Goal: Task Accomplishment & Management: Use online tool/utility

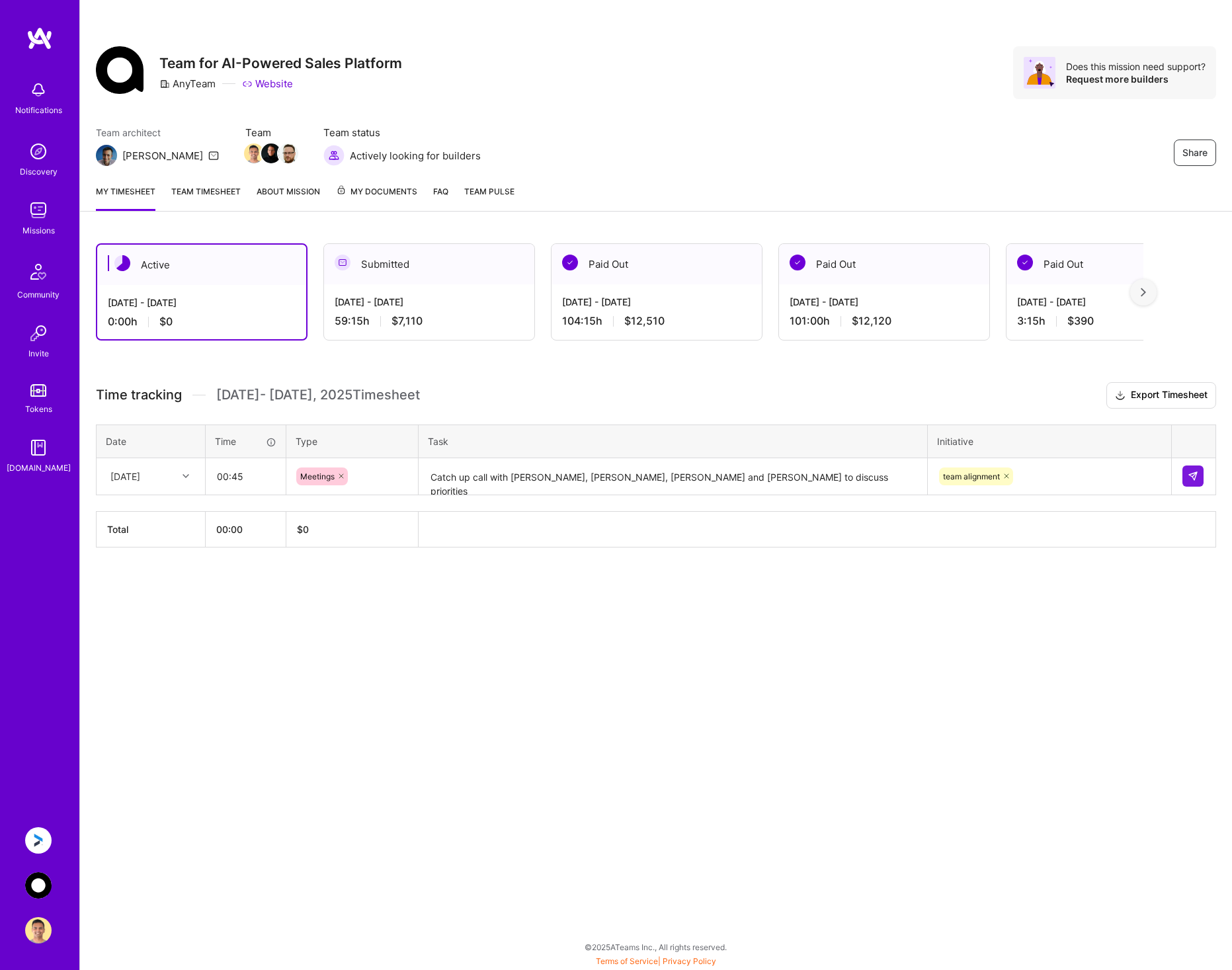
click at [403, 479] on div "Meetings" at bounding box center [352, 476] width 112 height 18
click at [635, 640] on div "Share Team for AI-Powered Sales Platform AnyTeam Website Does this mission need…" at bounding box center [655, 485] width 1152 height 970
click at [1192, 481] on img at bounding box center [1192, 476] width 10 height 10
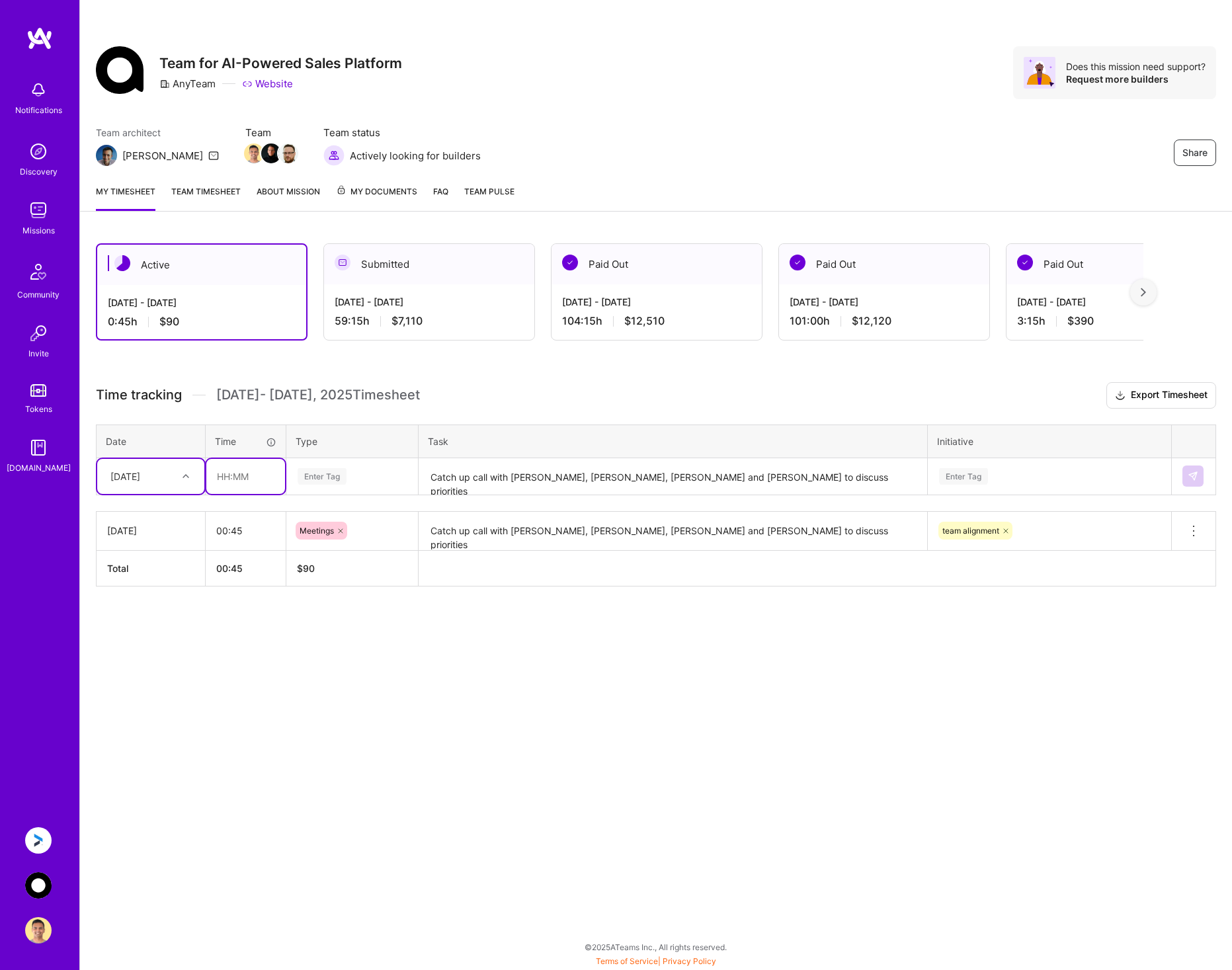
click at [246, 482] on input "text" at bounding box center [246, 477] width 79 height 35
type input "06:00"
click at [364, 471] on div "Enter Tag" at bounding box center [352, 477] width 112 height 17
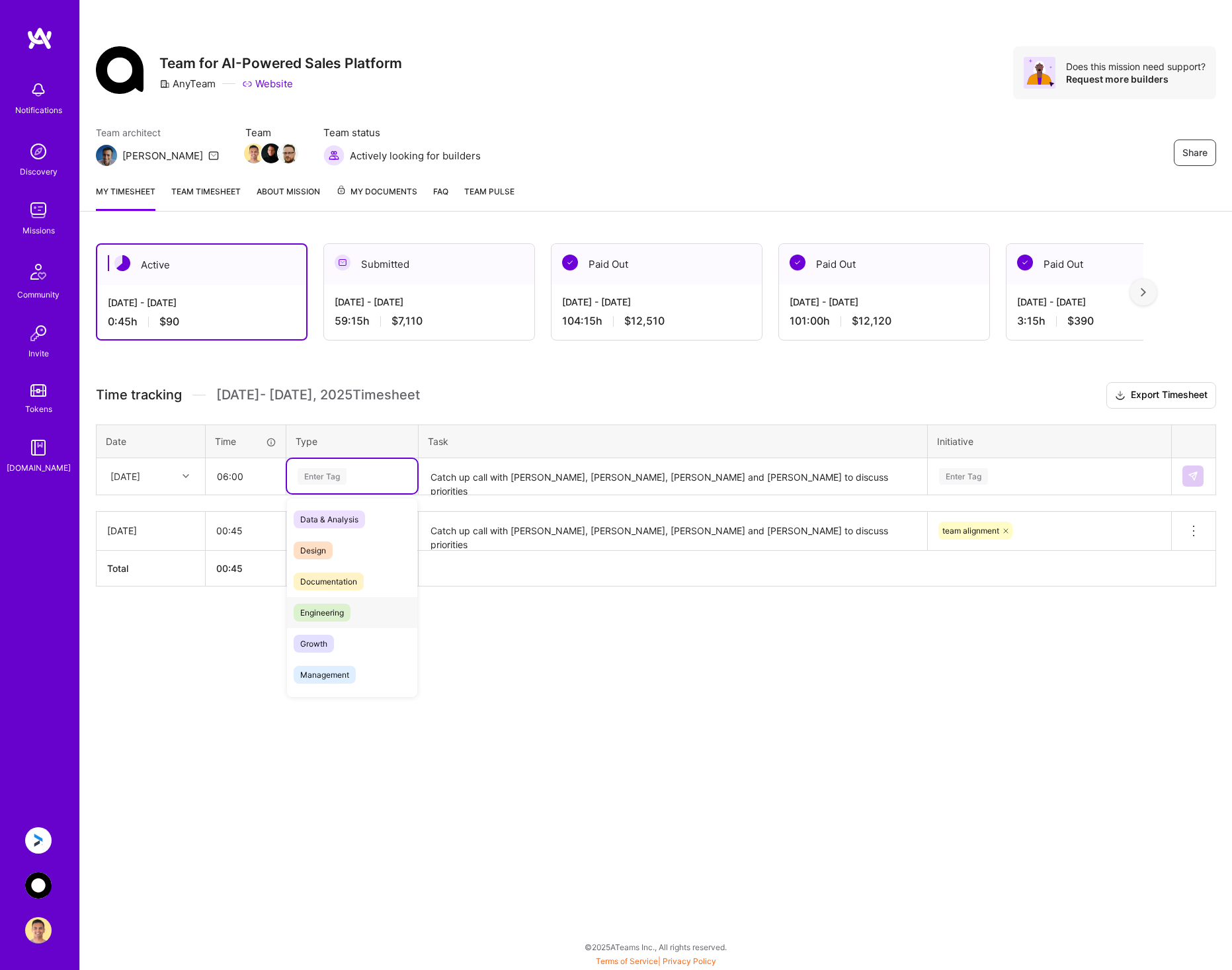
click at [360, 613] on div "Engineering" at bounding box center [352, 613] width 130 height 31
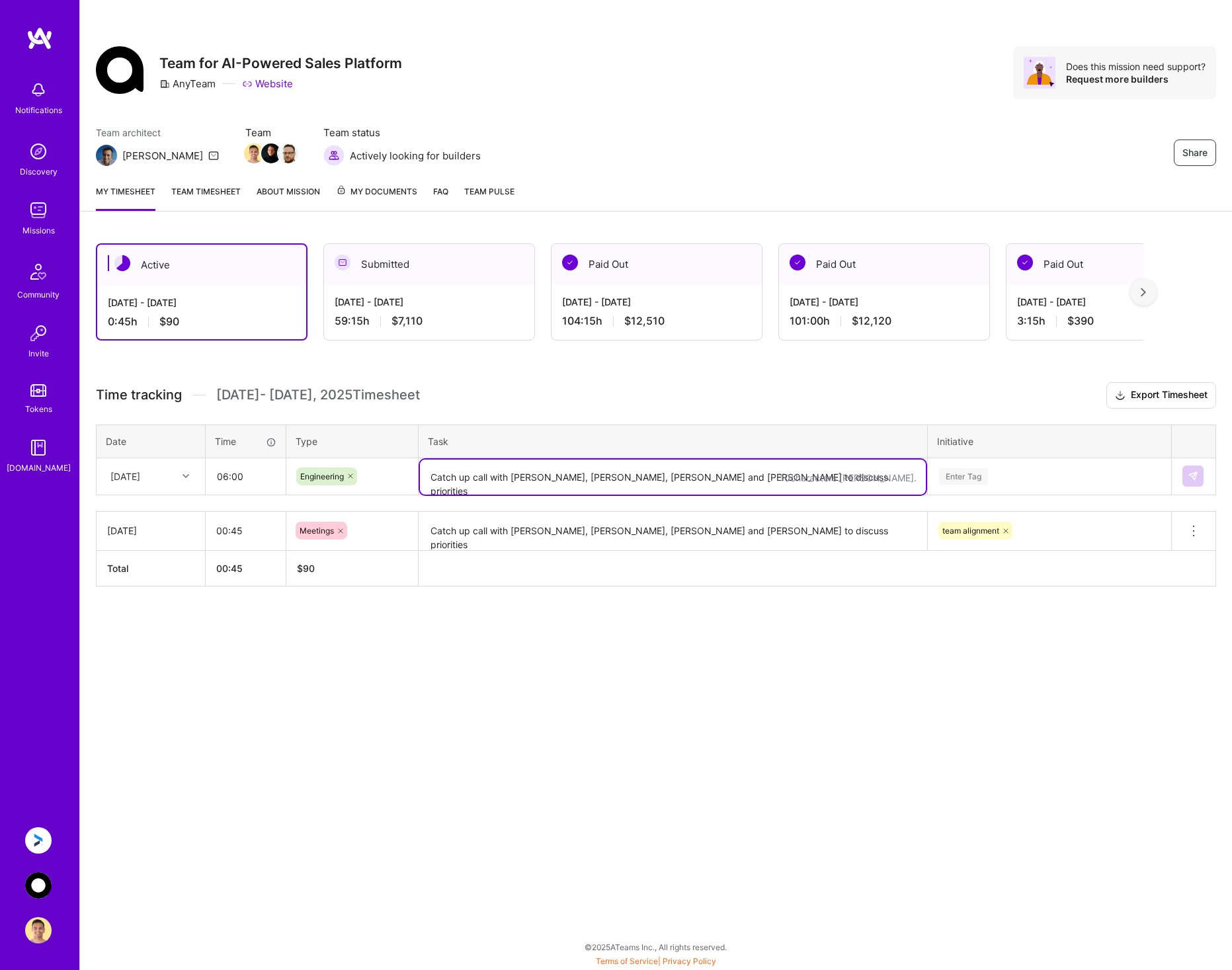
click at [486, 476] on textarea "Catch up call with [PERSON_NAME], [PERSON_NAME], [PERSON_NAME] and [PERSON_NAME…" at bounding box center [673, 478] width 506 height 35
type textarea "Extract code from anyteam app for artifact generation to chat-server"
click at [1078, 483] on div "Enter Tag" at bounding box center [1049, 477] width 223 height 17
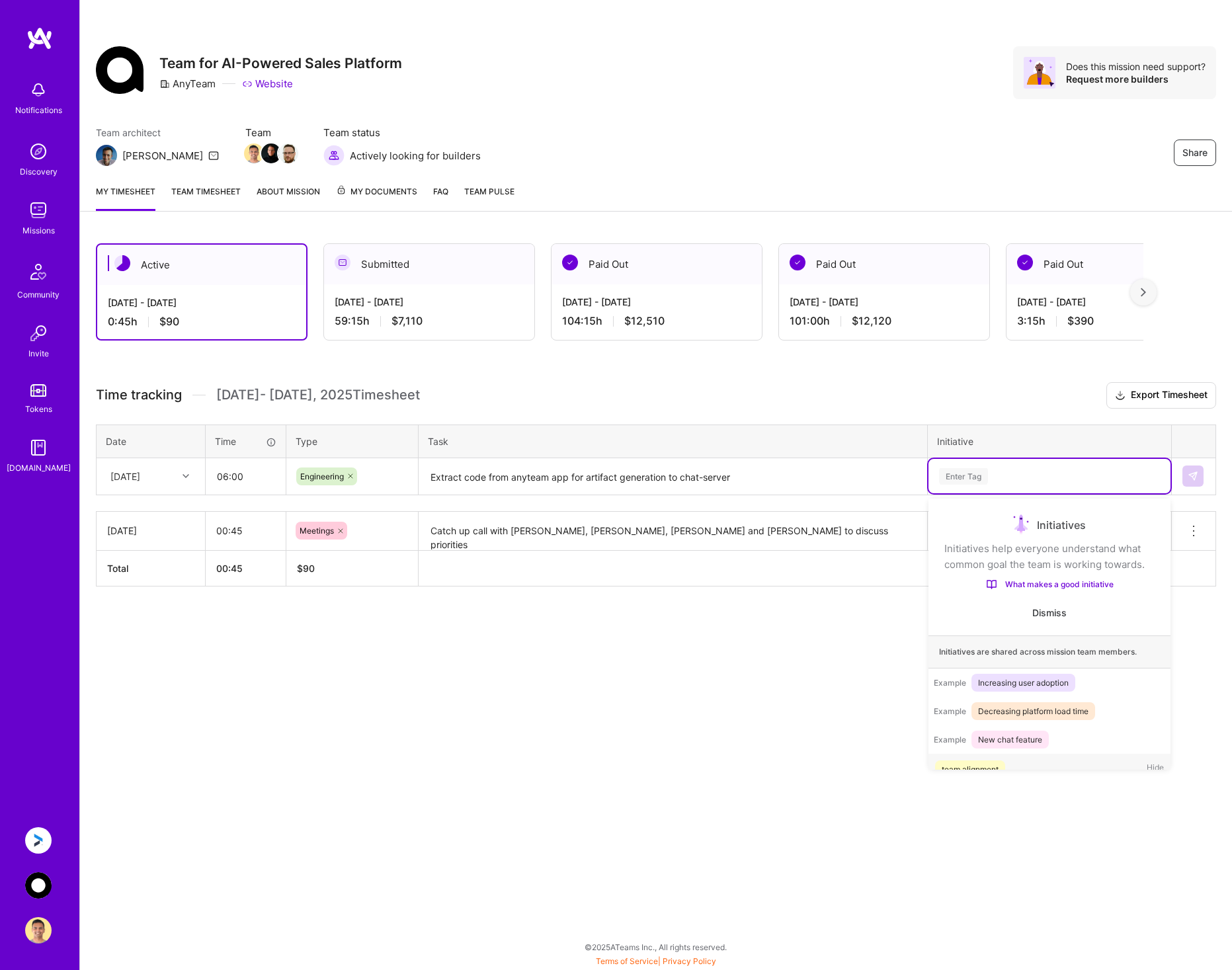
scroll to position [42, 0]
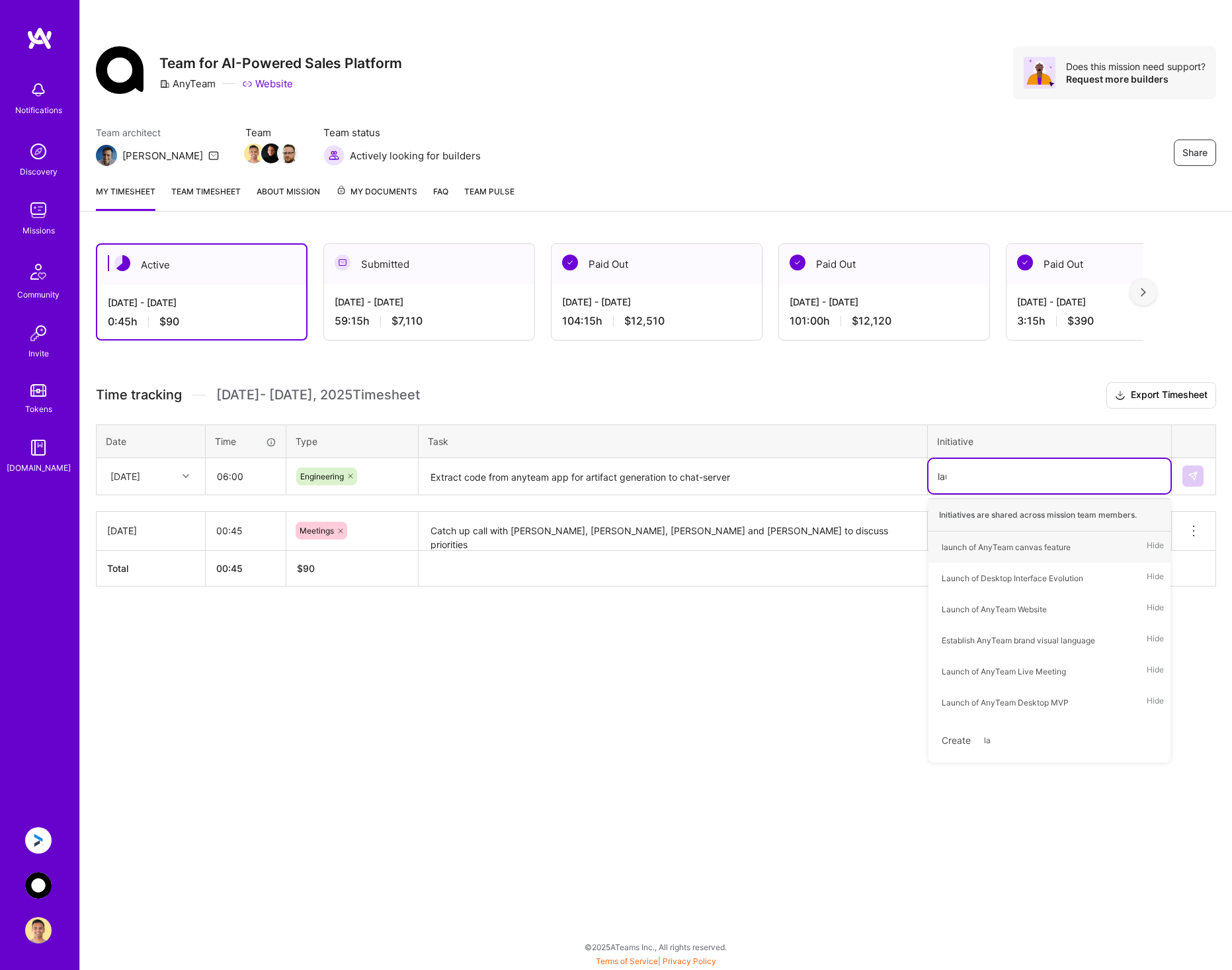
type input "launc"
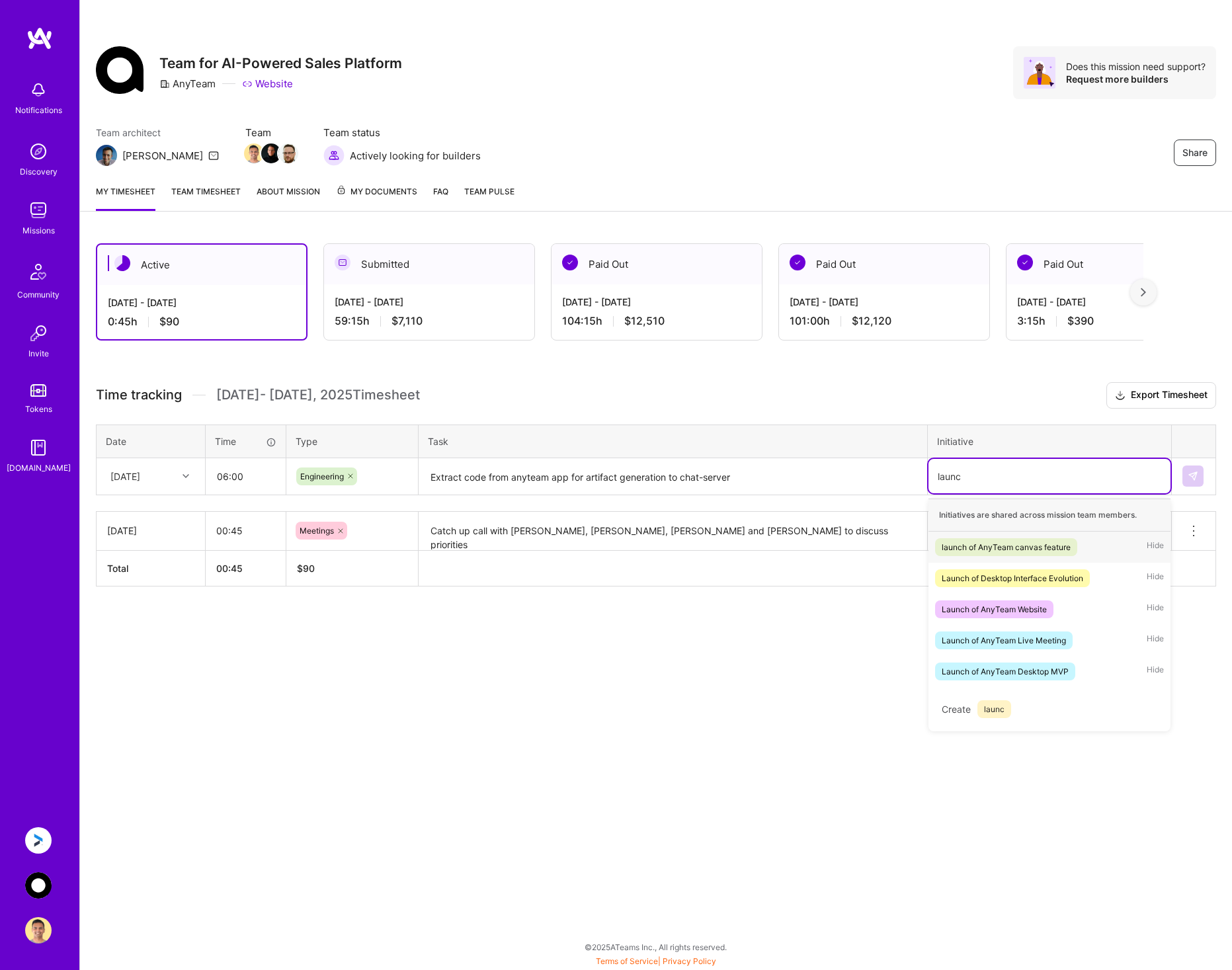
click at [1048, 545] on div "launch of AnyTeam canvas feature" at bounding box center [1006, 546] width 129 height 14
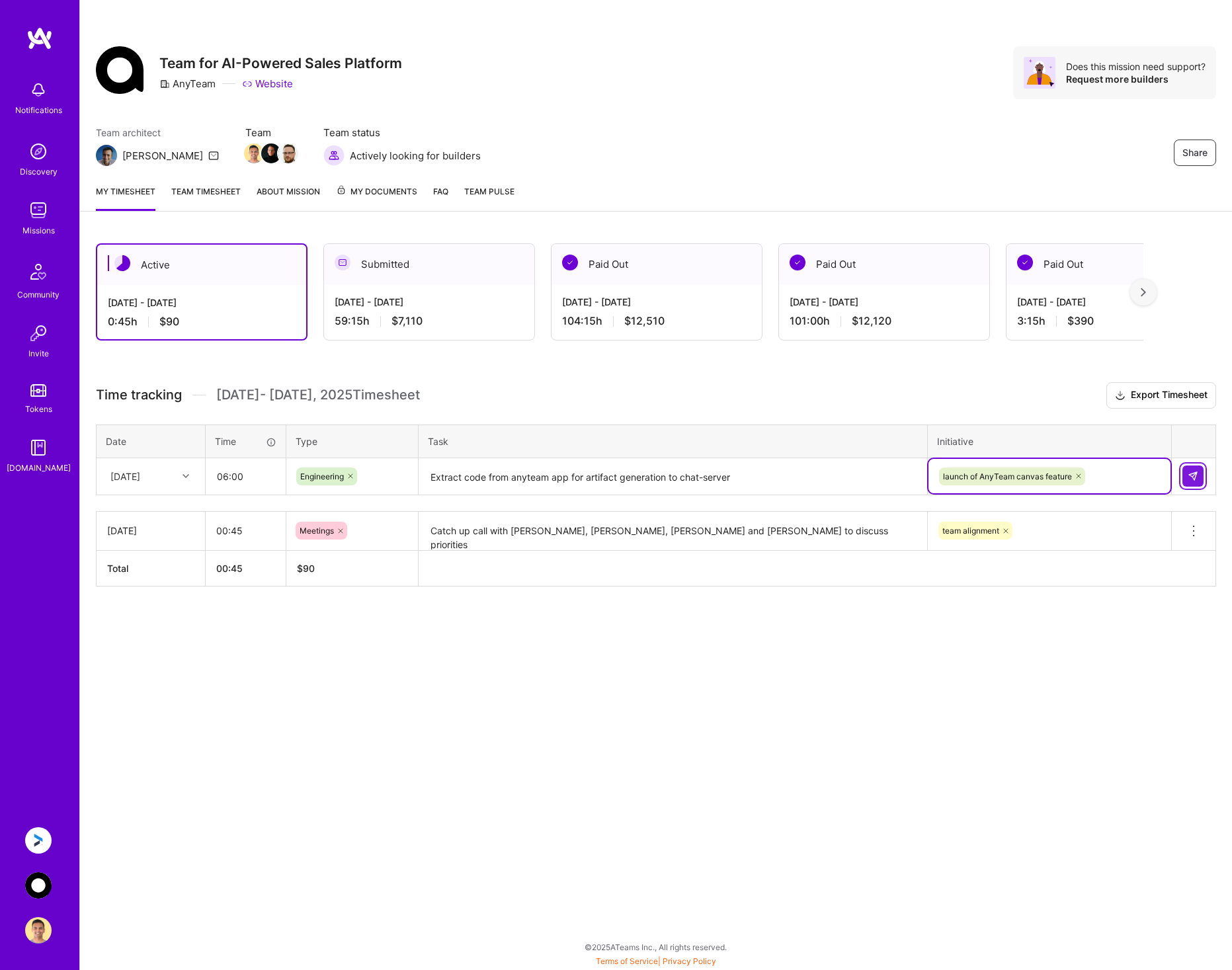
click at [1197, 472] on img at bounding box center [1192, 476] width 10 height 10
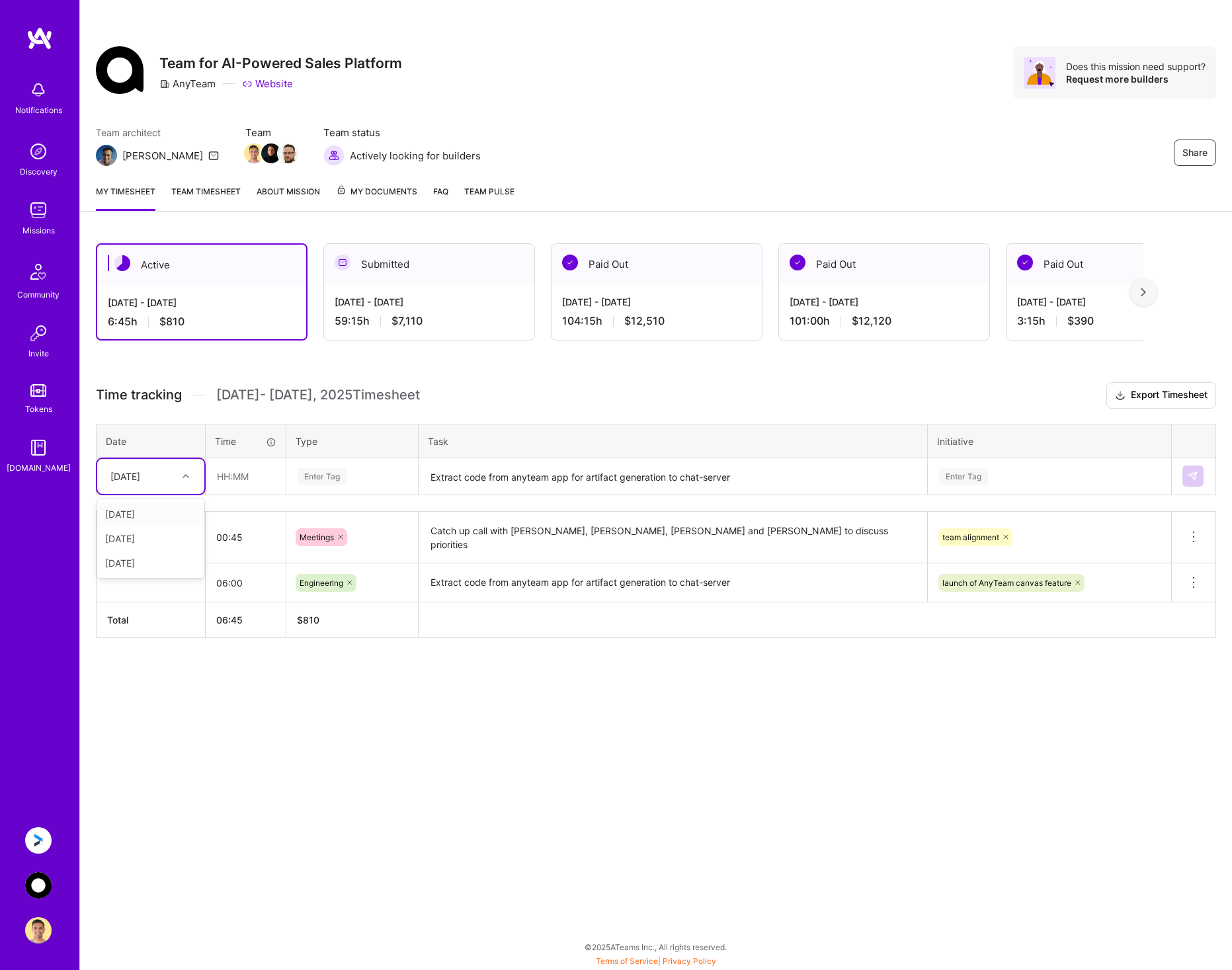
click at [170, 478] on div "[DATE]" at bounding box center [141, 476] width 74 height 21
click at [166, 537] on div "[DATE]" at bounding box center [150, 539] width 107 height 24
click at [244, 478] on input "text" at bounding box center [246, 477] width 79 height 35
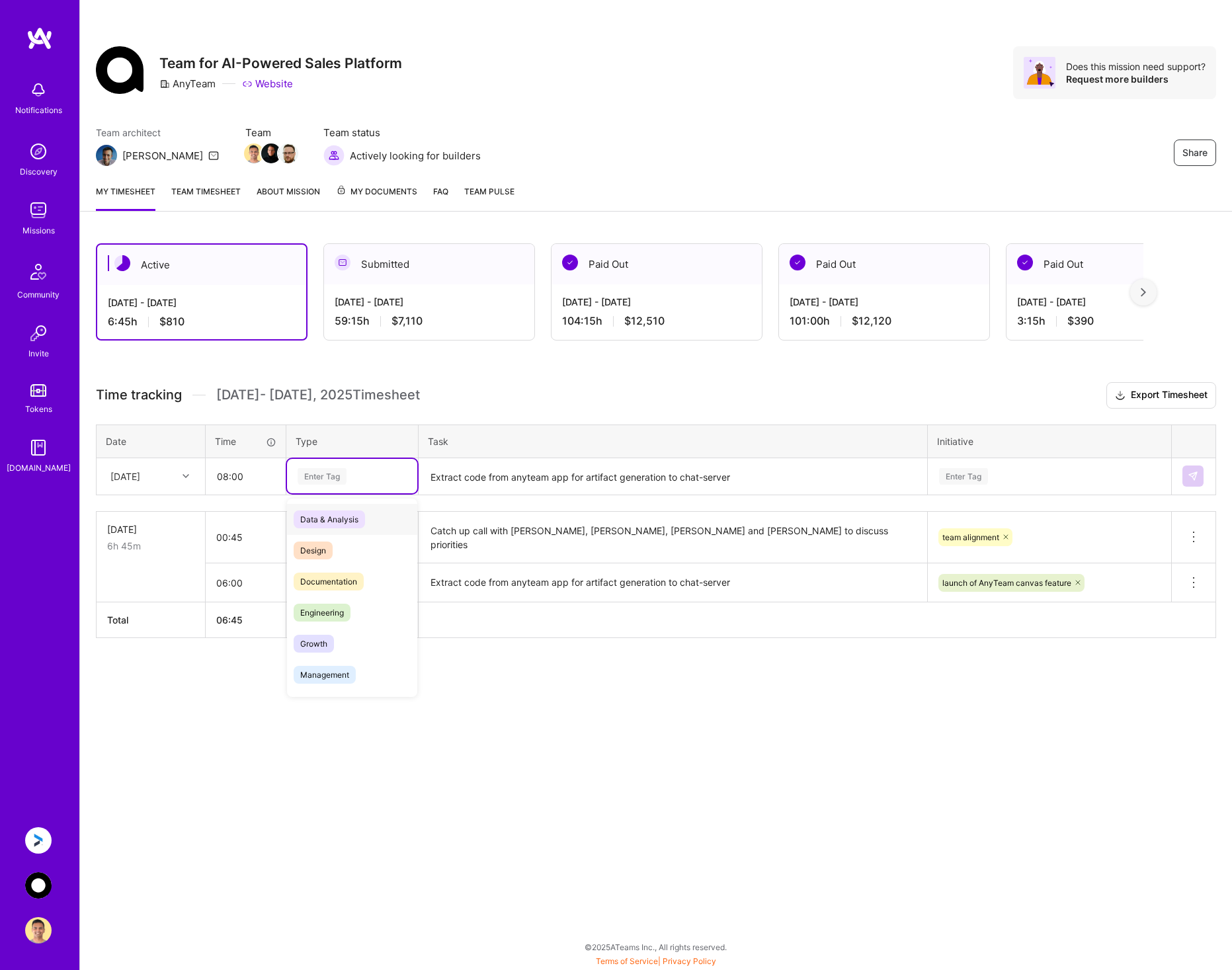
click at [371, 475] on div "Enter Tag" at bounding box center [352, 477] width 112 height 17
click at [229, 478] on input "08:00" at bounding box center [246, 477] width 79 height 35
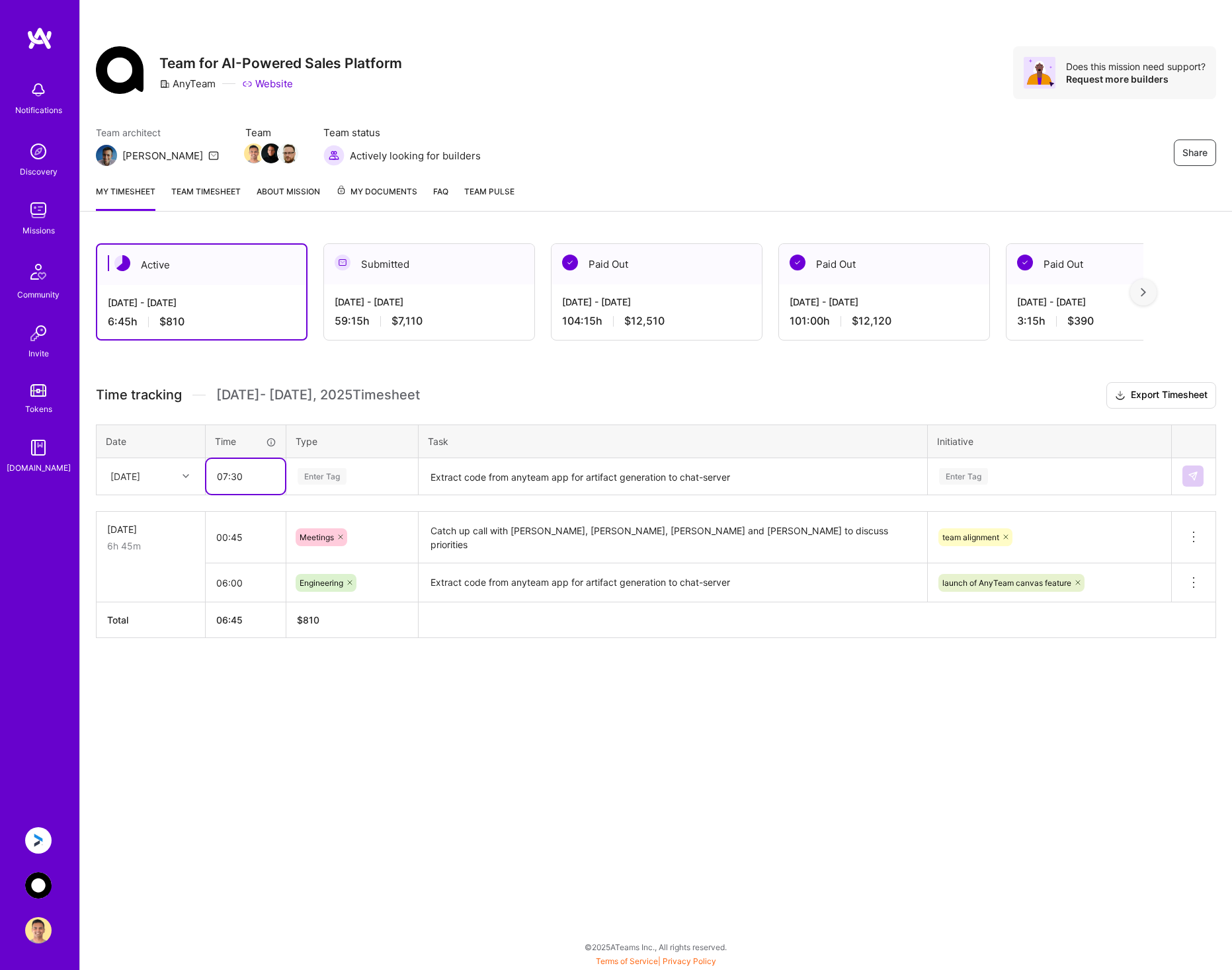
type input "07:30"
click at [368, 474] on div "Enter Tag" at bounding box center [352, 477] width 112 height 17
type input "eng"
click at [358, 519] on div "Engineering" at bounding box center [352, 519] width 130 height 31
click at [486, 478] on textarea "Extract code from anyteam app for artifact generation to chat-server" at bounding box center [673, 478] width 506 height 35
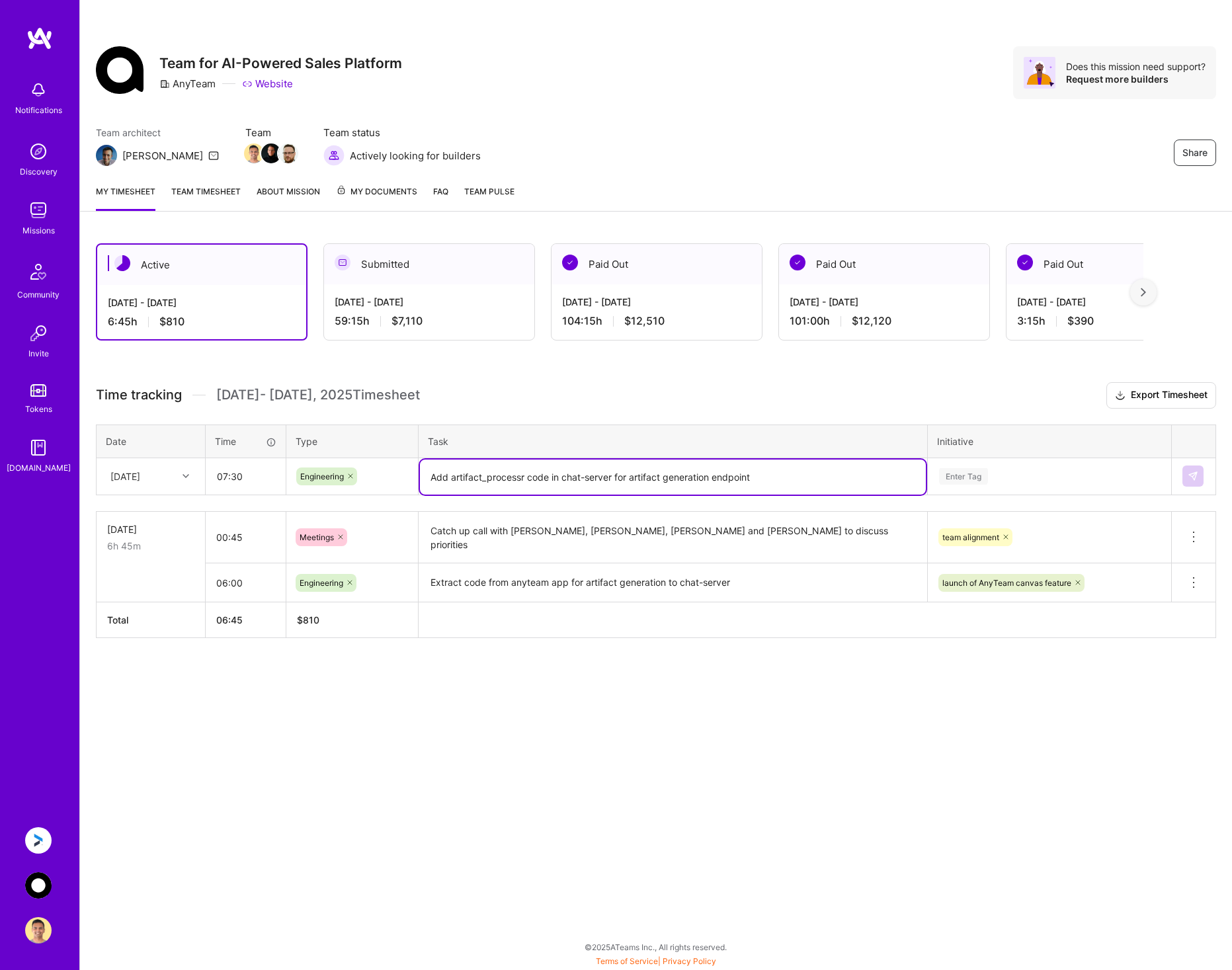
click at [520, 477] on textarea "Add artifact_processr code in chat-server for artifact generation endpoint" at bounding box center [673, 478] width 506 height 35
click at [791, 481] on textarea "Add artifact_processor code in chat-server for artifact generation endpoint" at bounding box center [673, 478] width 506 height 35
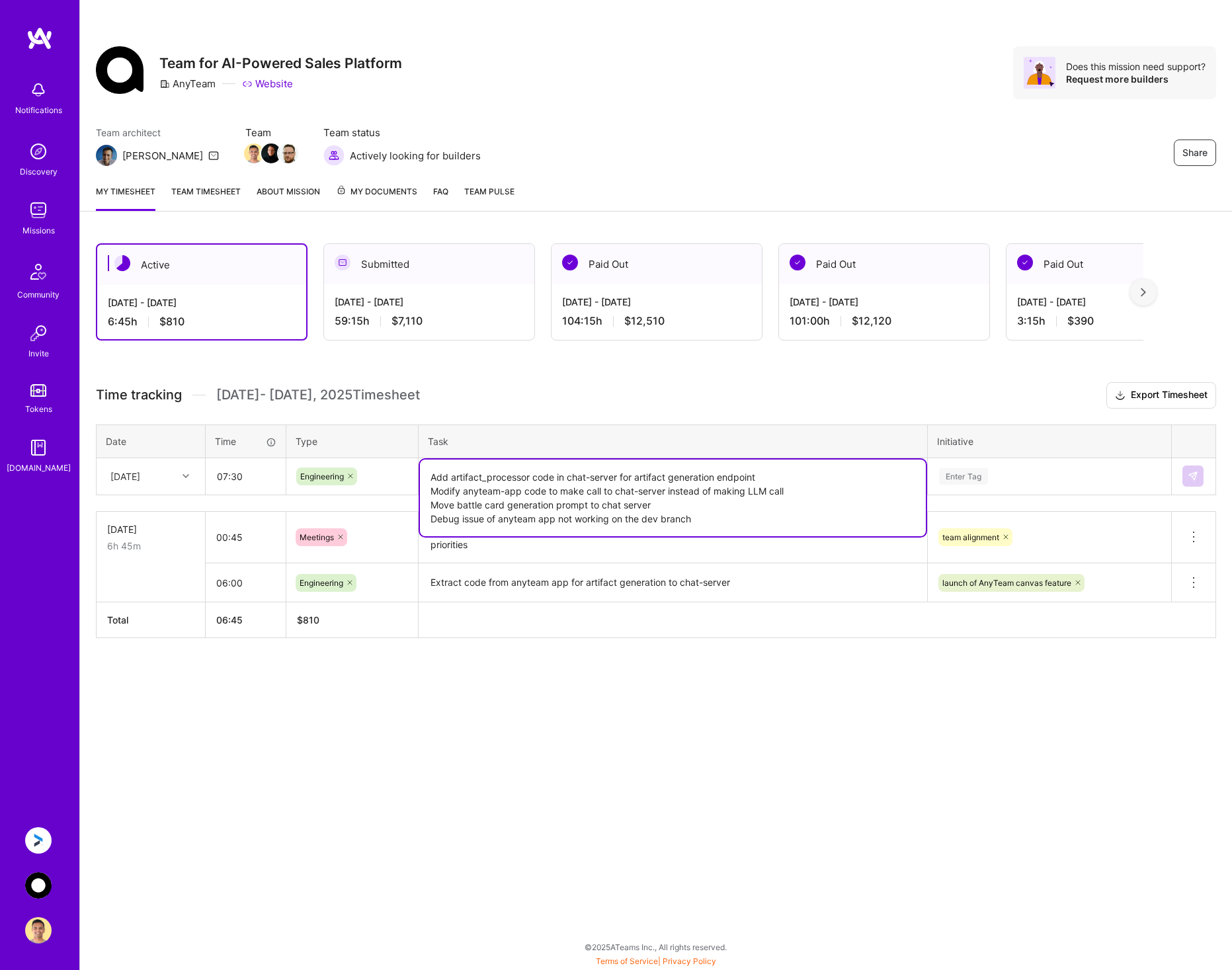
type textarea "Add artifact_processor code in chat-server for artifact generation endpoint Mod…"
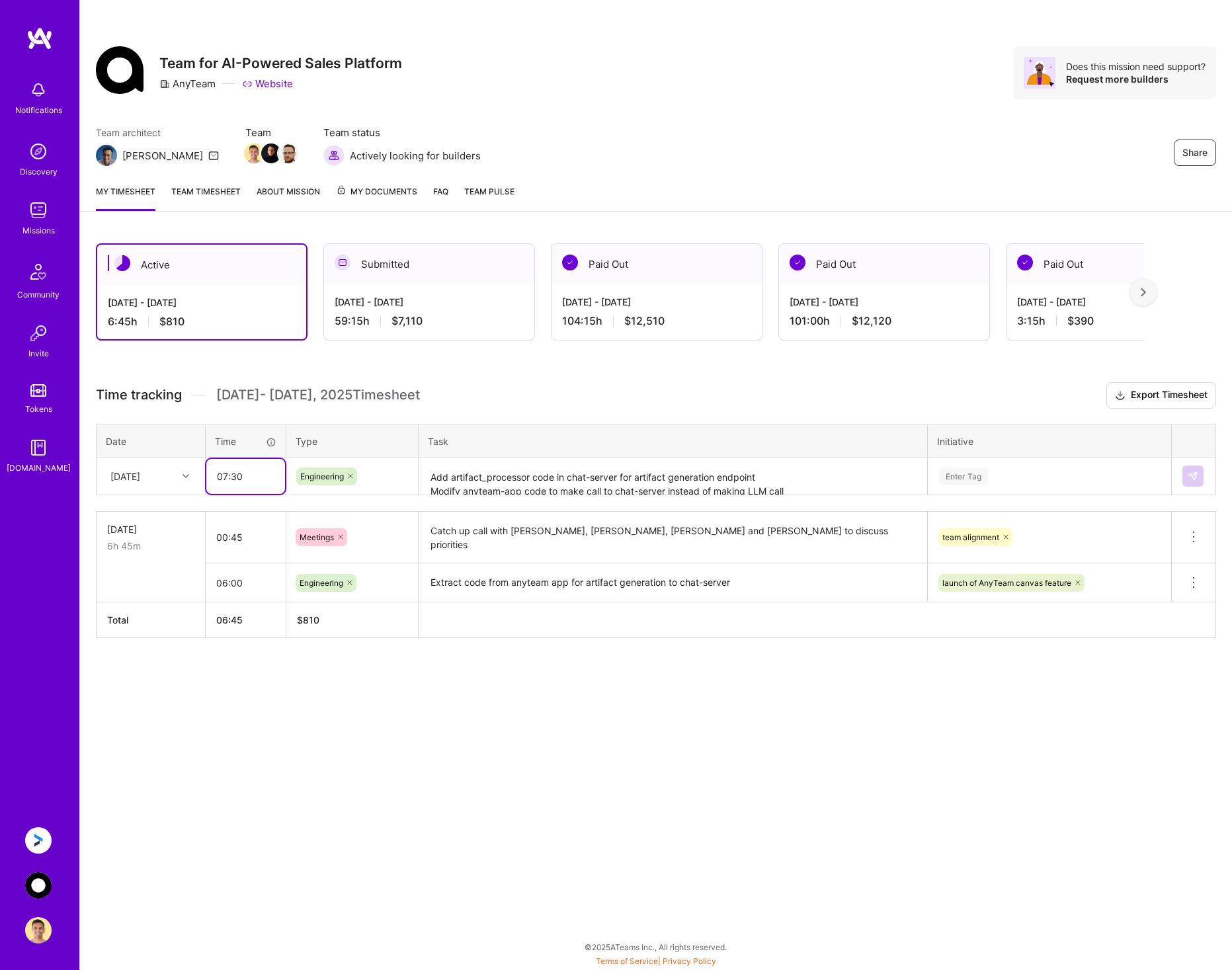
drag, startPoint x: 245, startPoint y: 477, endPoint x: 200, endPoint y: 481, distance: 45.2
click at [200, 481] on tr "[DATE] 07:30 Engineering Add artifact_processor code in chat-server for artifac…" at bounding box center [656, 477] width 1119 height 37
click at [964, 471] on div "Enter Tag" at bounding box center [963, 477] width 49 height 20
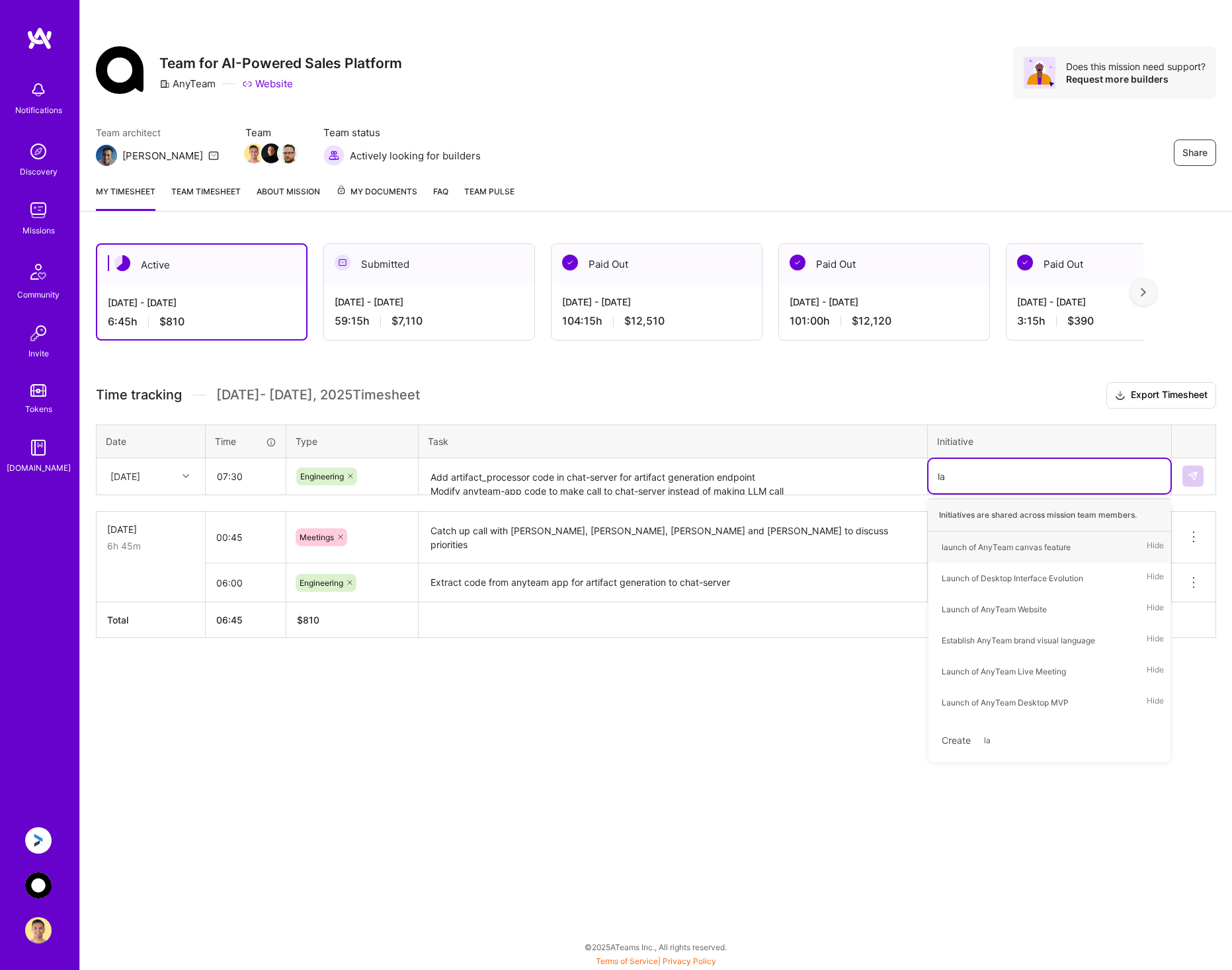
type input "[PERSON_NAME]"
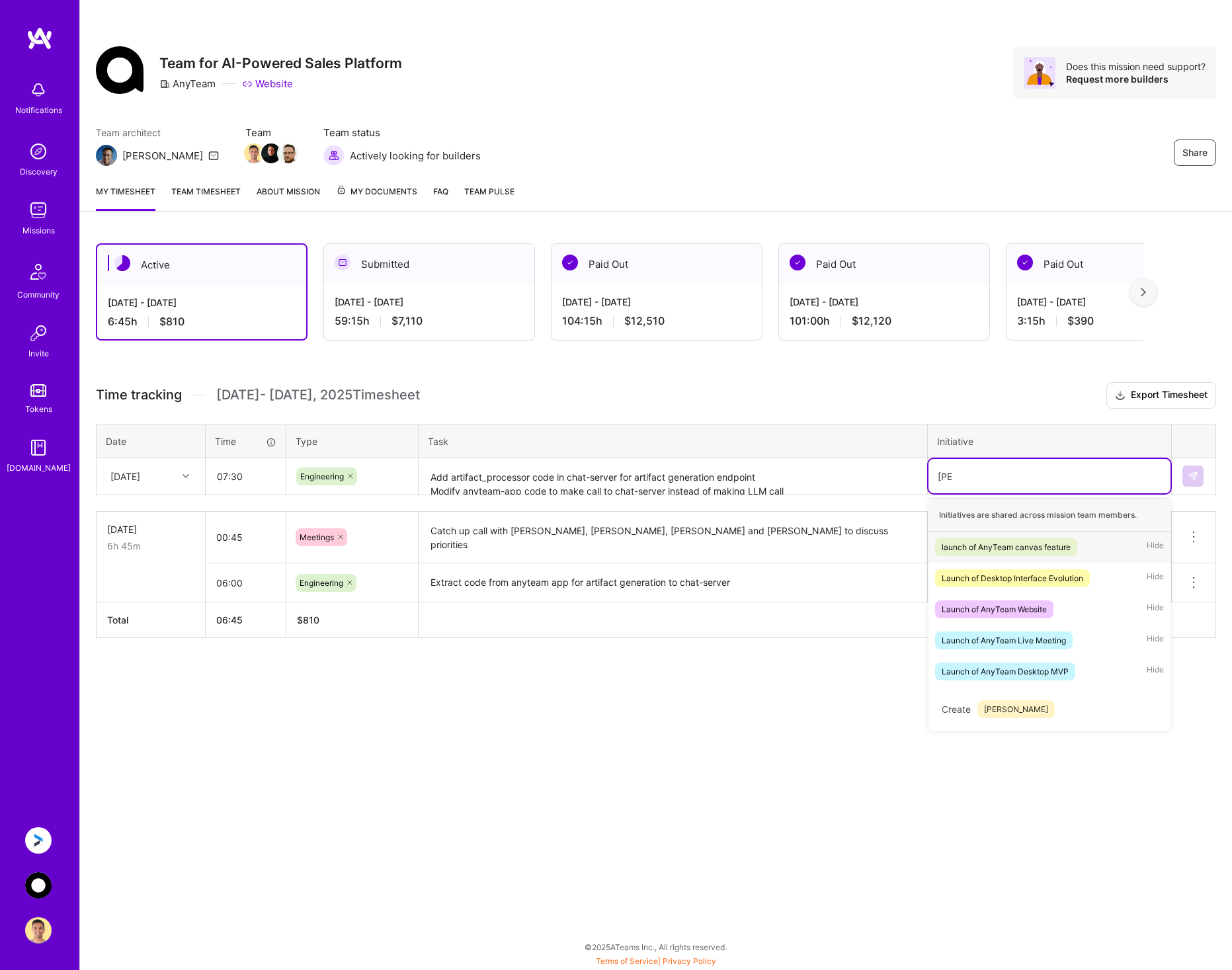
click at [1035, 546] on div "launch of AnyTeam canvas feature" at bounding box center [1006, 546] width 129 height 14
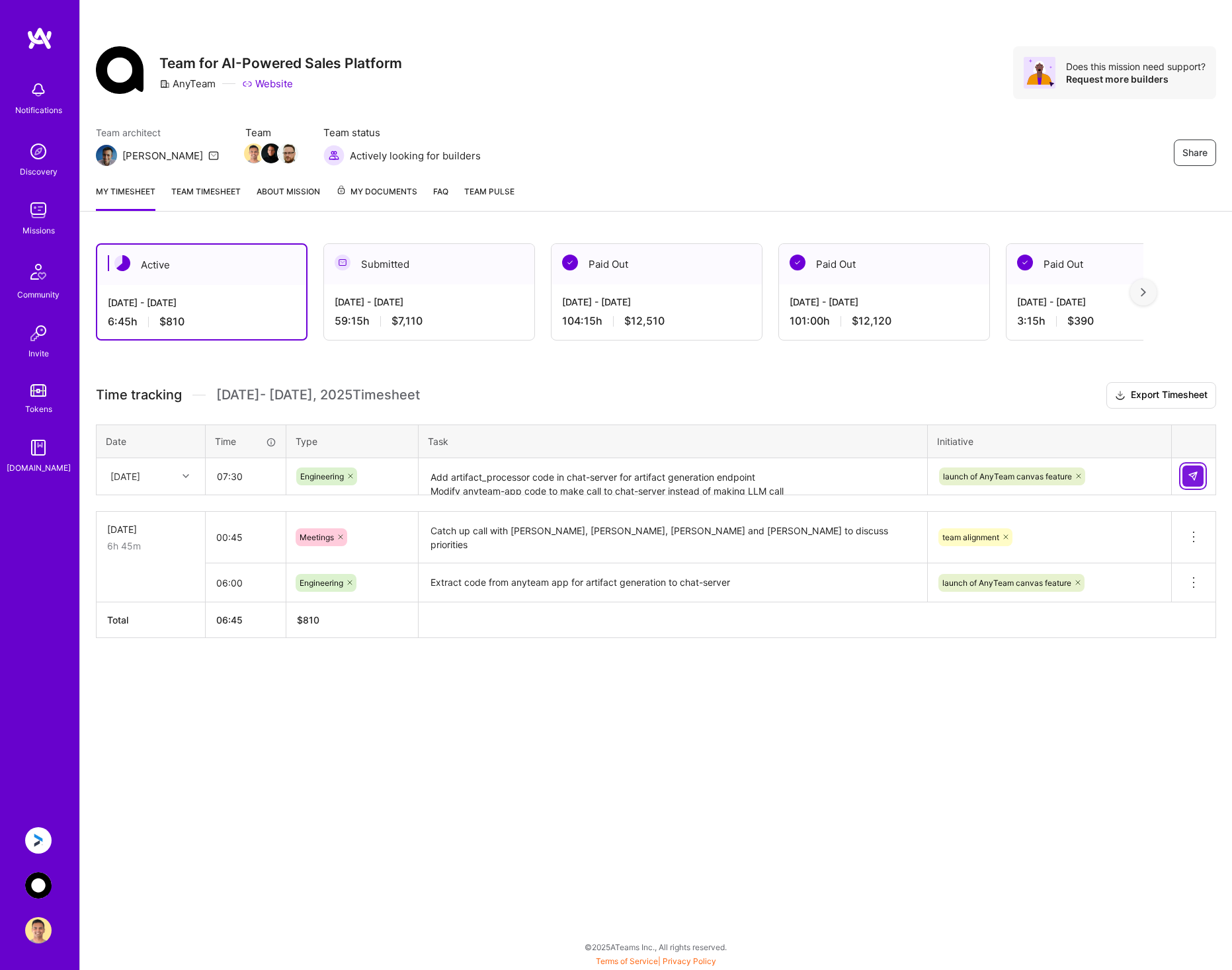
click at [1194, 479] on img at bounding box center [1192, 476] width 10 height 10
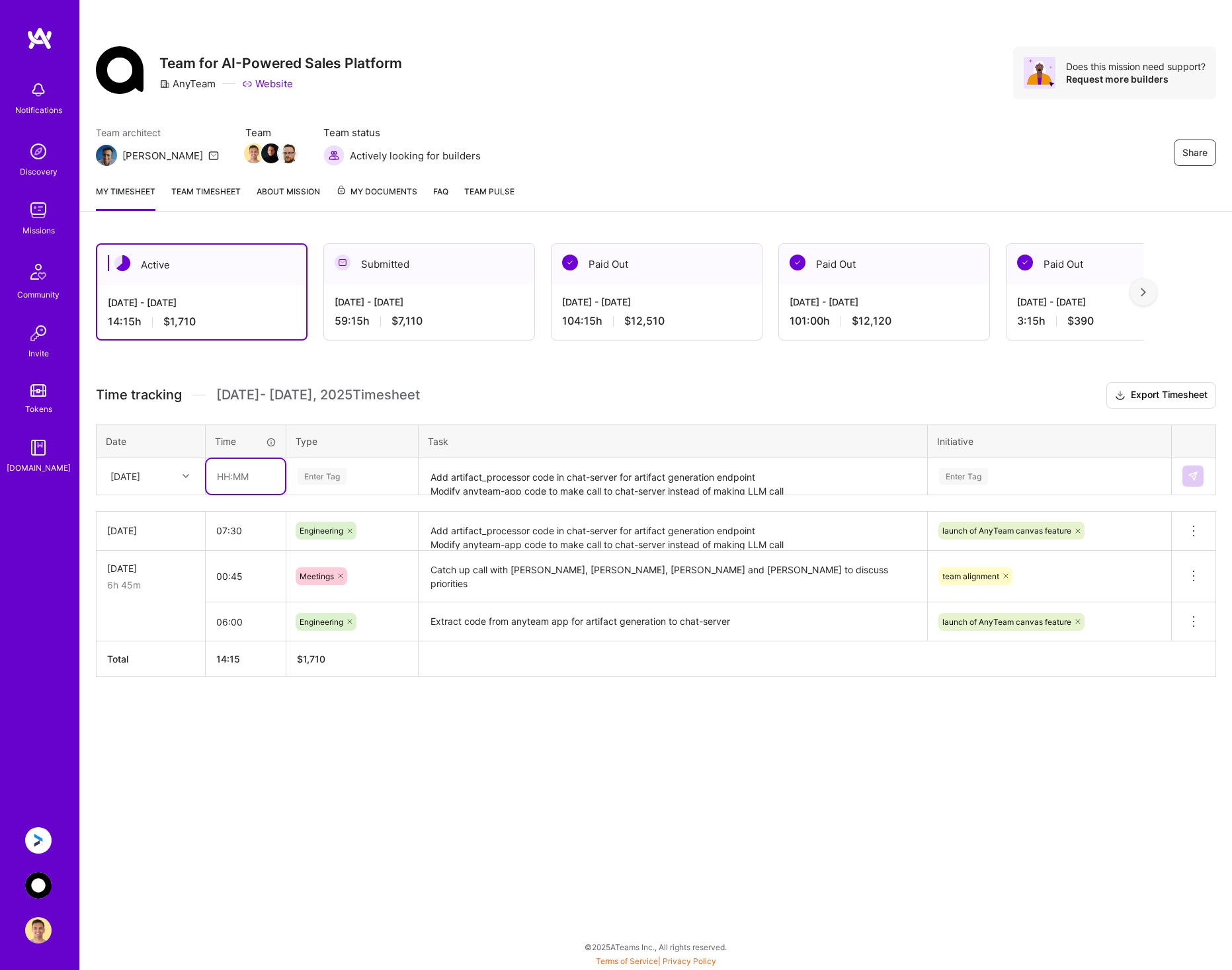
click at [235, 474] on input "text" at bounding box center [246, 477] width 79 height 35
type input "00:30"
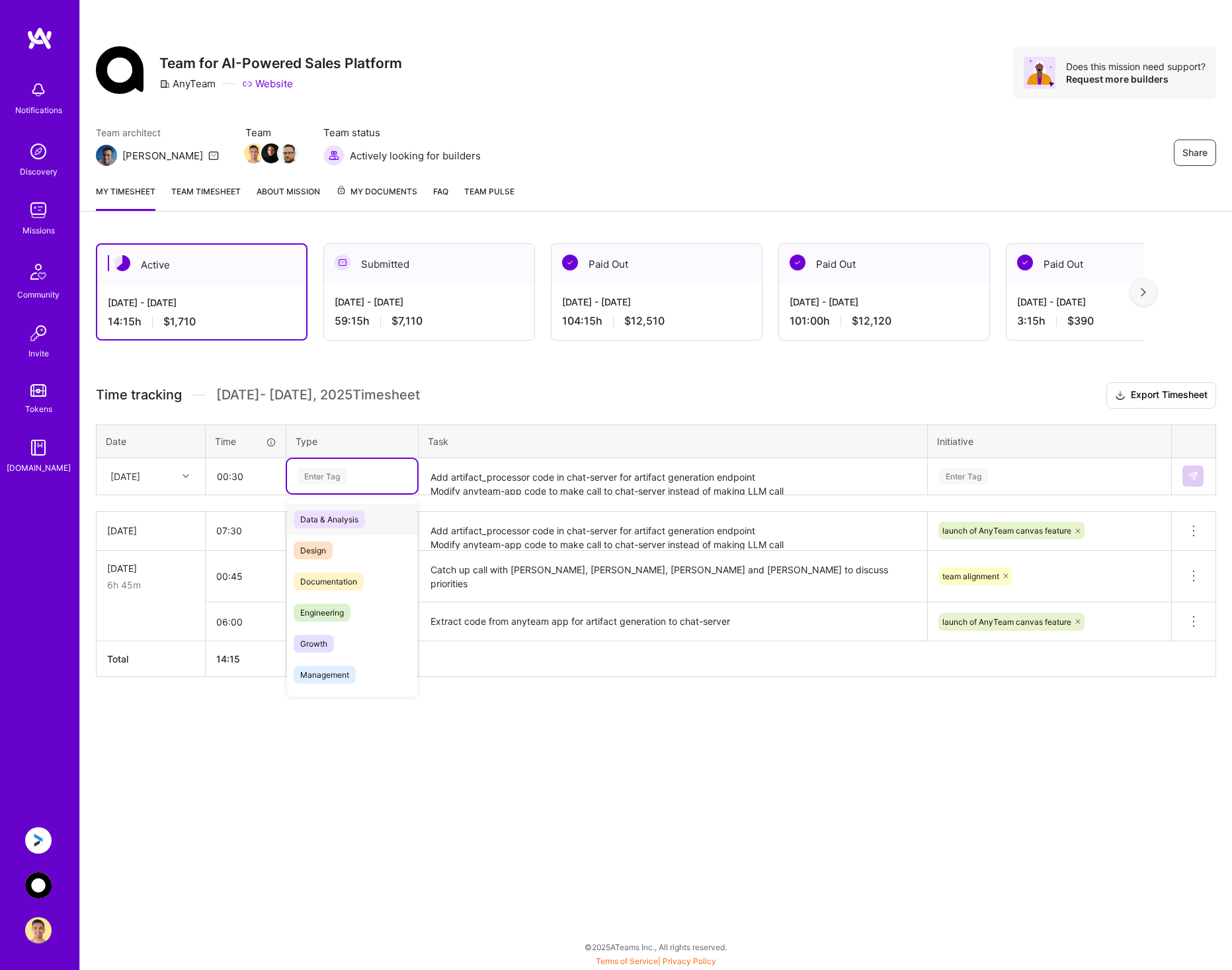
click at [362, 469] on div "Enter Tag" at bounding box center [352, 477] width 112 height 17
type input "mee"
click at [348, 518] on div "Meetings" at bounding box center [352, 519] width 130 height 31
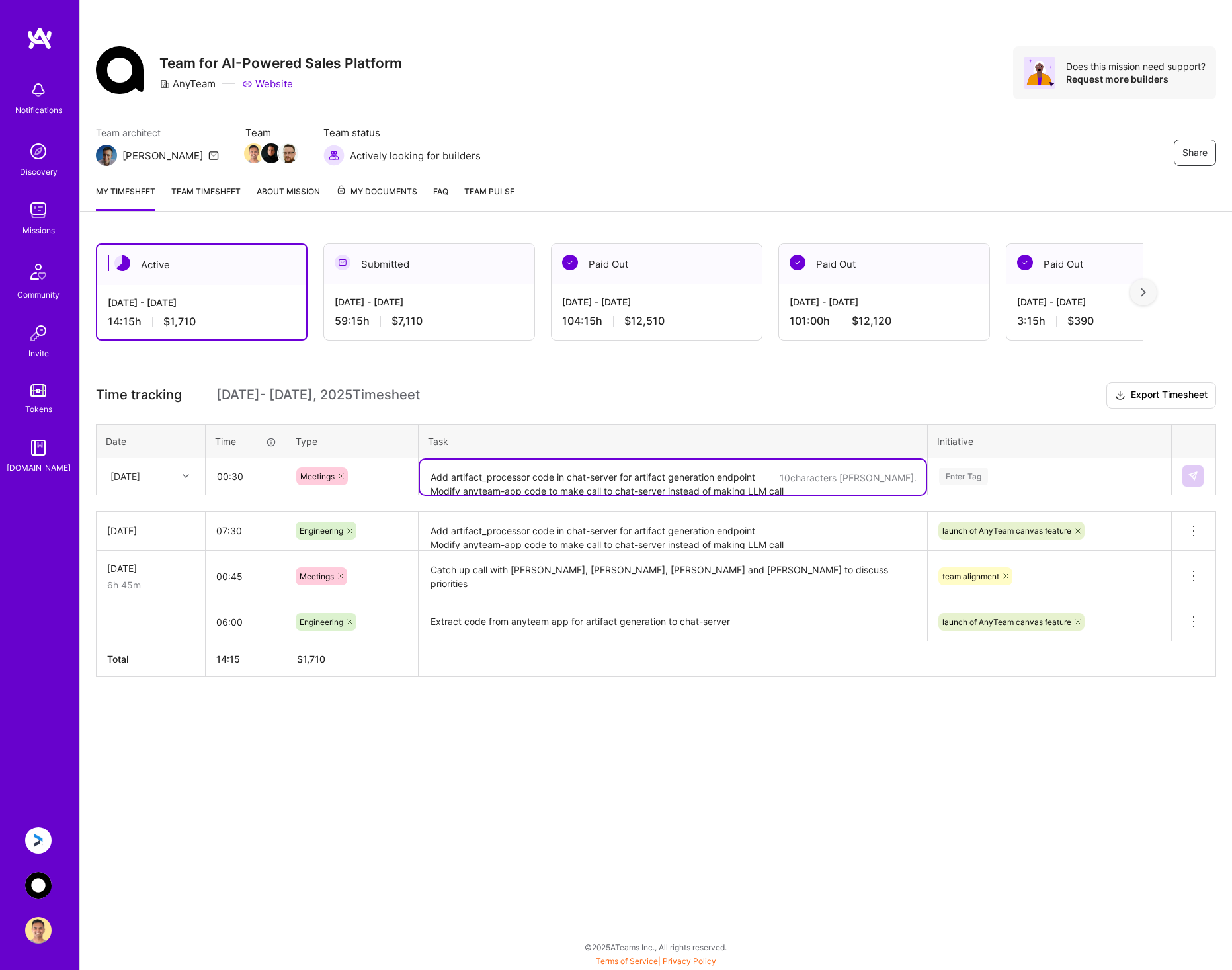
click at [516, 483] on textarea "Add artifact_processor code in chat-server for artifact generation endpoint Mod…" at bounding box center [673, 478] width 506 height 35
type textarea "Daily sync call to decide on task priorities"
click at [1040, 476] on div "Enter Tag" at bounding box center [1049, 477] width 223 height 17
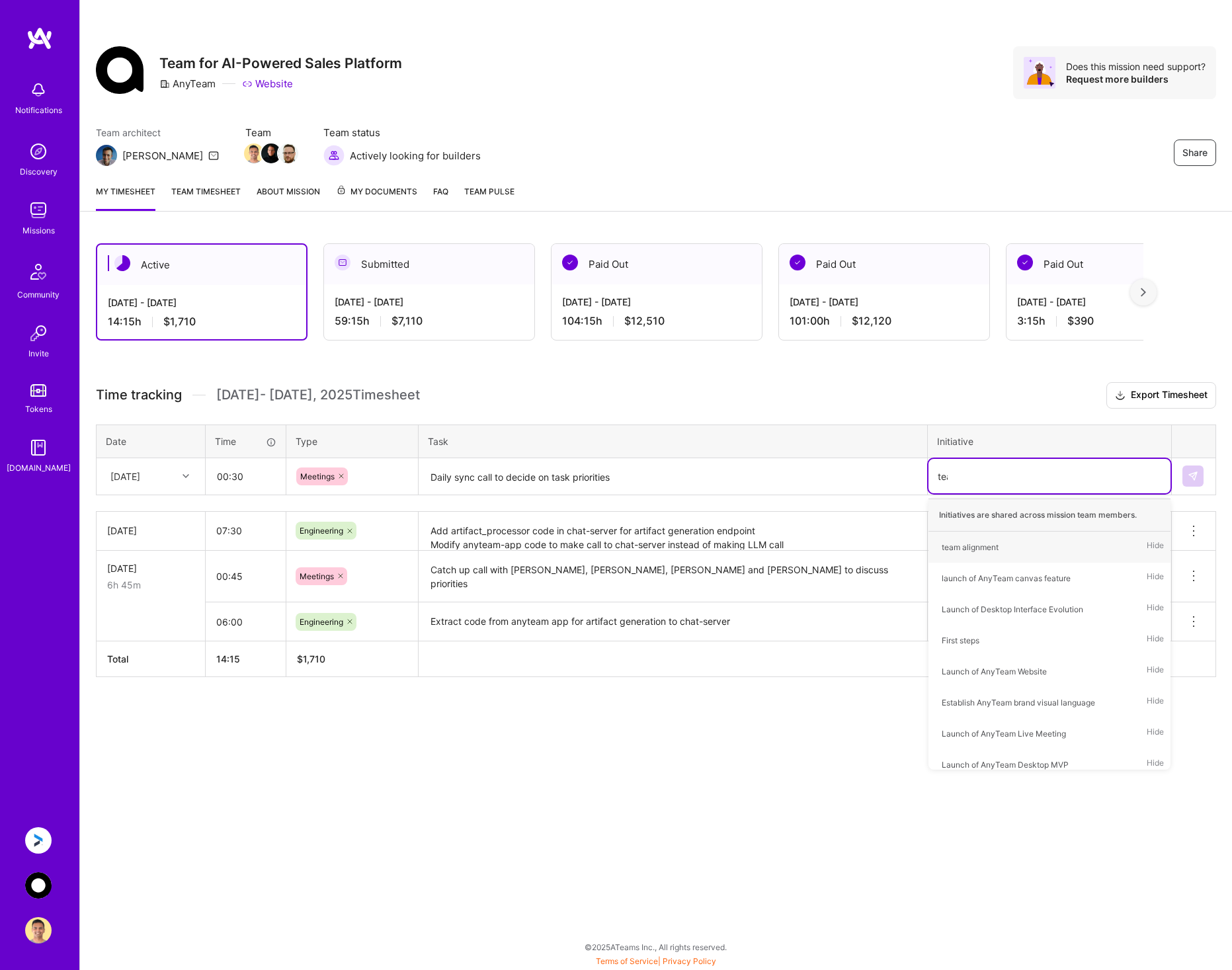
type input "team"
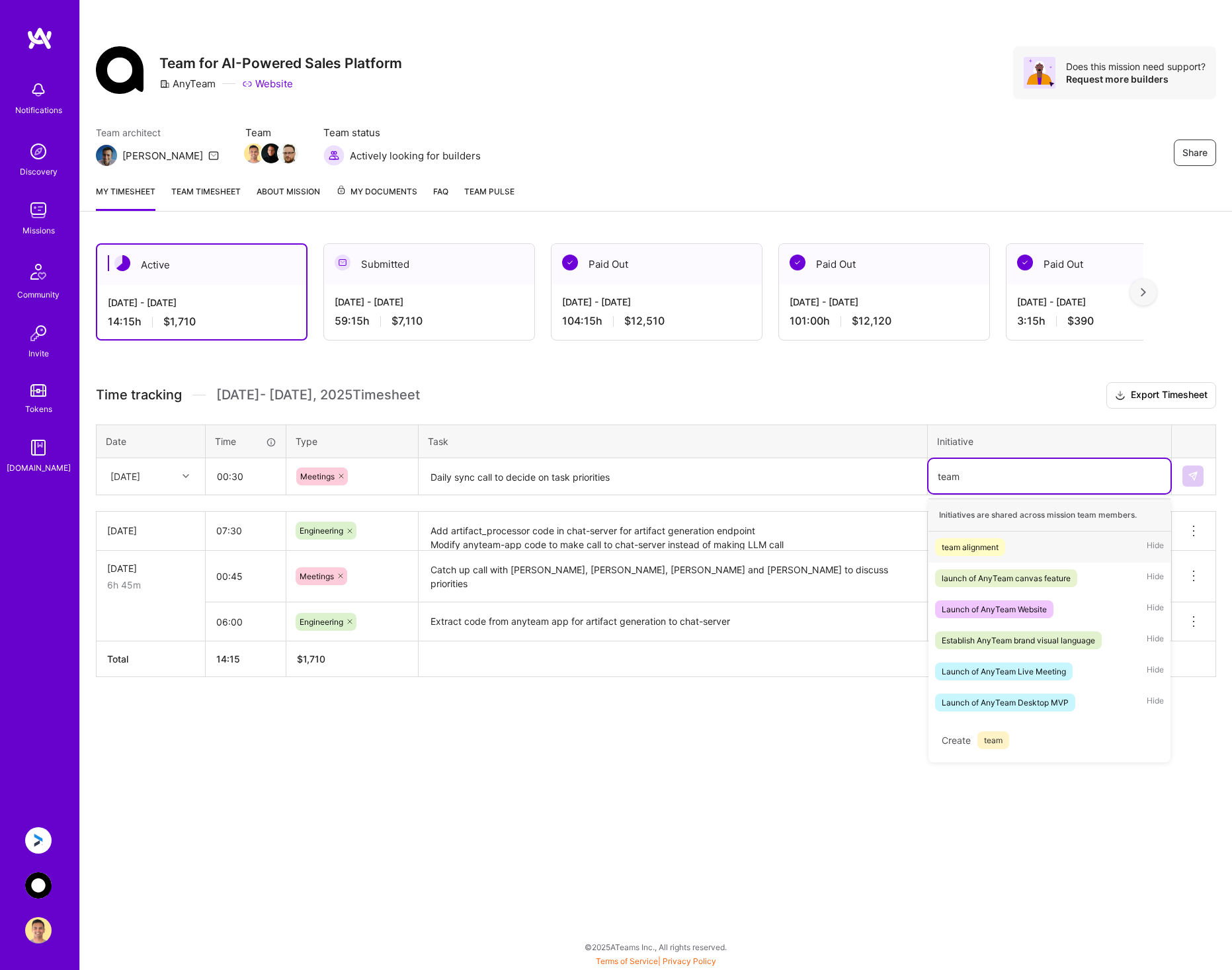
click at [998, 540] on div "team alignment" at bounding box center [970, 546] width 57 height 14
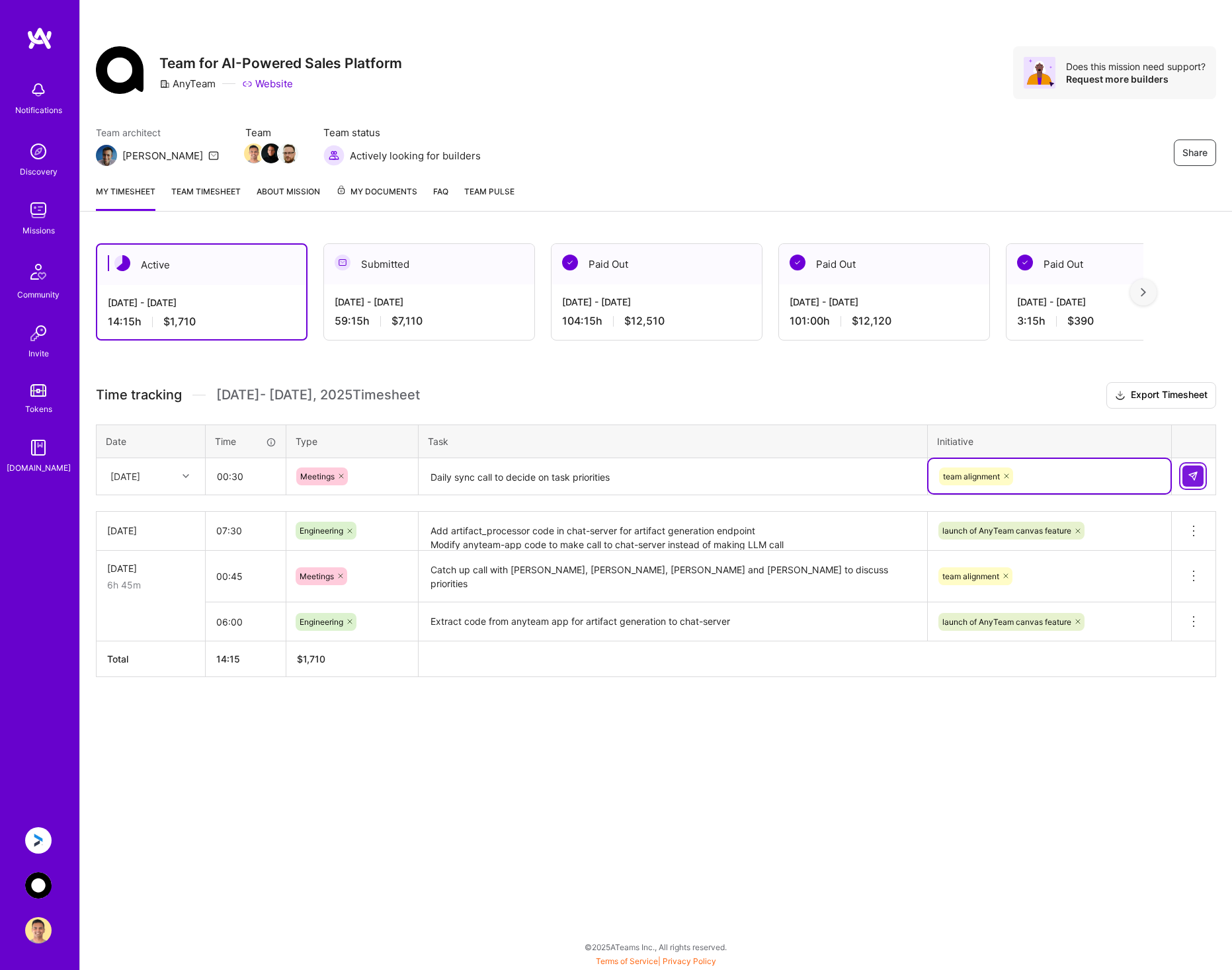
click at [1195, 473] on img at bounding box center [1192, 476] width 10 height 10
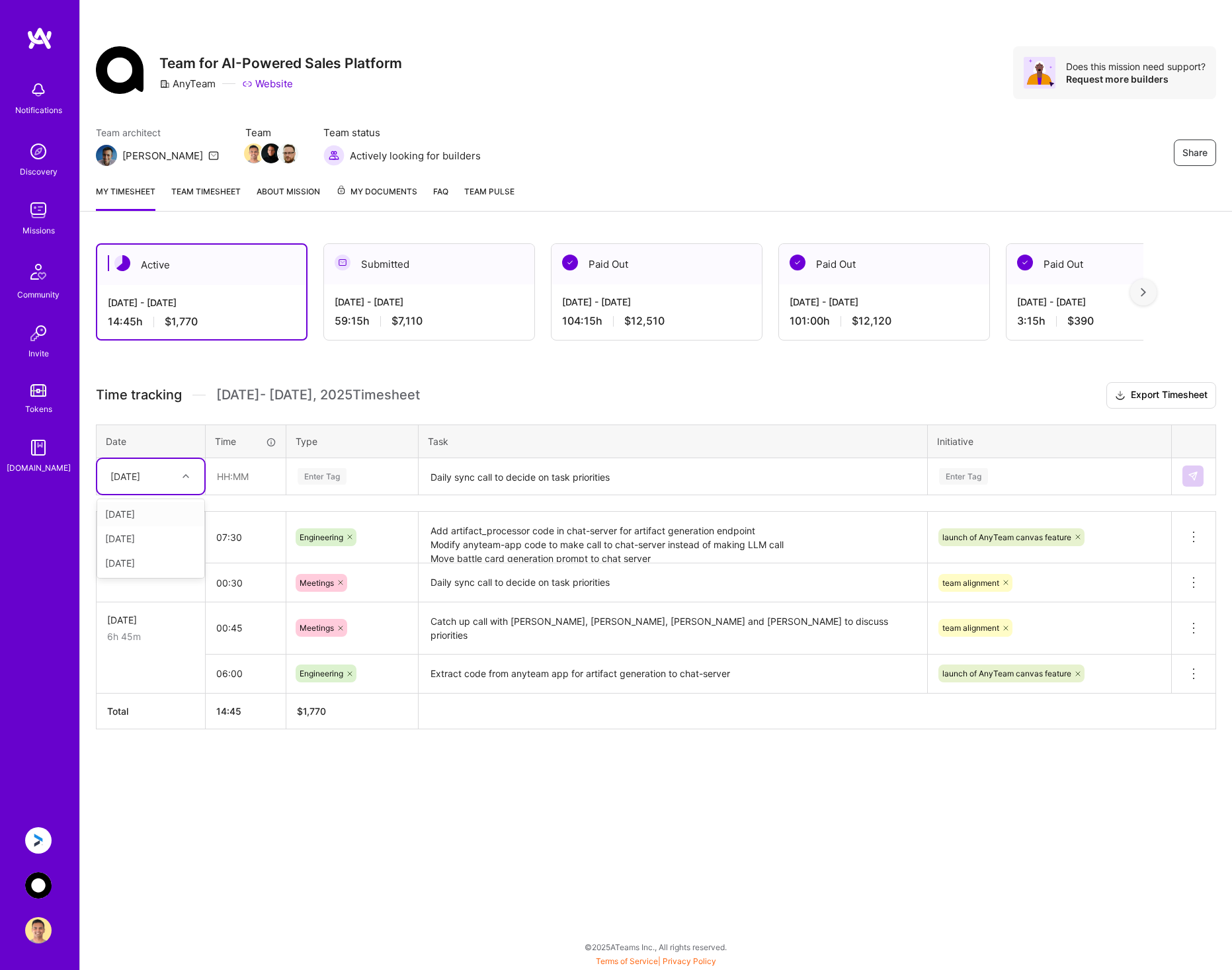
click at [179, 482] on div at bounding box center [187, 476] width 20 height 17
click at [173, 563] on div "[DATE]" at bounding box center [150, 563] width 107 height 24
click at [243, 475] on input "text" at bounding box center [246, 477] width 79 height 35
type input "00:15"
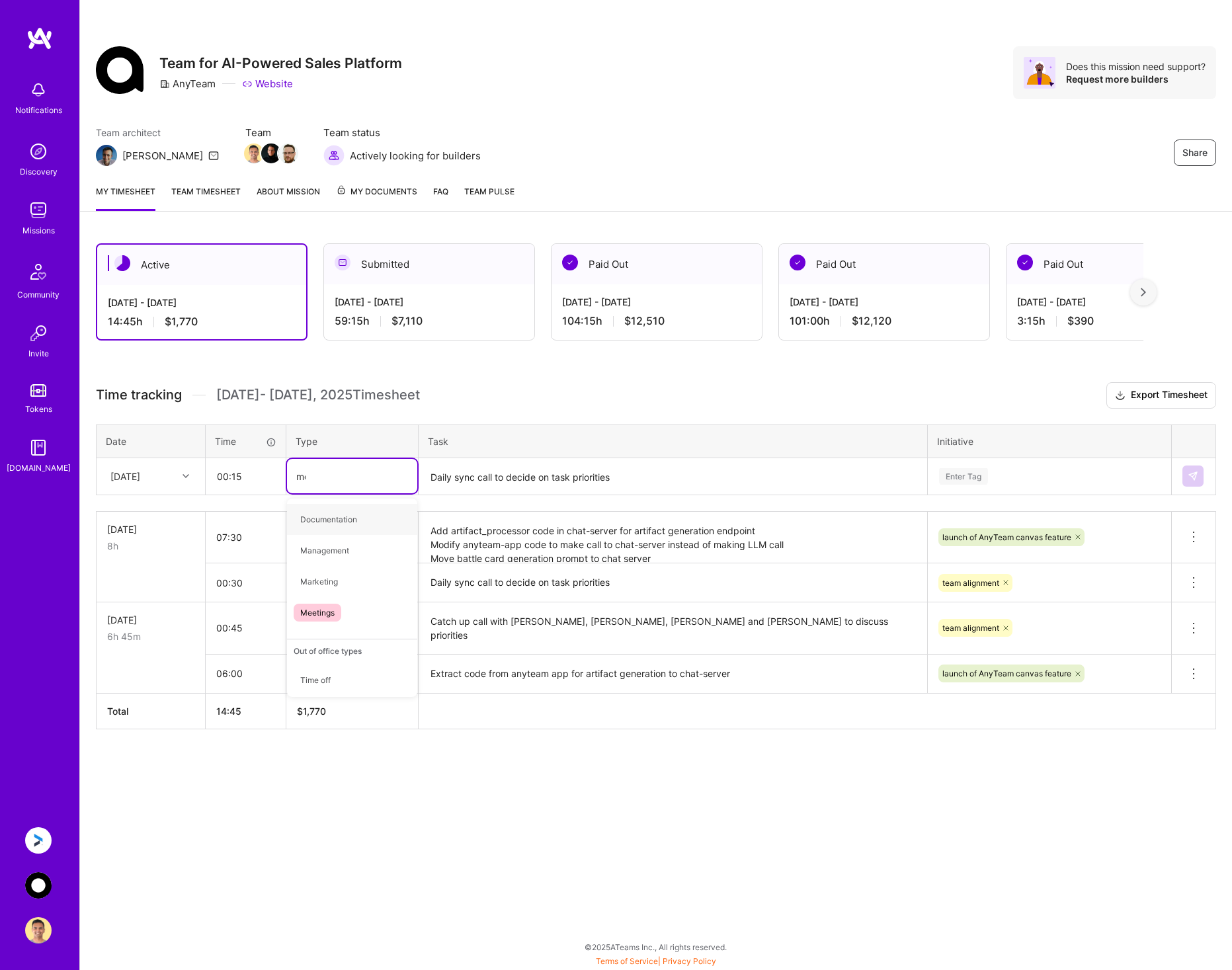
type input "mee"
click at [362, 516] on div "Meetings" at bounding box center [352, 519] width 130 height 31
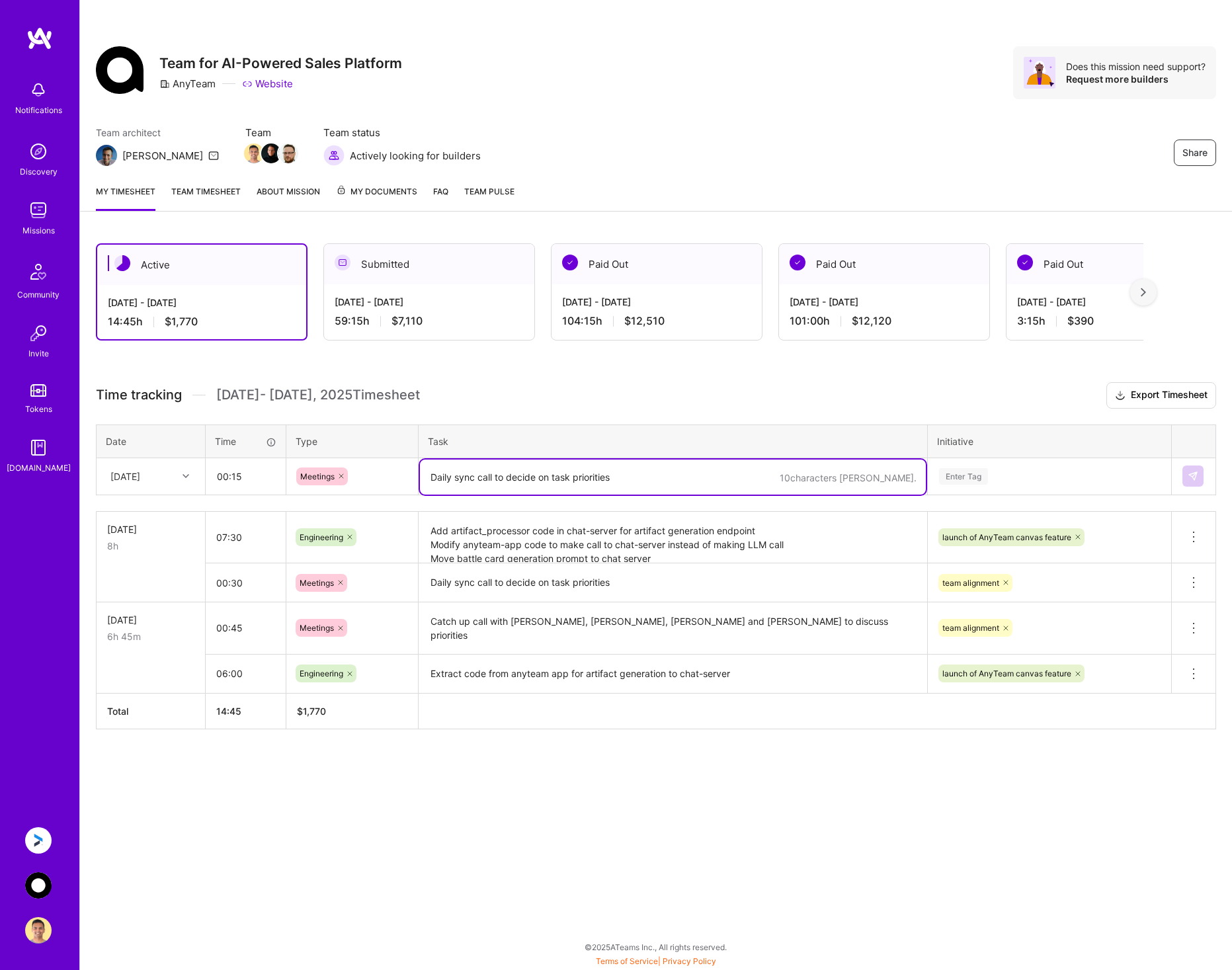
click at [485, 478] on textarea "Daily sync call to decide on task priorities" at bounding box center [673, 478] width 506 height 35
type textarea "Daily sync call"
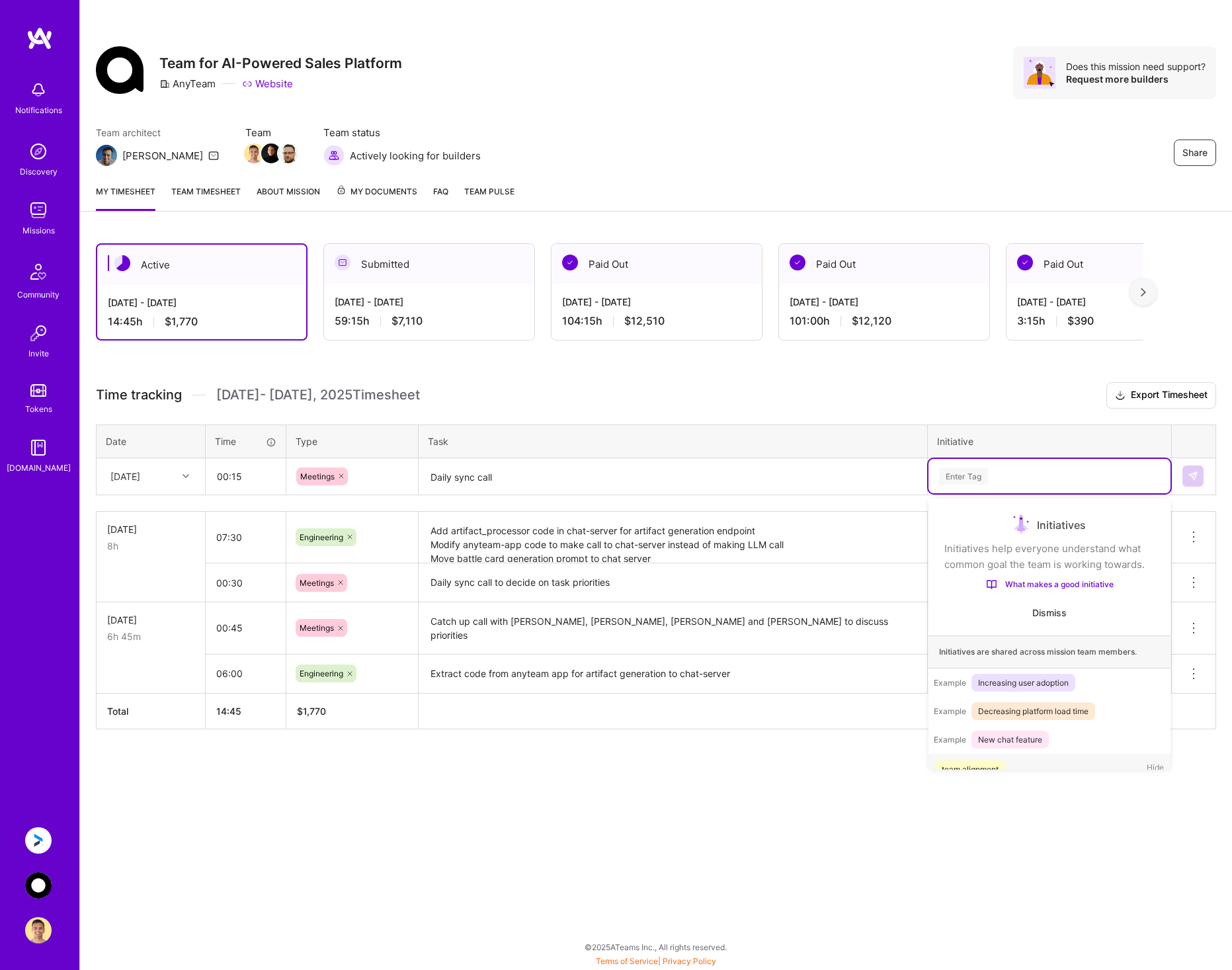
click at [1022, 477] on div "Enter Tag" at bounding box center [1049, 477] width 223 height 17
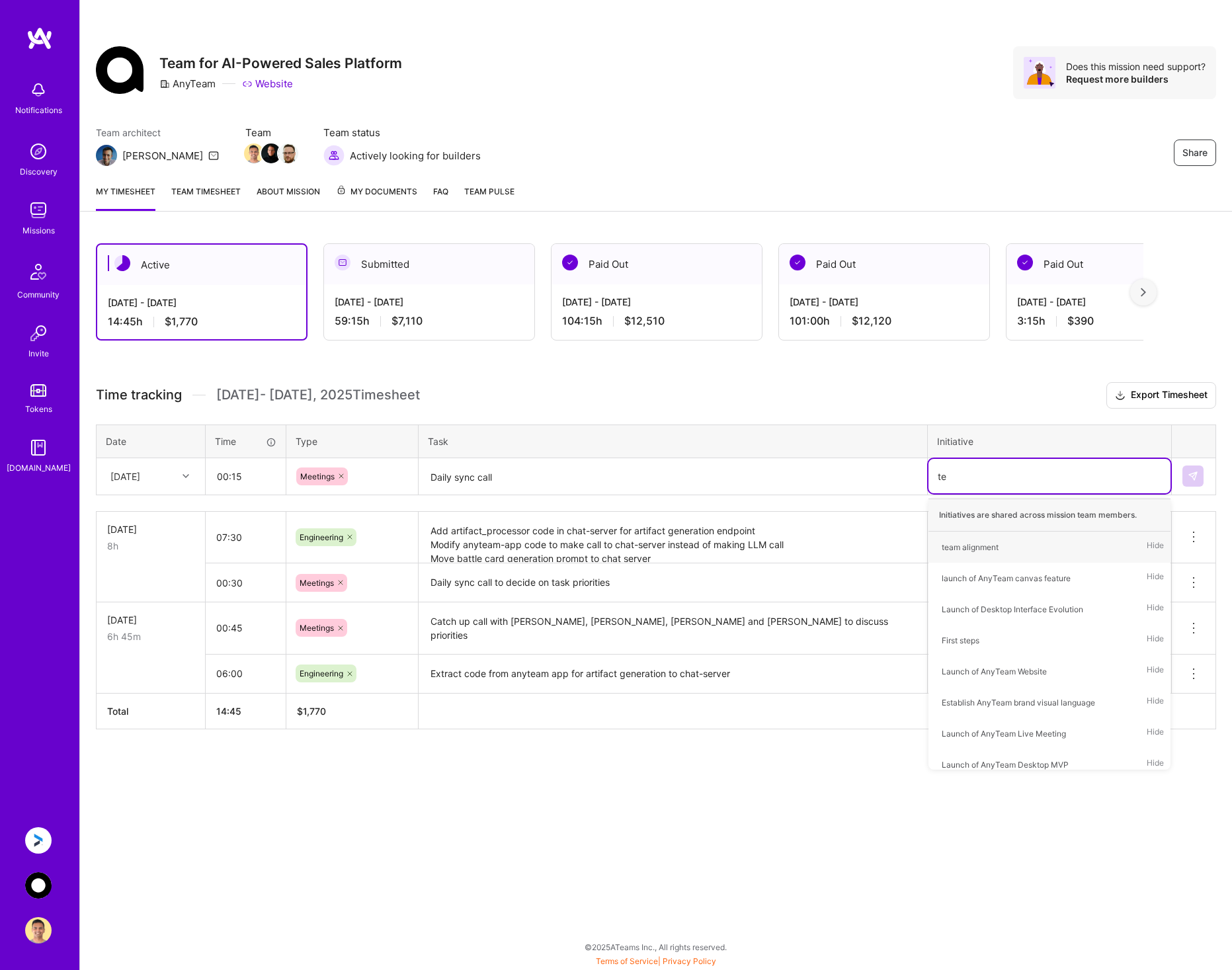
type input "tea"
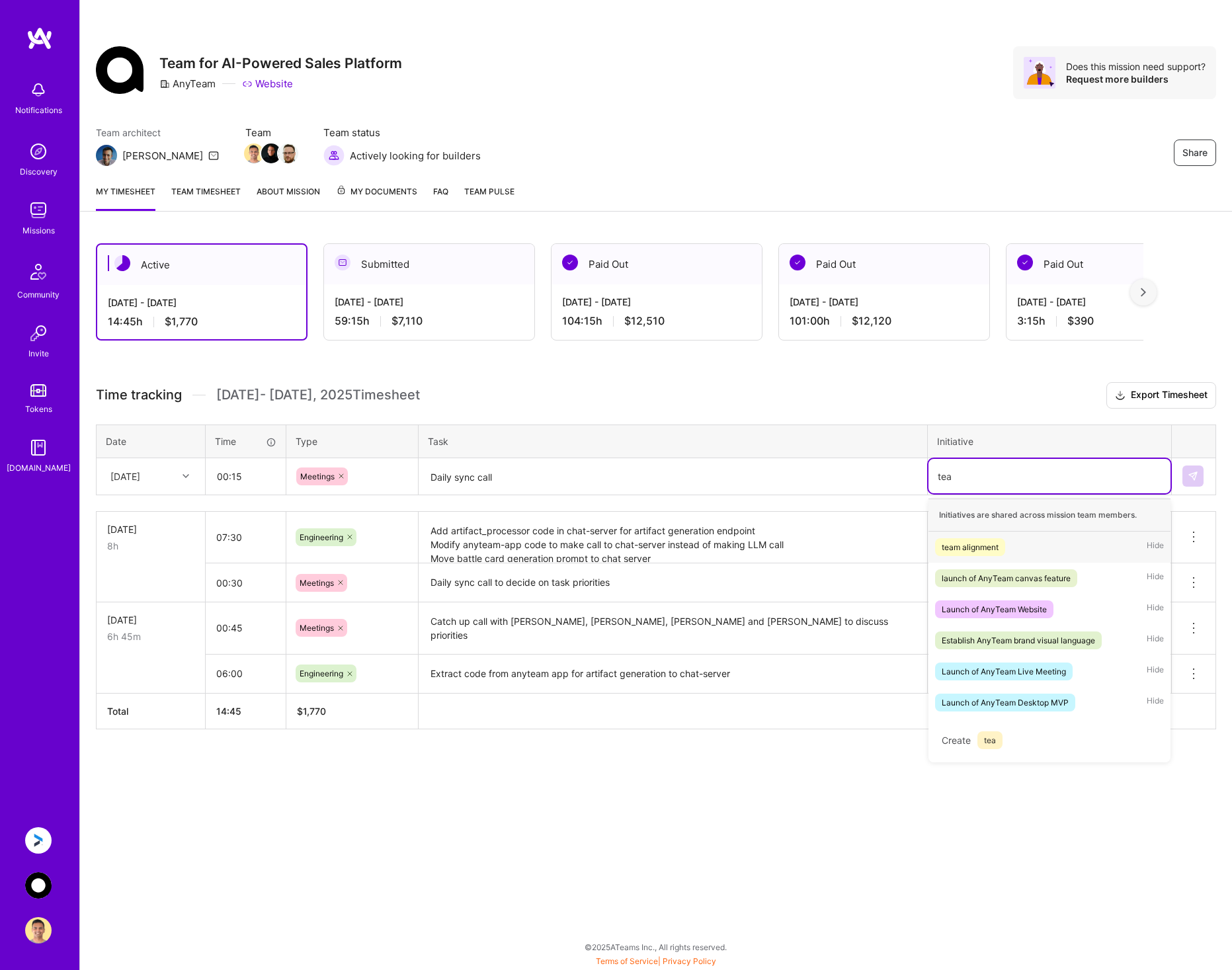
click at [983, 539] on span "team alignment" at bounding box center [970, 546] width 70 height 18
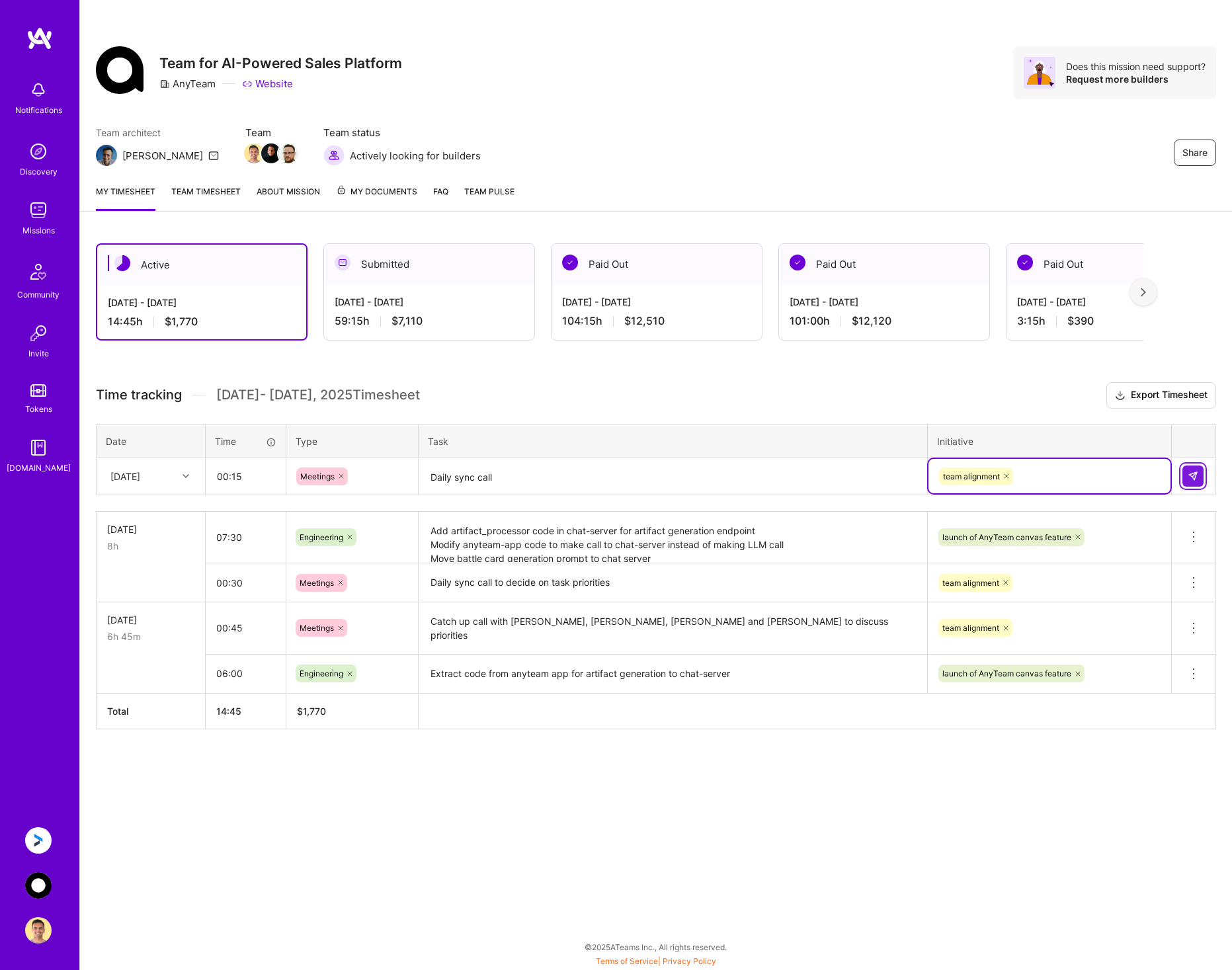
click at [1196, 477] on img at bounding box center [1192, 476] width 10 height 10
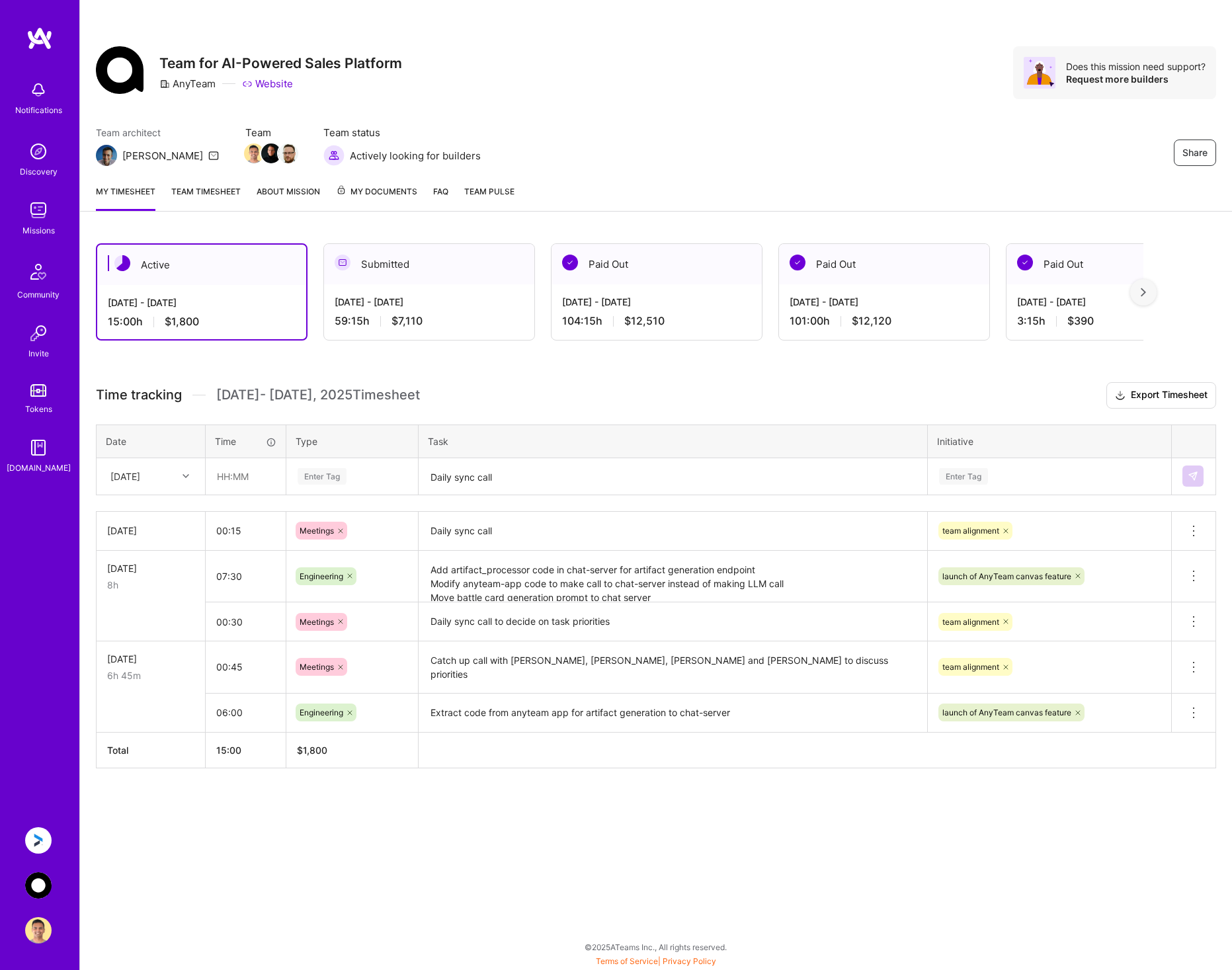
click at [46, 831] on img at bounding box center [38, 841] width 26 height 26
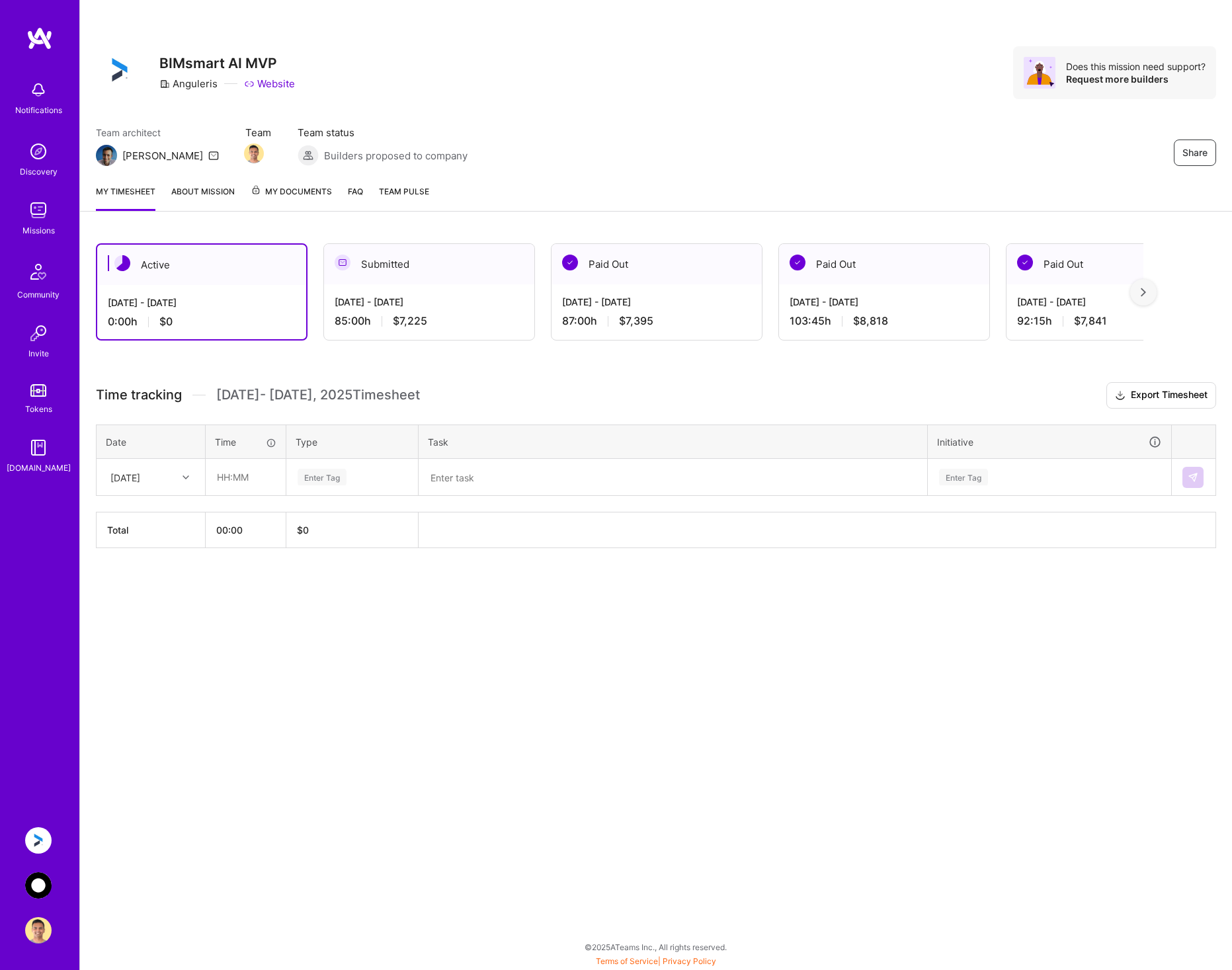
click at [141, 469] on div "[DATE]" at bounding box center [141, 477] width 74 height 21
click at [154, 538] on div "[DATE]" at bounding box center [150, 539] width 107 height 24
click at [227, 483] on input "text" at bounding box center [246, 478] width 79 height 35
type input "12:00"
click at [329, 481] on div "Enter Tag" at bounding box center [322, 478] width 49 height 20
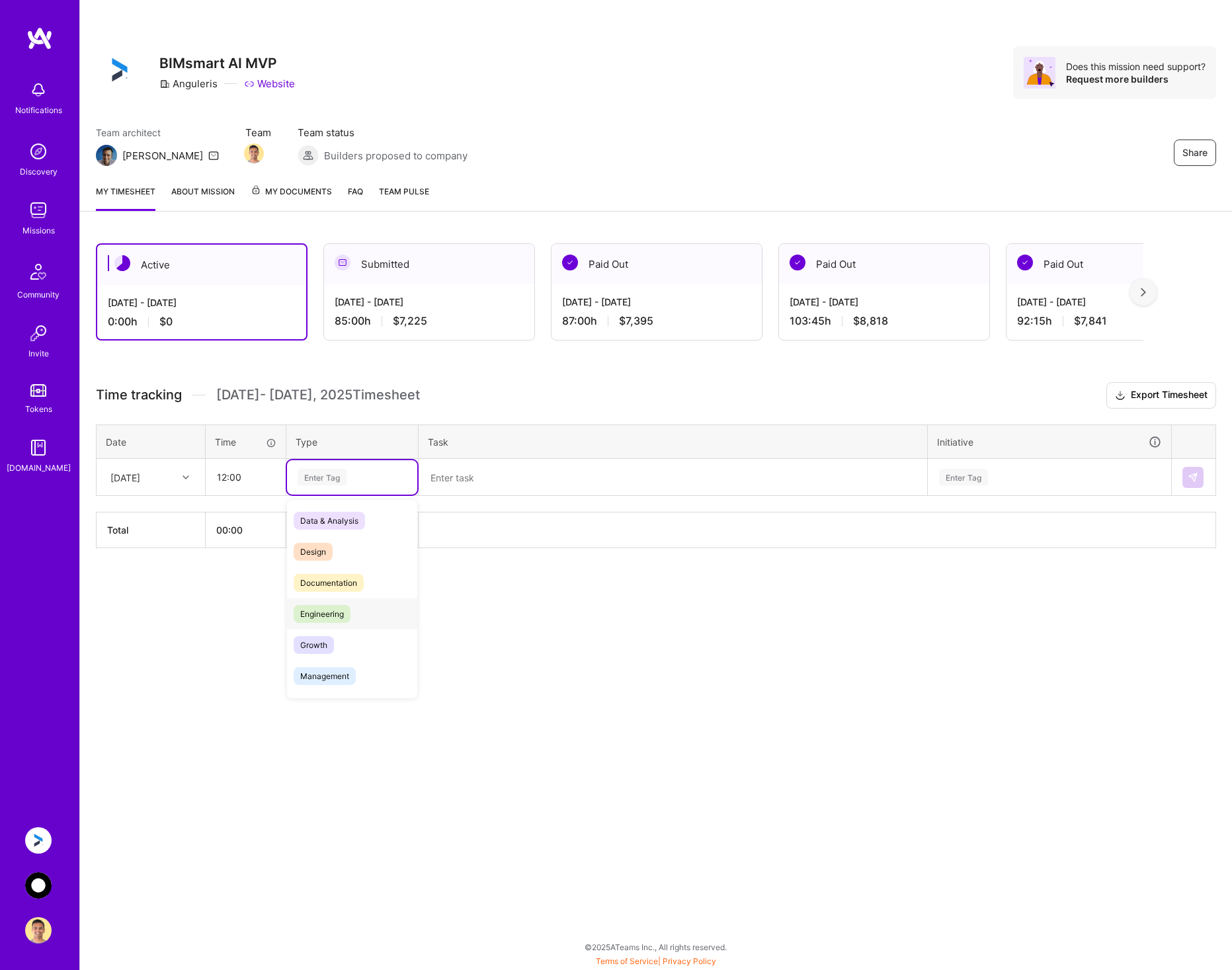
click at [358, 617] on div "Engineering" at bounding box center [352, 613] width 130 height 31
click at [472, 481] on textarea at bounding box center [673, 477] width 506 height 34
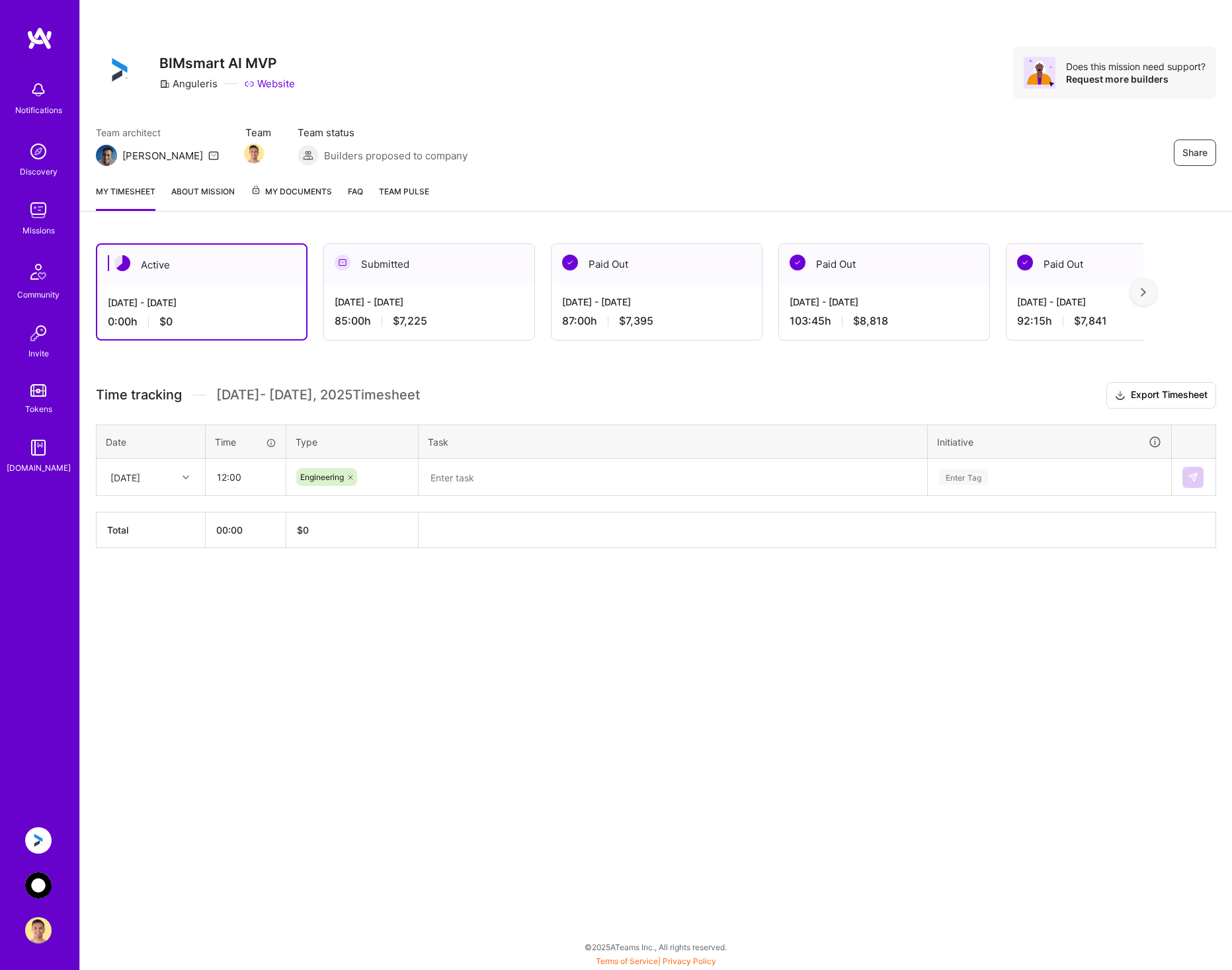
click at [508, 484] on textarea at bounding box center [673, 478] width 506 height 35
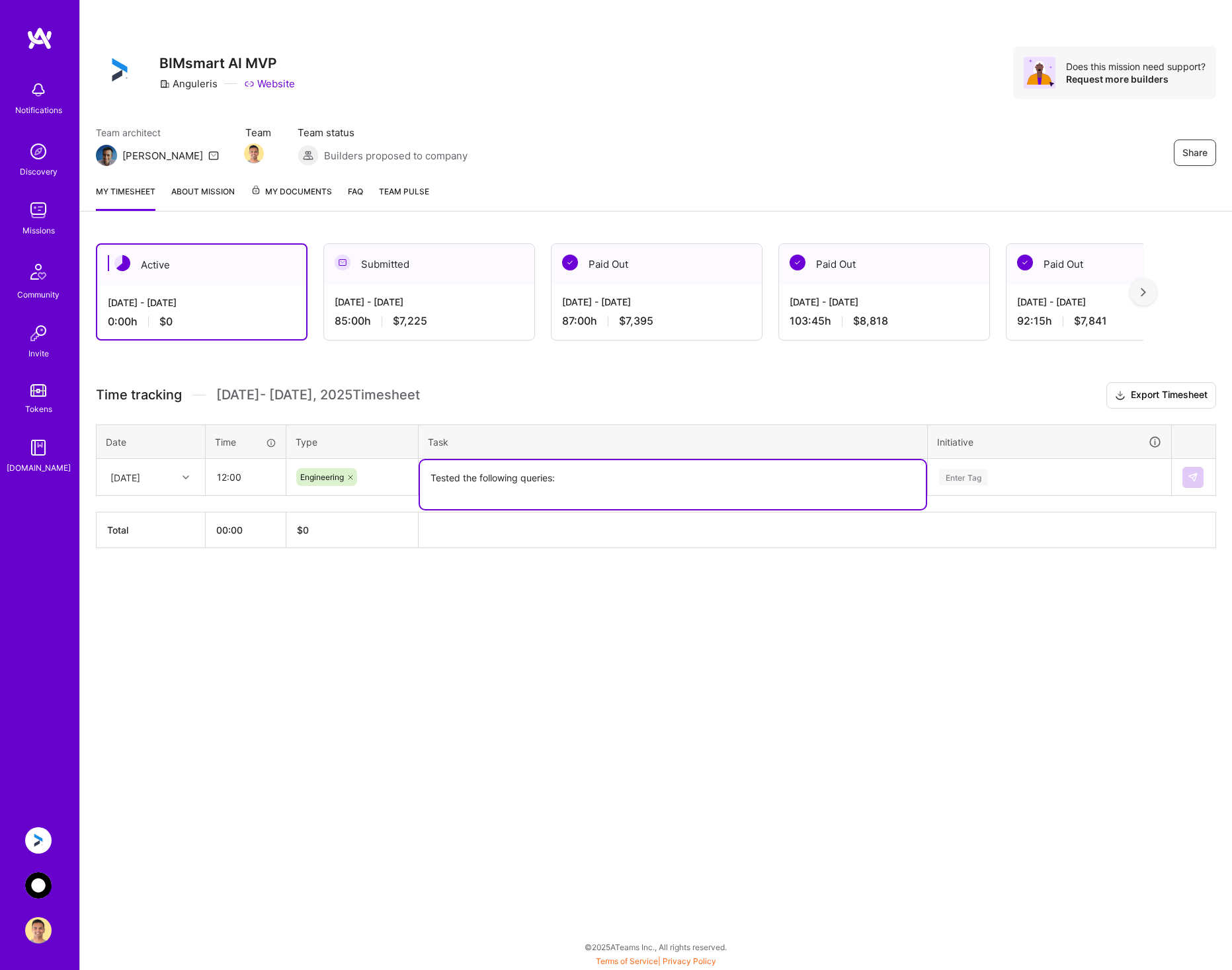
click at [598, 479] on textarea "Tested the following queries:" at bounding box center [673, 484] width 506 height 49
paste textarea "cellar door basement door king size bed fitness solid timber door black marble …"
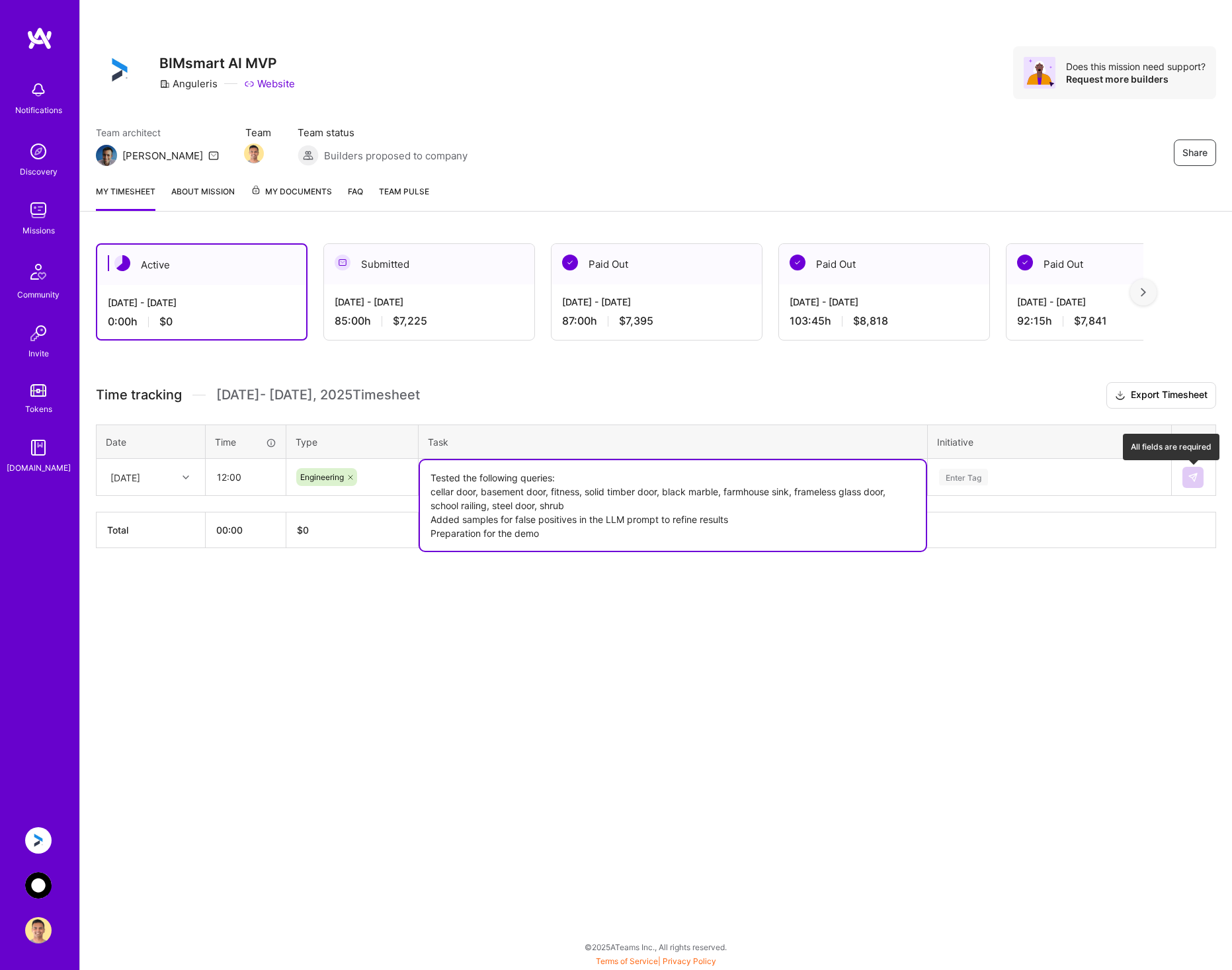
type textarea "Tested the following queries: cellar door, basement door, fitness, solid timber…"
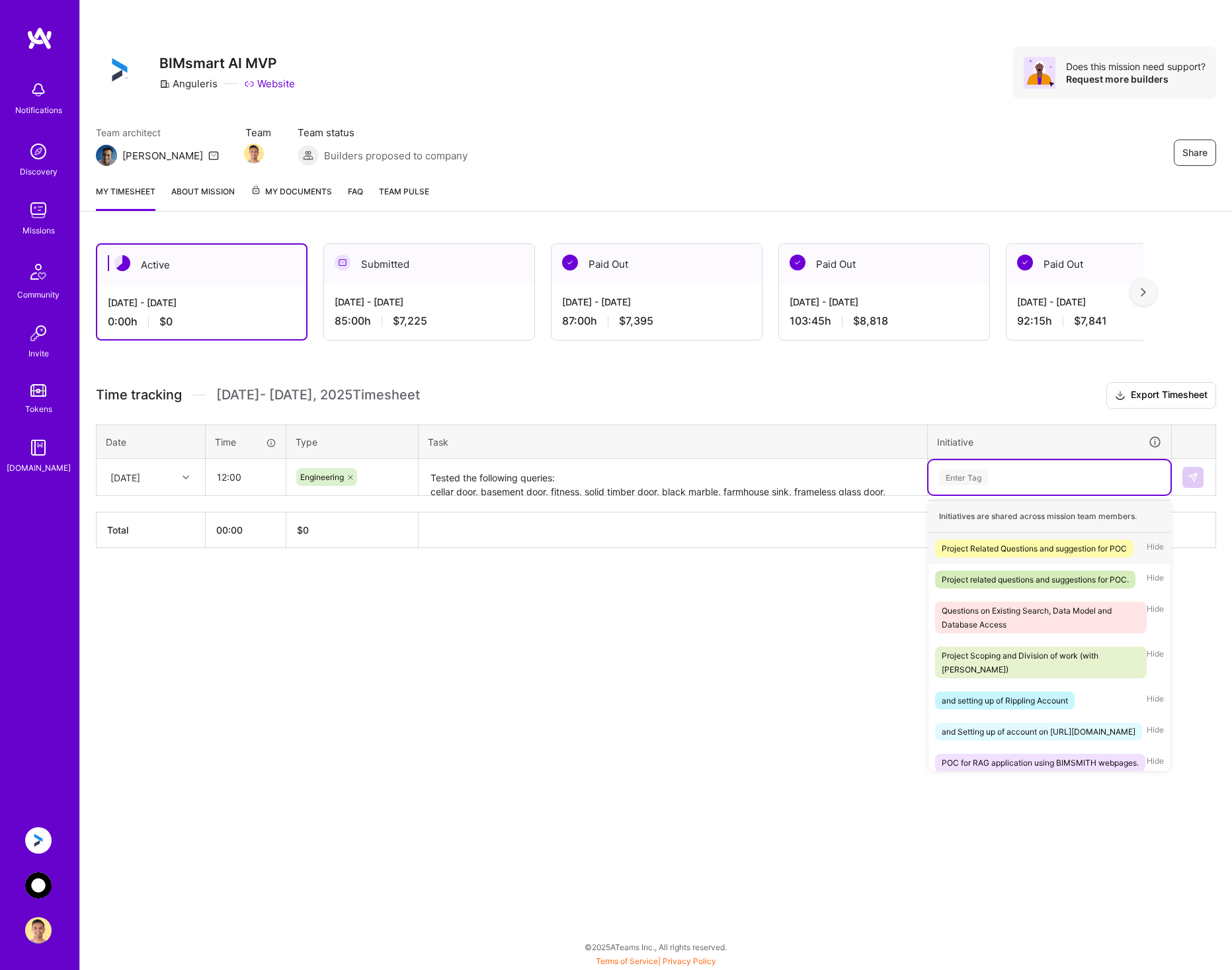
click at [1116, 478] on div "Enter Tag" at bounding box center [1049, 478] width 223 height 17
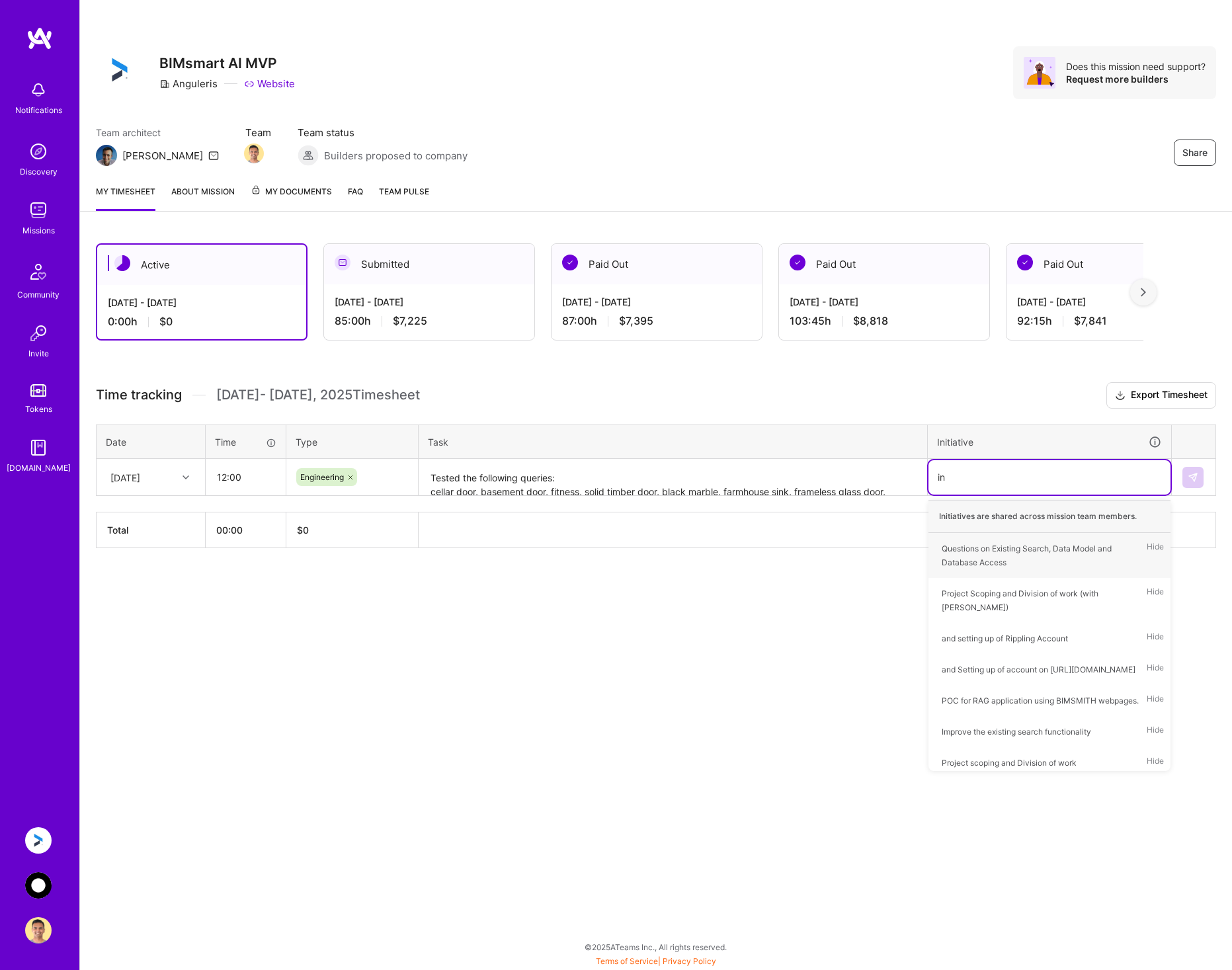
type input "i"
type input "l"
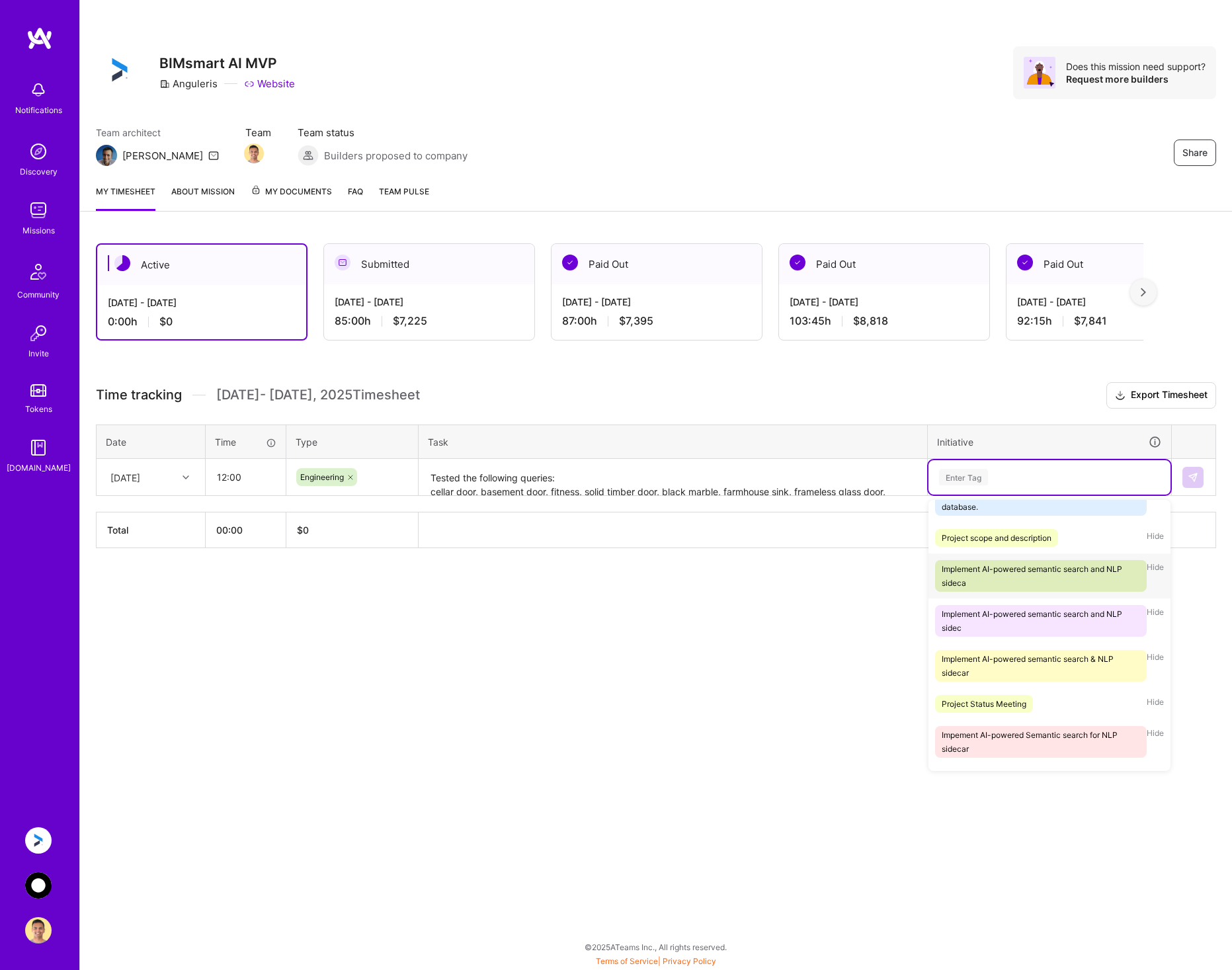
scroll to position [595, 0]
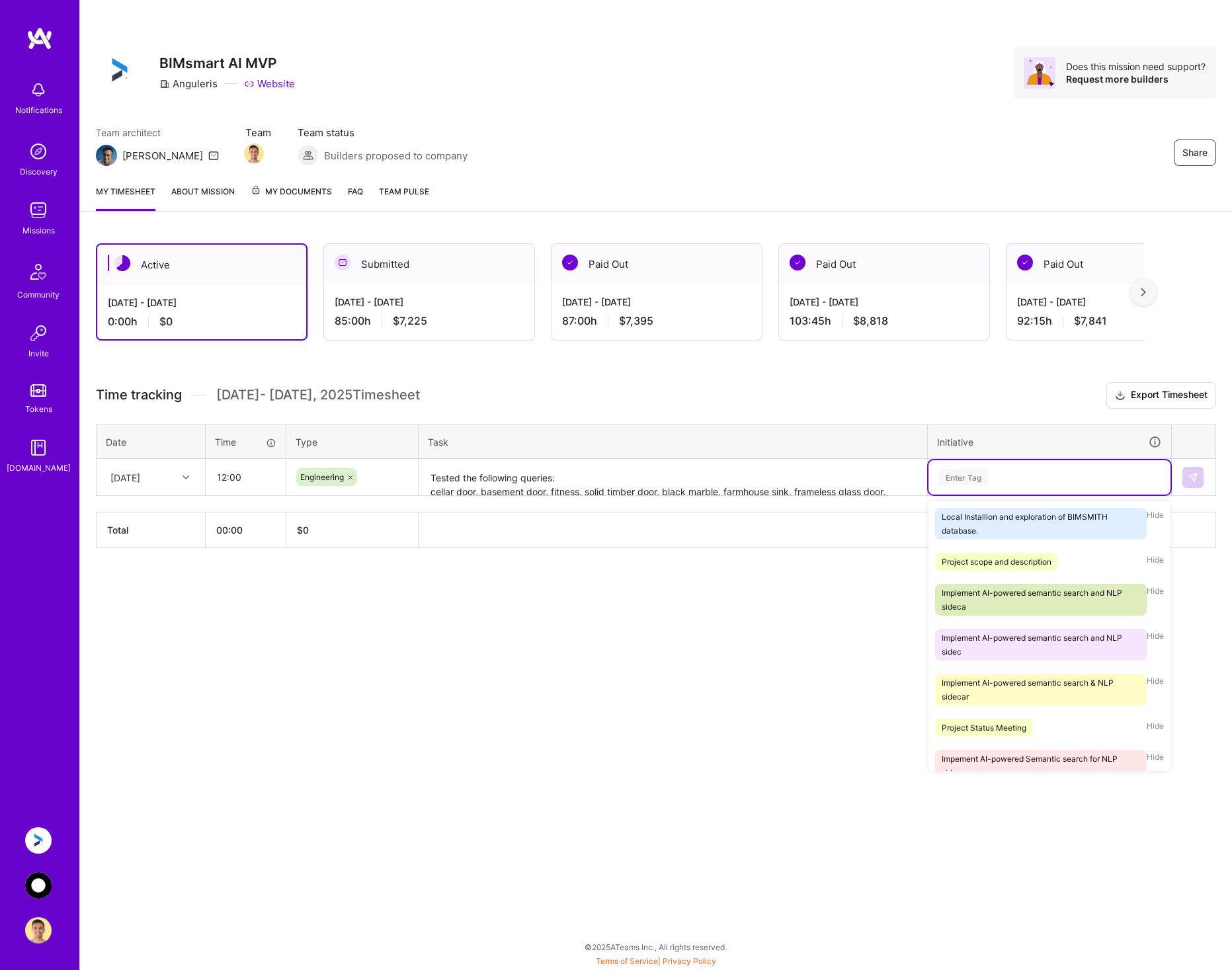
click at [1075, 492] on div "Implement AI-powered semantic search and NLP sidecar" at bounding box center [1040, 478] width 198 height 28
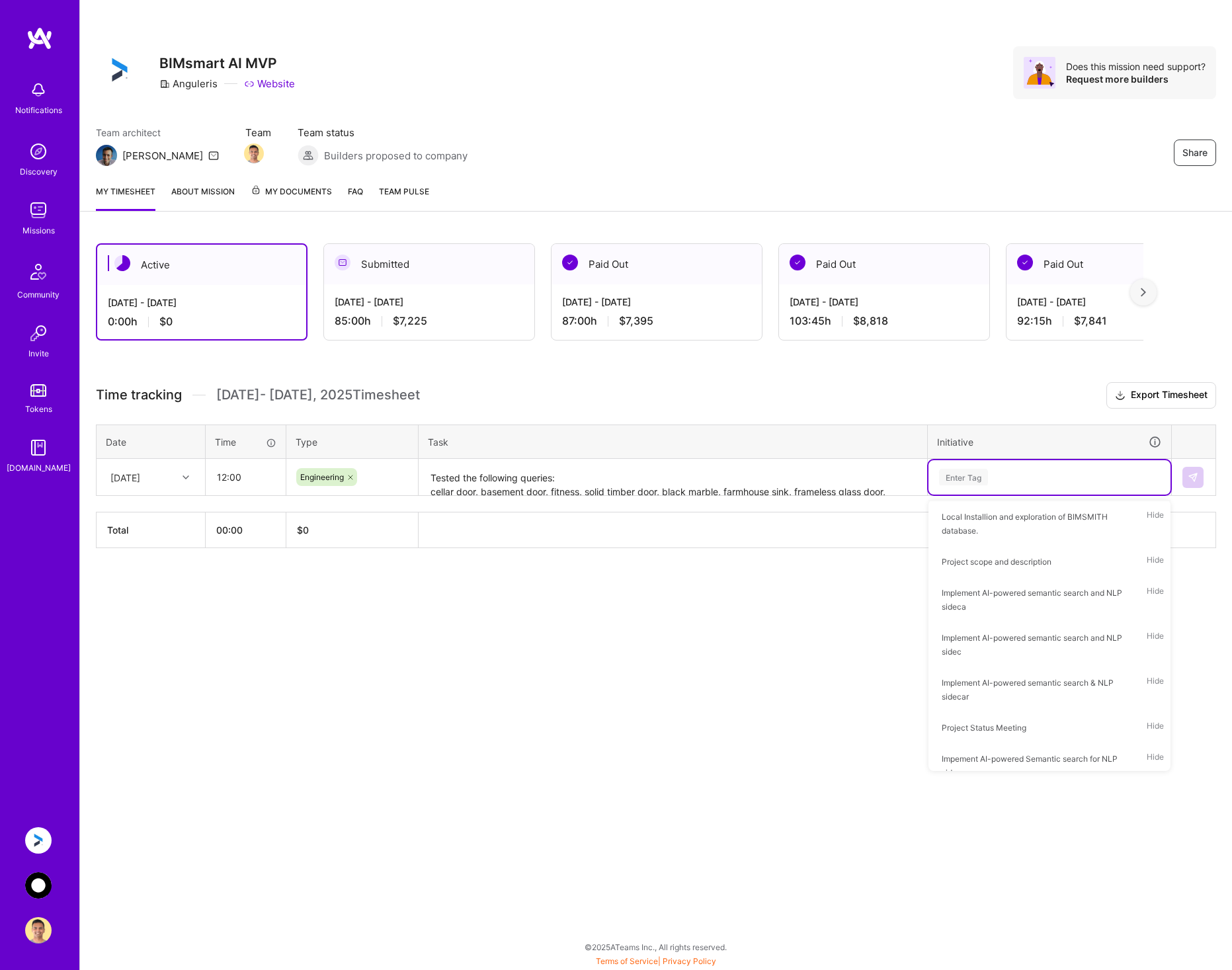
click at [1075, 535] on th at bounding box center [817, 531] width 797 height 35
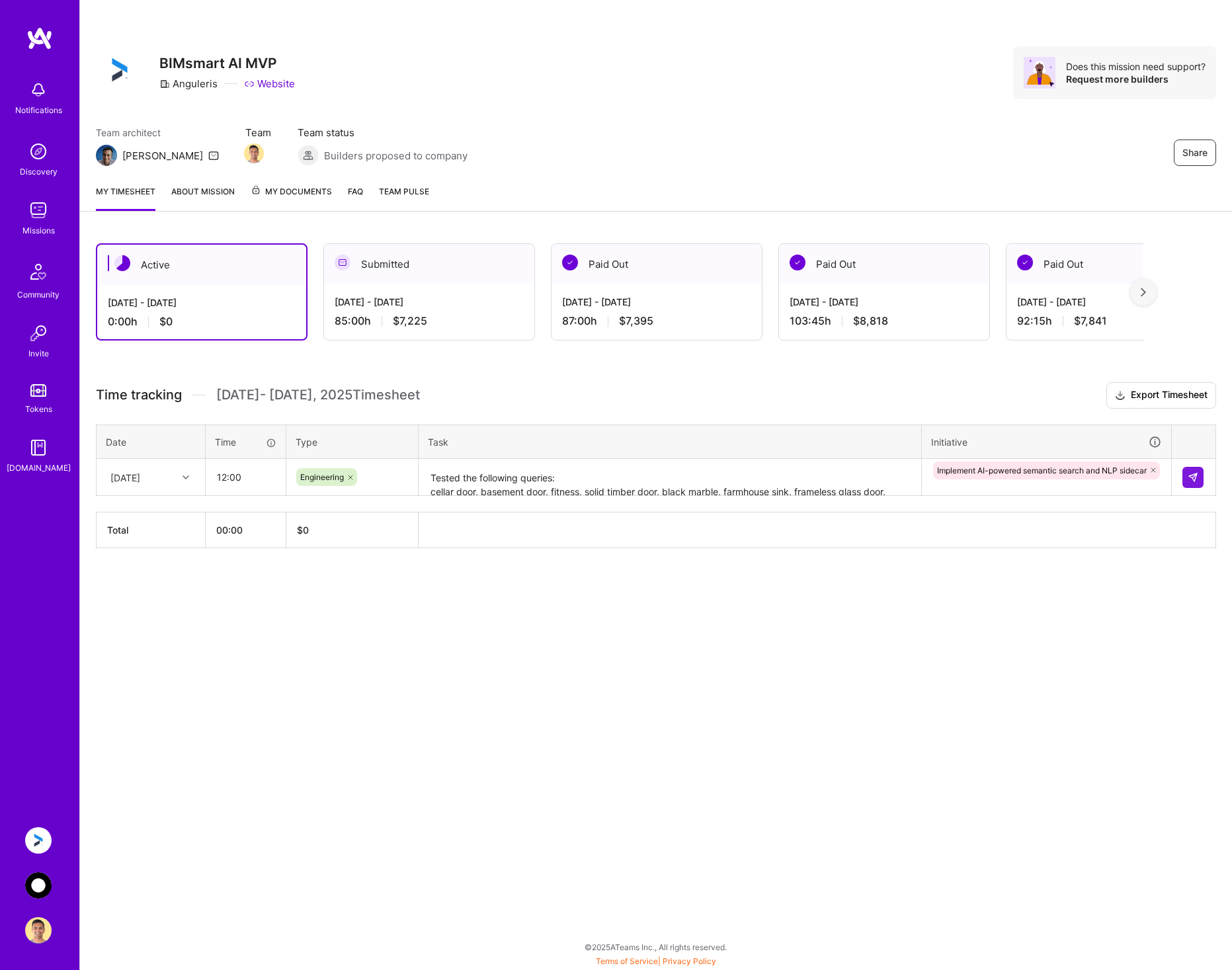
click at [1078, 487] on div "Implement AI-powered semantic search and NLP sidecar" at bounding box center [1046, 478] width 230 height 37
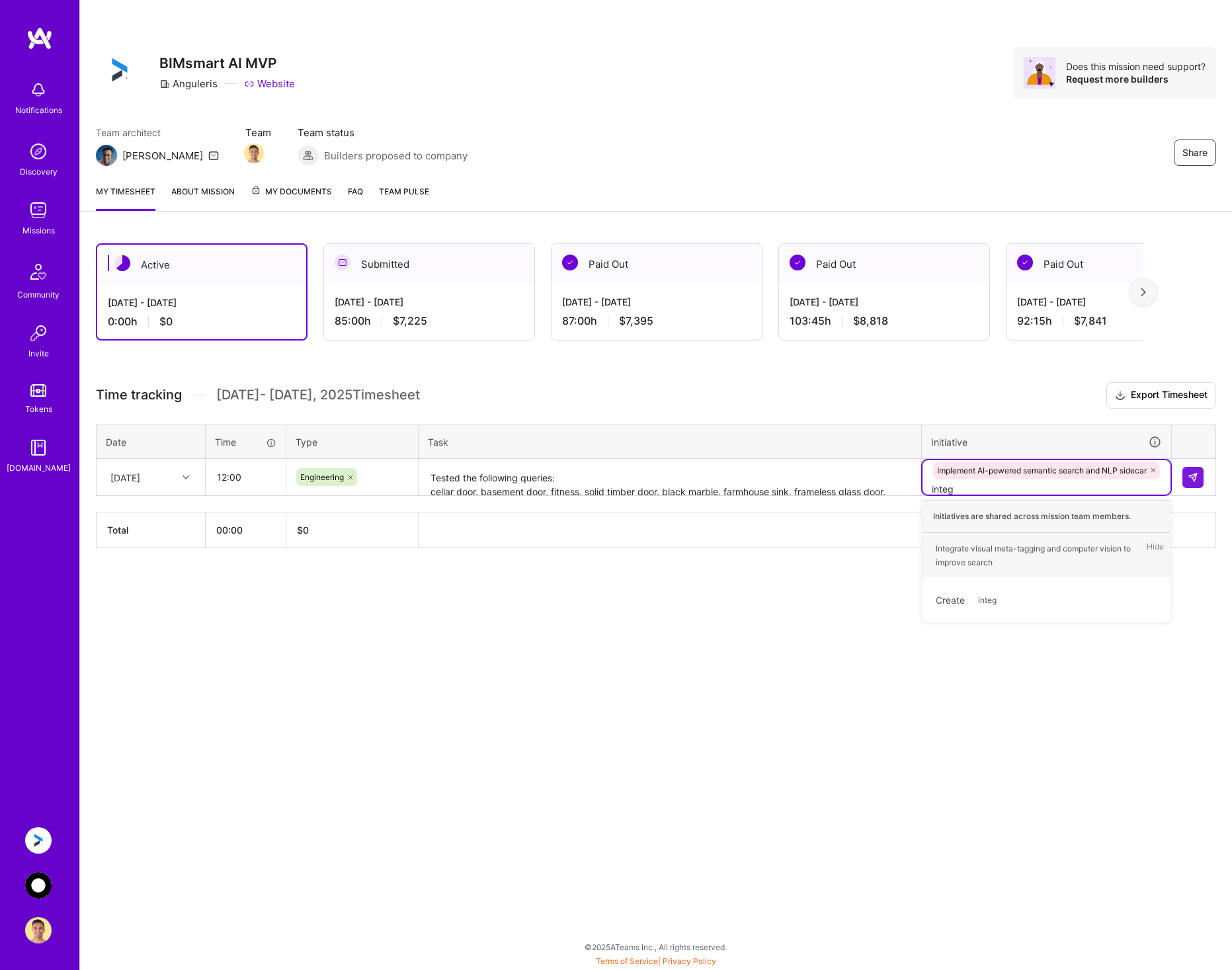
type input "integr"
click at [1045, 552] on div "Integrate visual meta-tagging and computer vision to improve search" at bounding box center [1038, 556] width 205 height 28
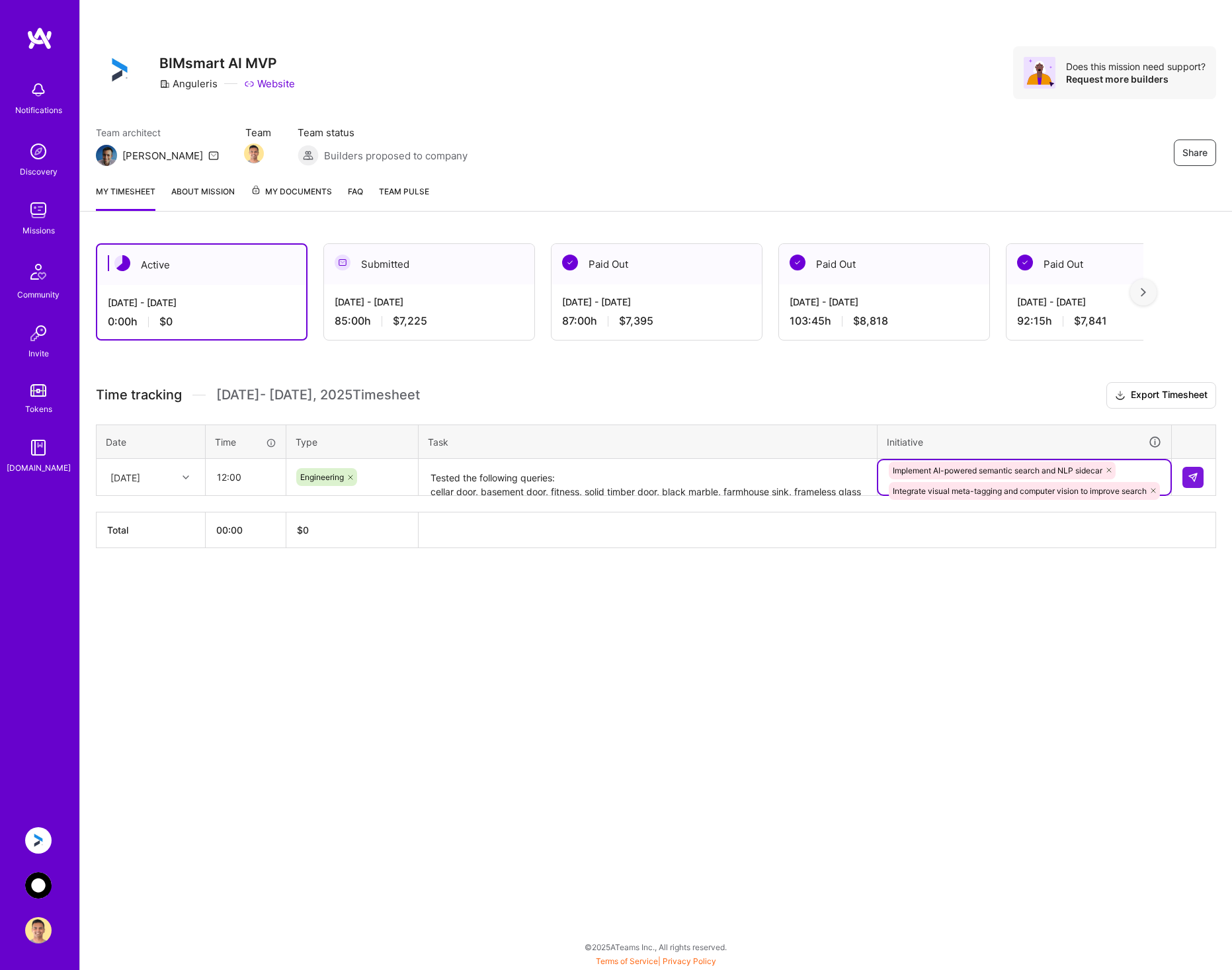
click at [1107, 468] on icon at bounding box center [1108, 470] width 8 height 8
click at [1189, 481] on img at bounding box center [1192, 477] width 10 height 10
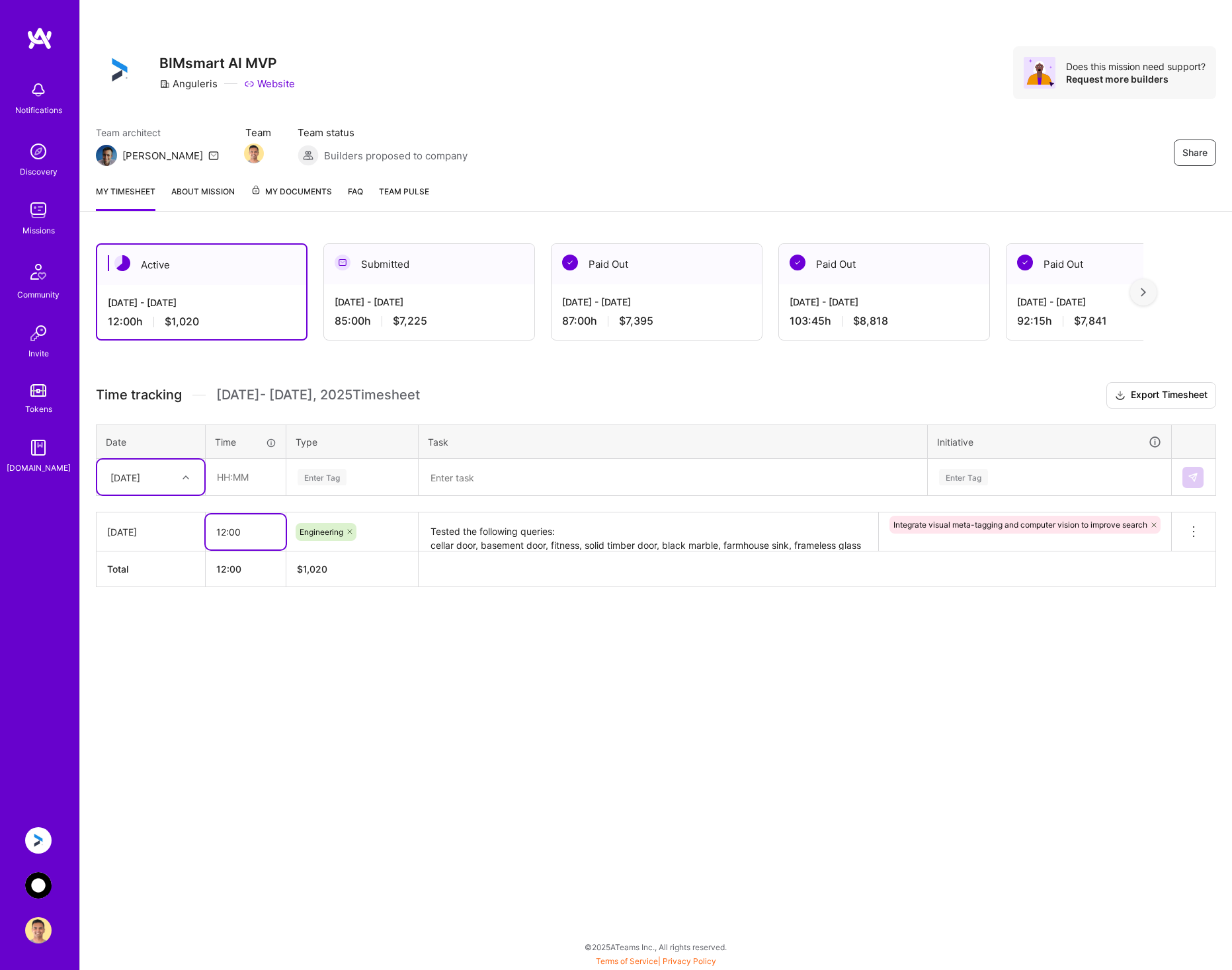
click at [250, 538] on input "12:00" at bounding box center [246, 532] width 80 height 35
click at [225, 532] on input "12:00" at bounding box center [246, 532] width 80 height 35
type input "11:45"
click at [176, 482] on div "[DATE]" at bounding box center [141, 477] width 74 height 21
click at [163, 540] on div "[DATE]" at bounding box center [150, 539] width 107 height 24
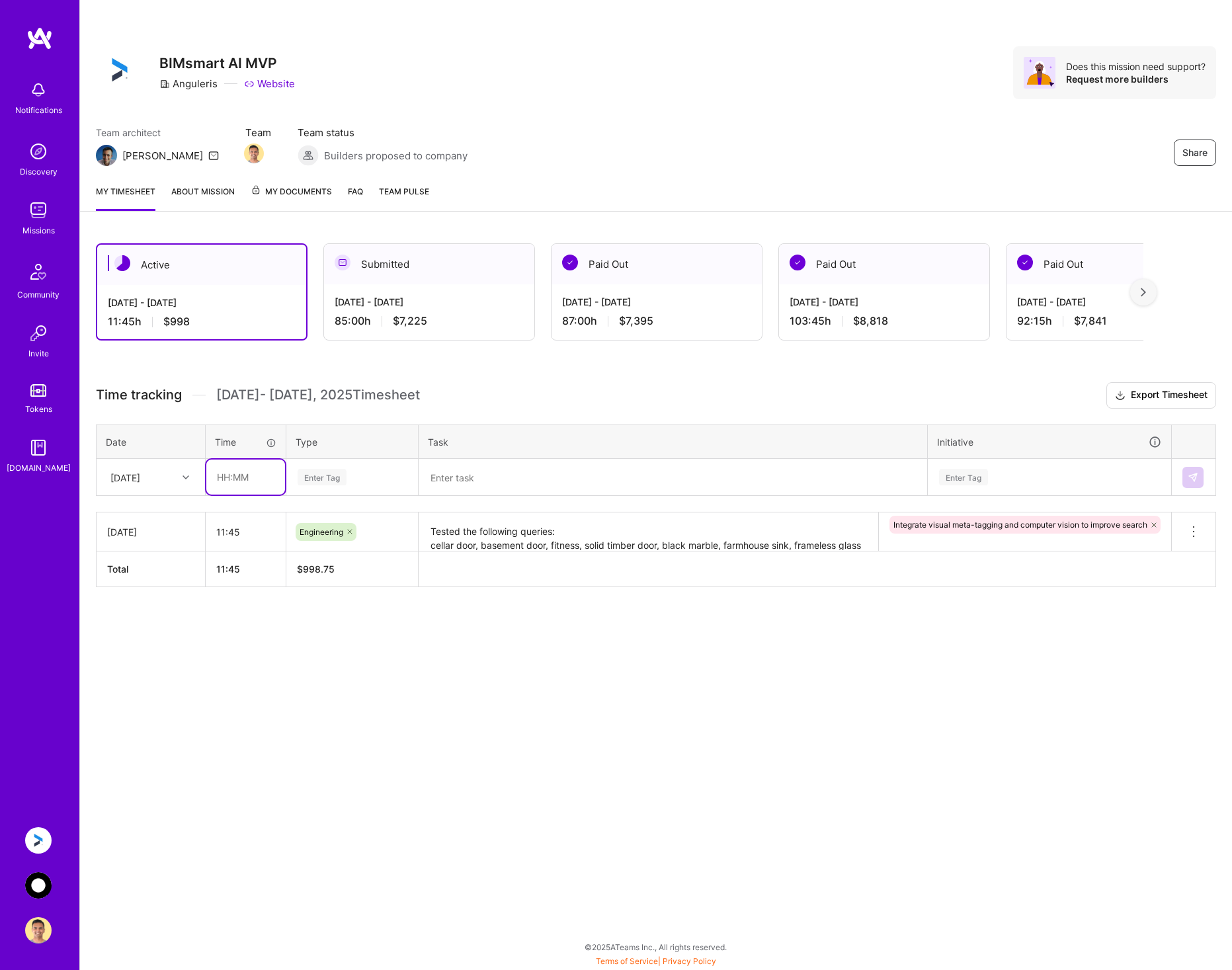
click at [252, 476] on input "text" at bounding box center [246, 478] width 79 height 35
type input "00:30"
click at [323, 477] on div "Enter Tag" at bounding box center [322, 478] width 49 height 20
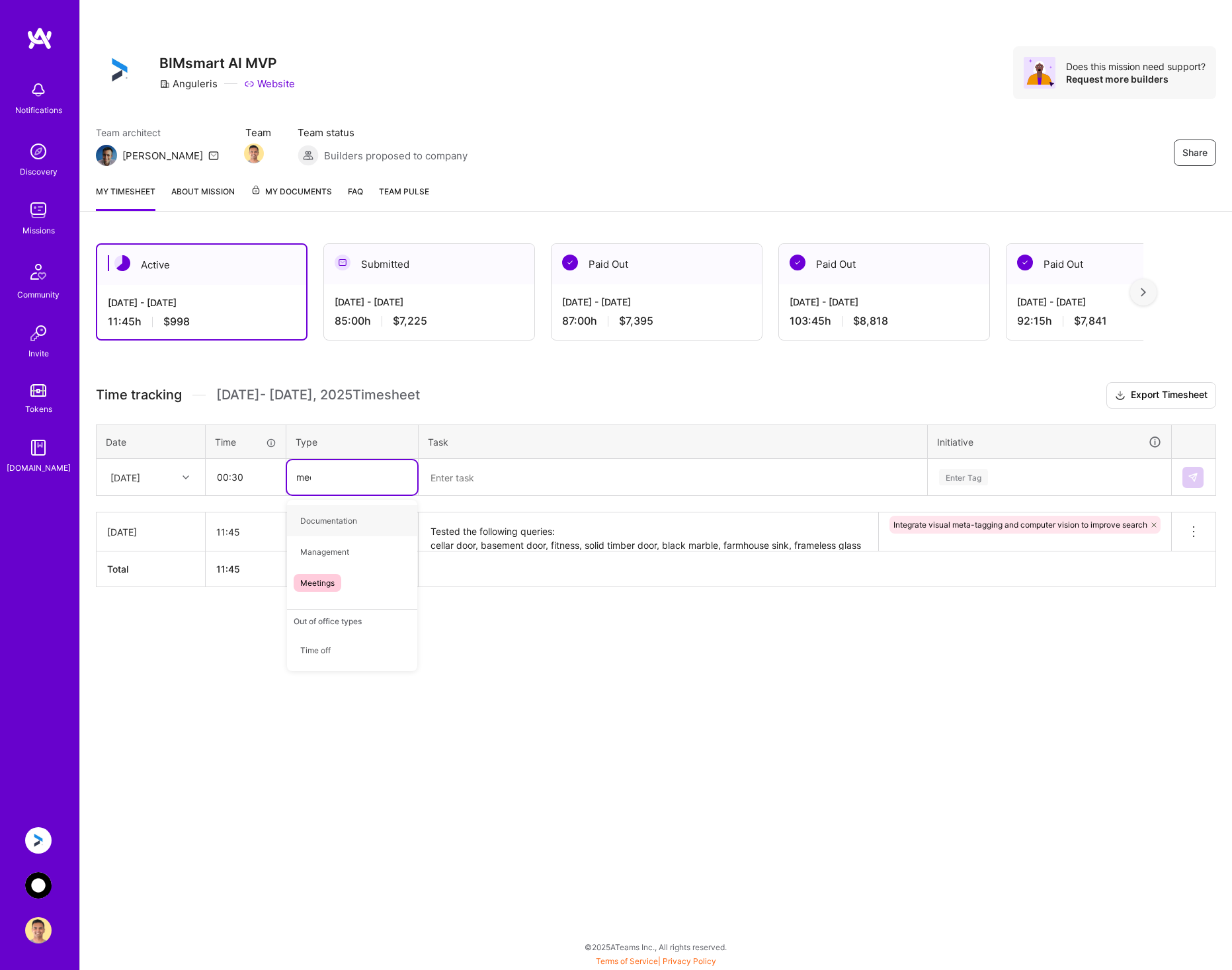
type input "meet"
click at [335, 519] on span "Meetings" at bounding box center [316, 520] width 47 height 18
click at [502, 469] on textarea at bounding box center [673, 478] width 506 height 35
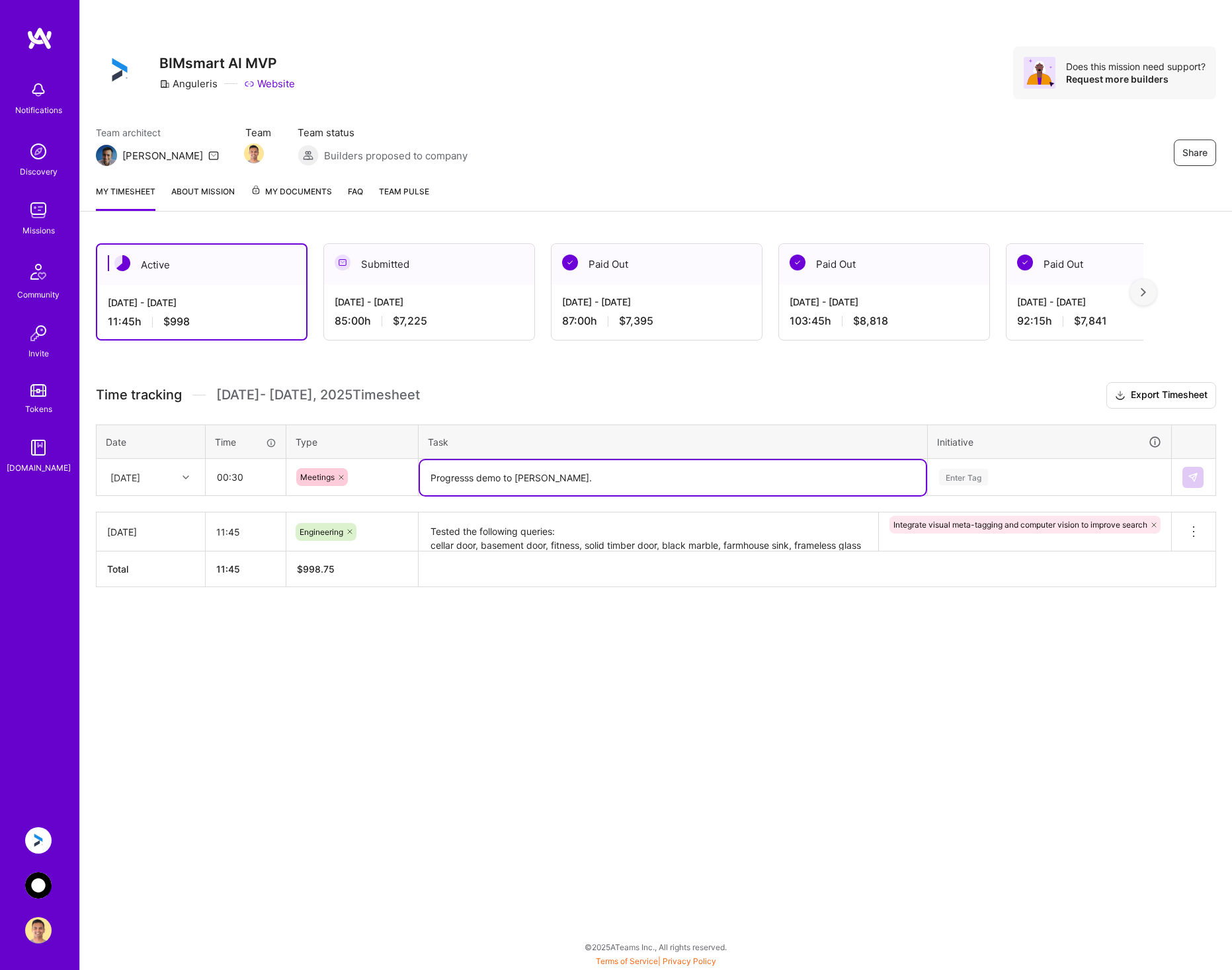
click at [569, 471] on textarea "Progresss demo to [PERSON_NAME]." at bounding box center [673, 478] width 506 height 35
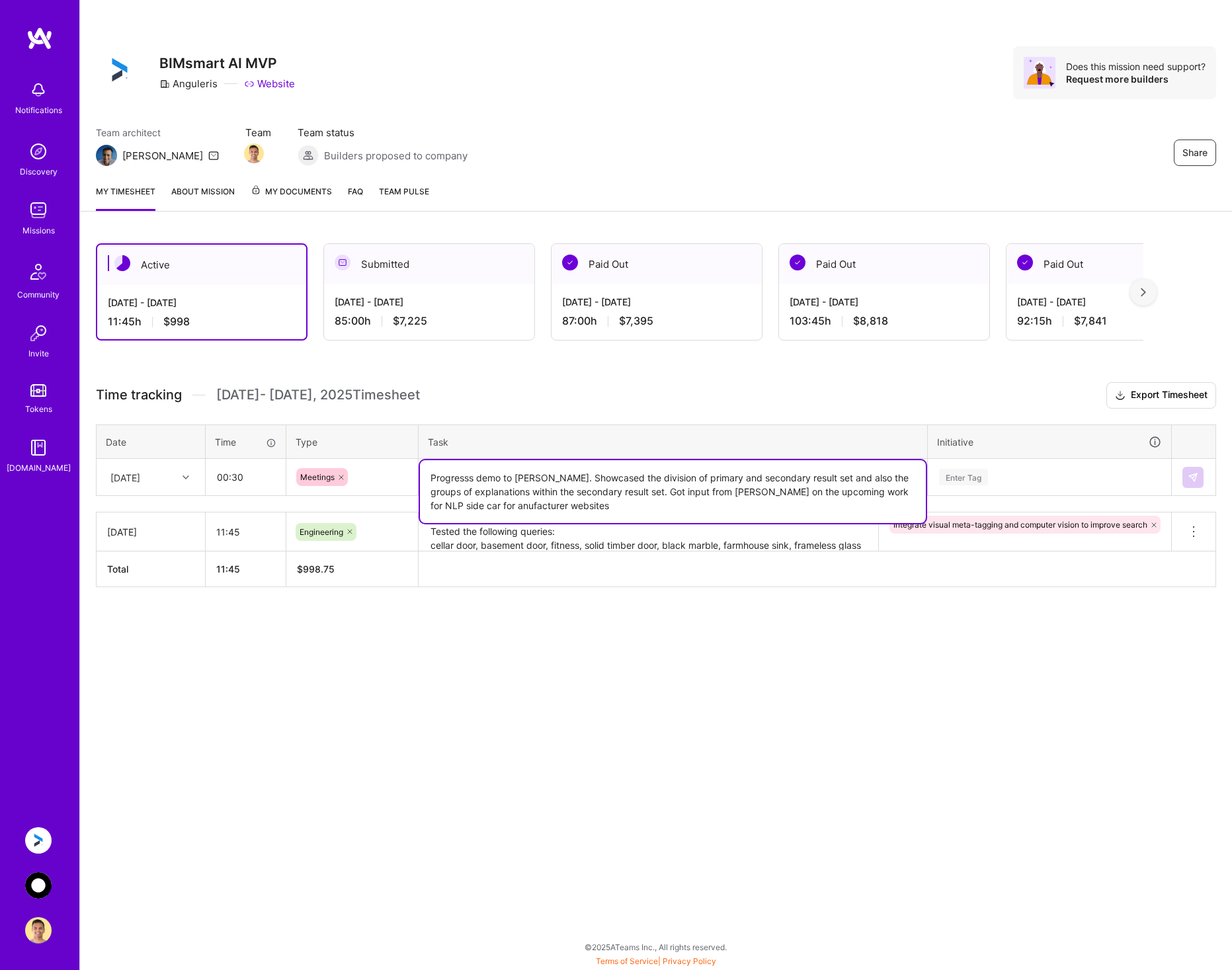
click at [433, 505] on textarea "Progresss demo to [PERSON_NAME]. Showcased the division of primary and secondar…" at bounding box center [673, 491] width 506 height 62
type textarea "Progress demo to [PERSON_NAME]. Showcased the division of primary and secondary…"
click at [1049, 477] on div "Enter Tag" at bounding box center [1049, 478] width 223 height 17
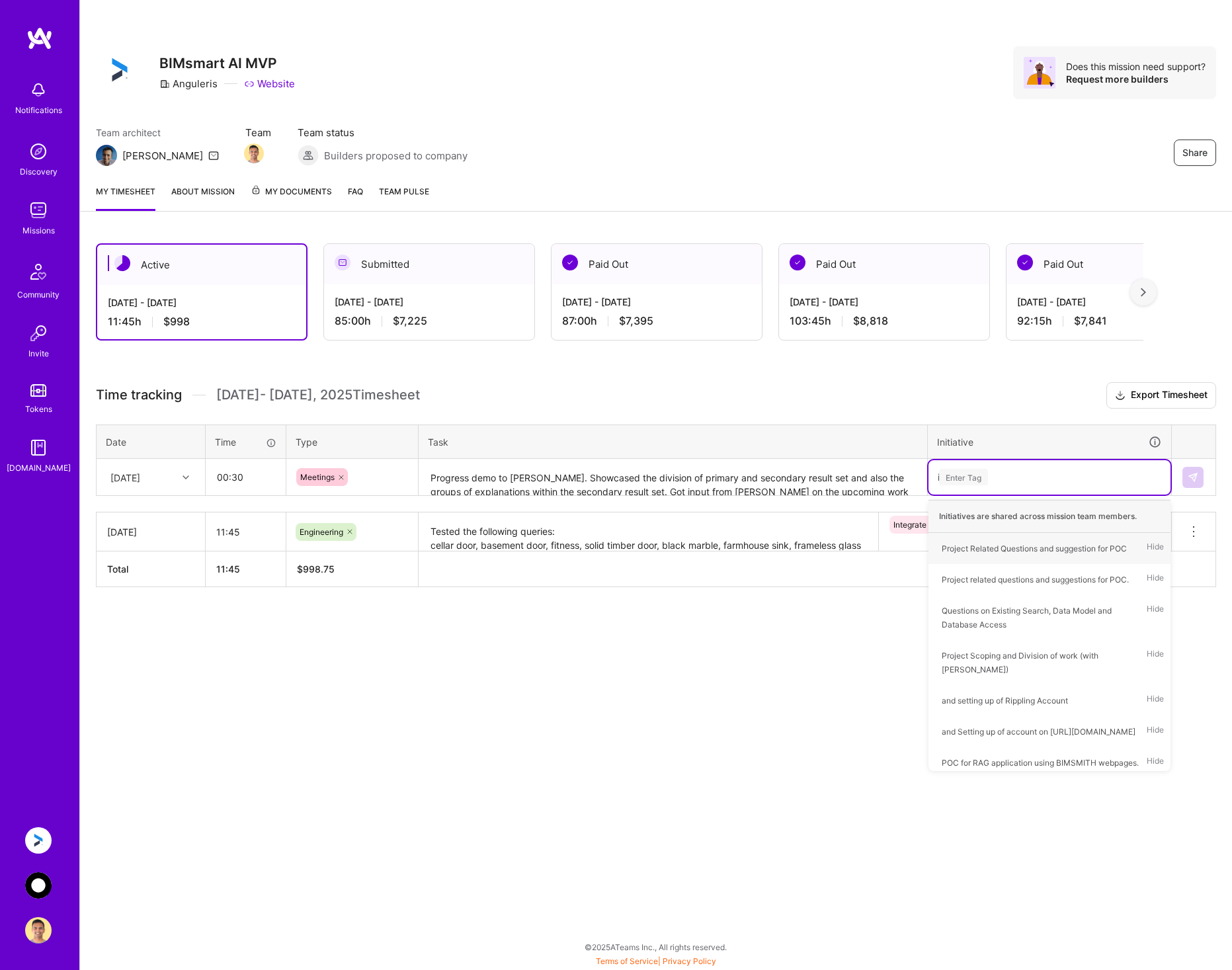
type input "int"
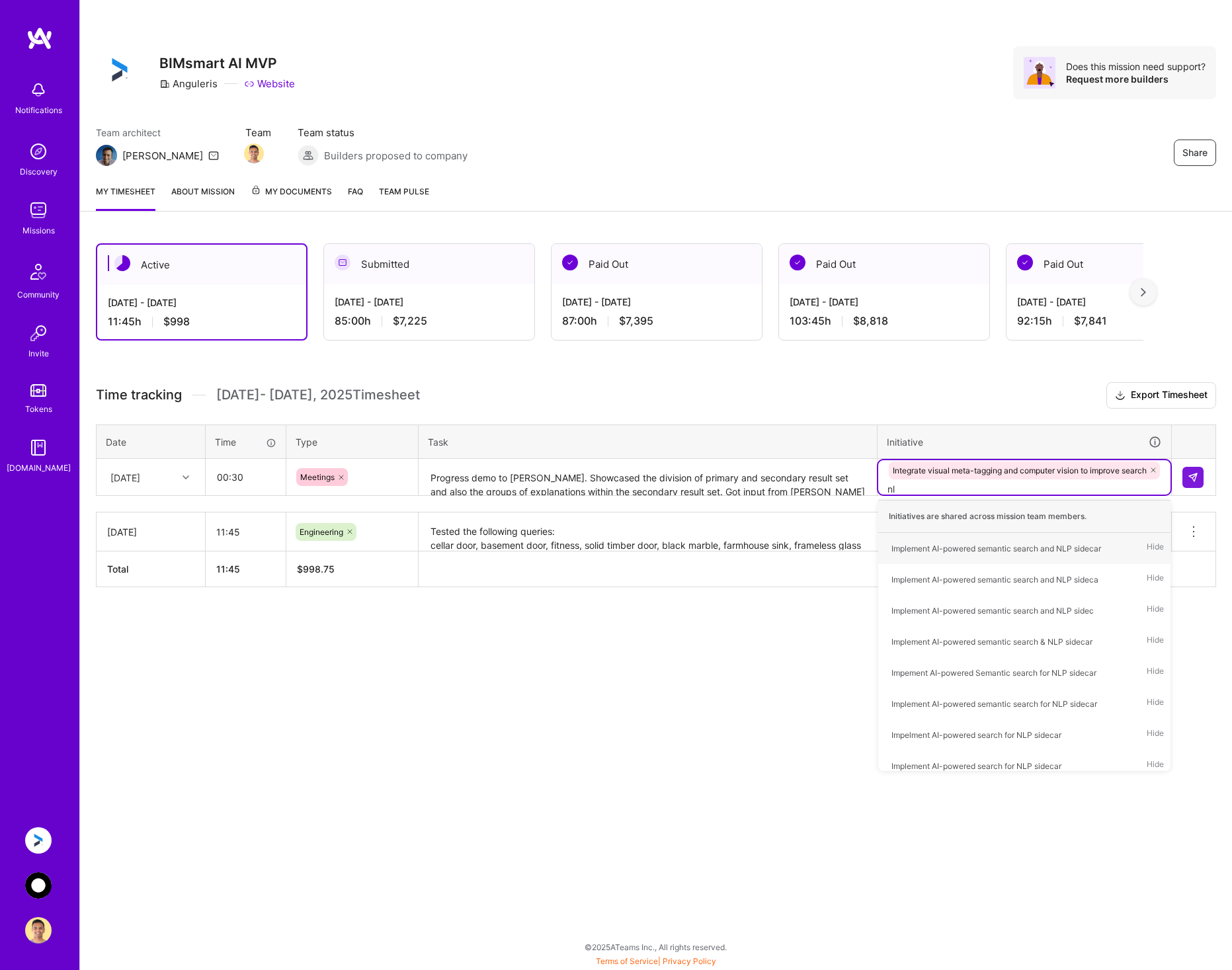
type input "nlp"
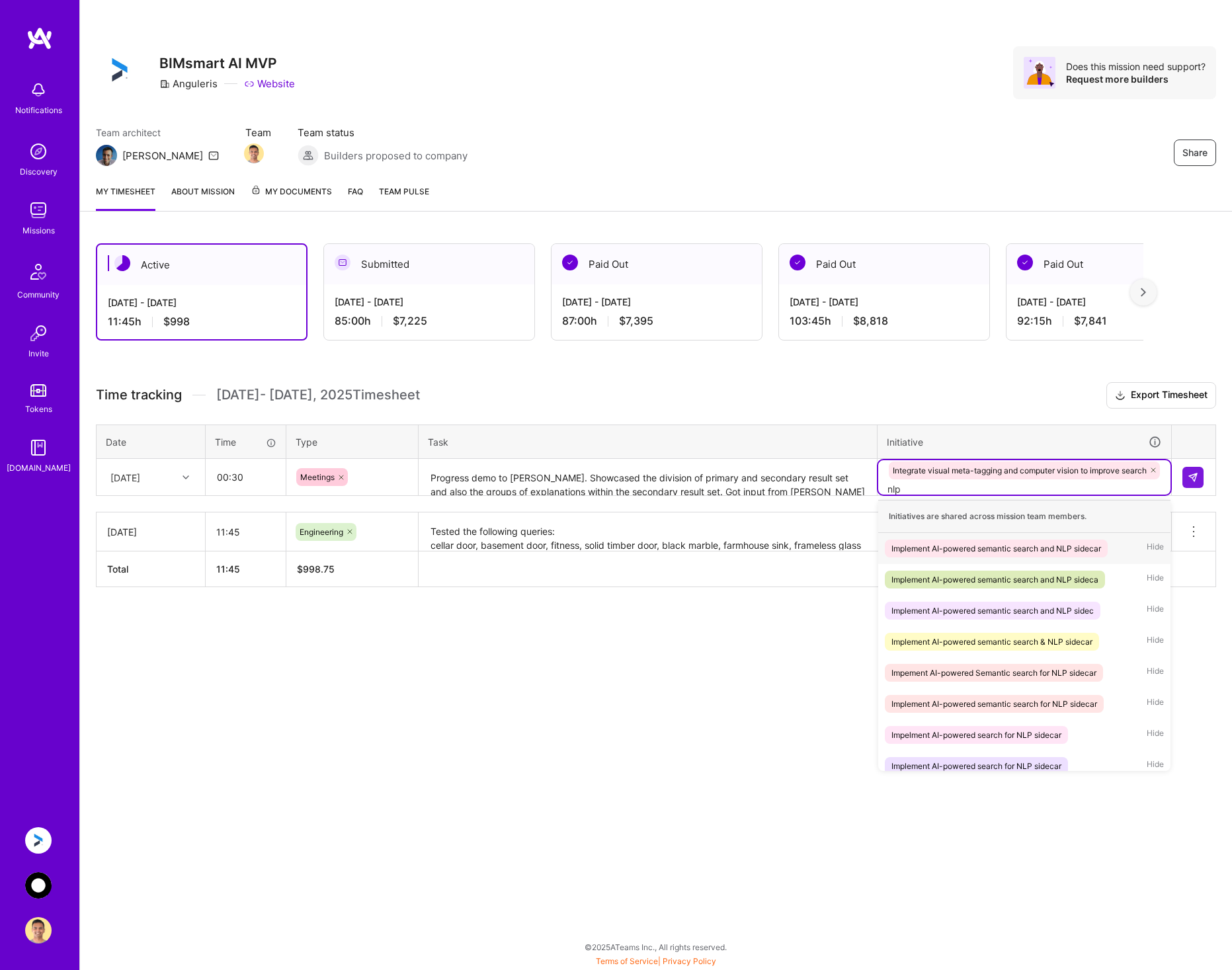
click at [1031, 543] on div "Implement AI-powered semantic search and NLP sidecar" at bounding box center [996, 548] width 209 height 14
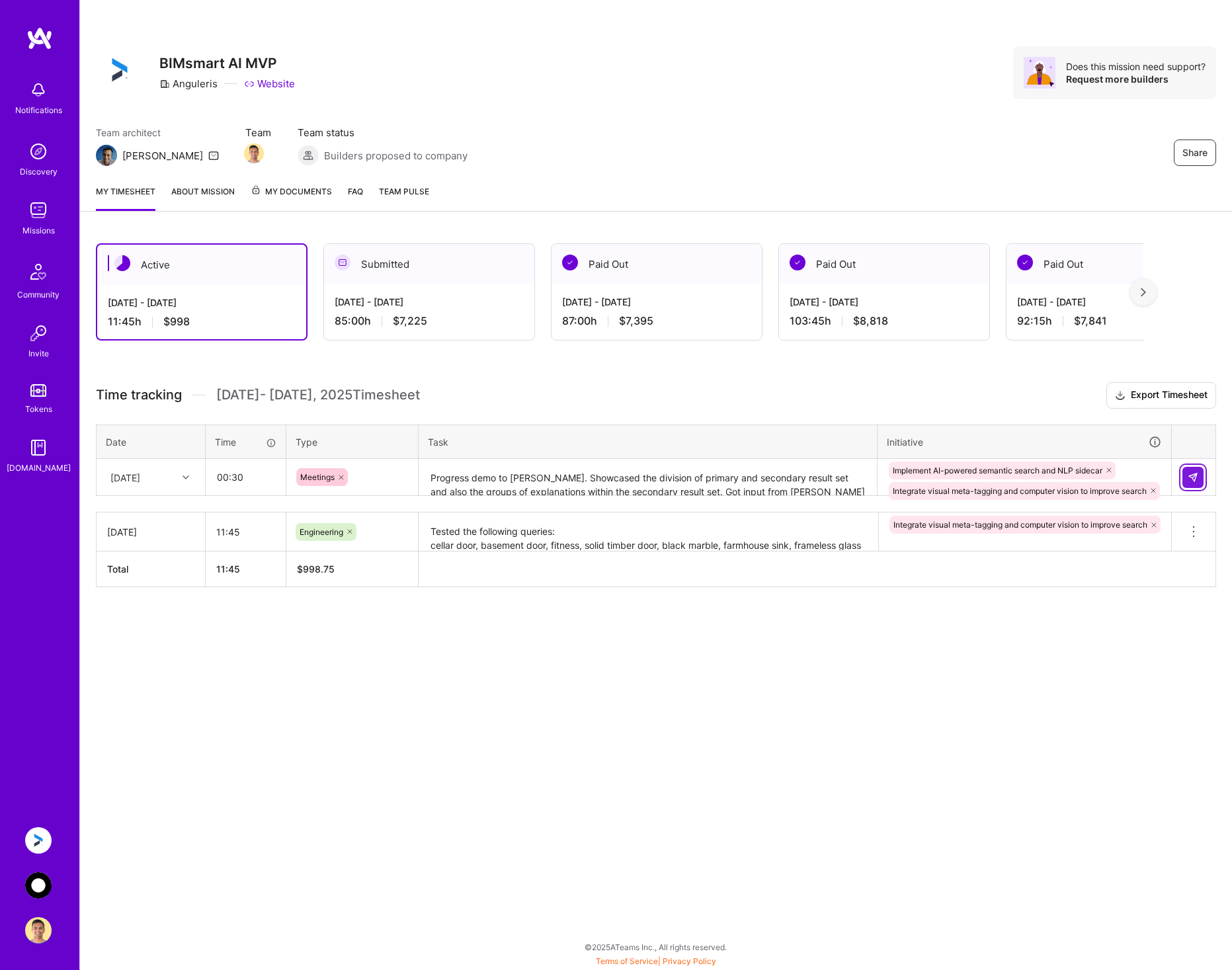
click at [1197, 478] on img at bounding box center [1192, 477] width 10 height 10
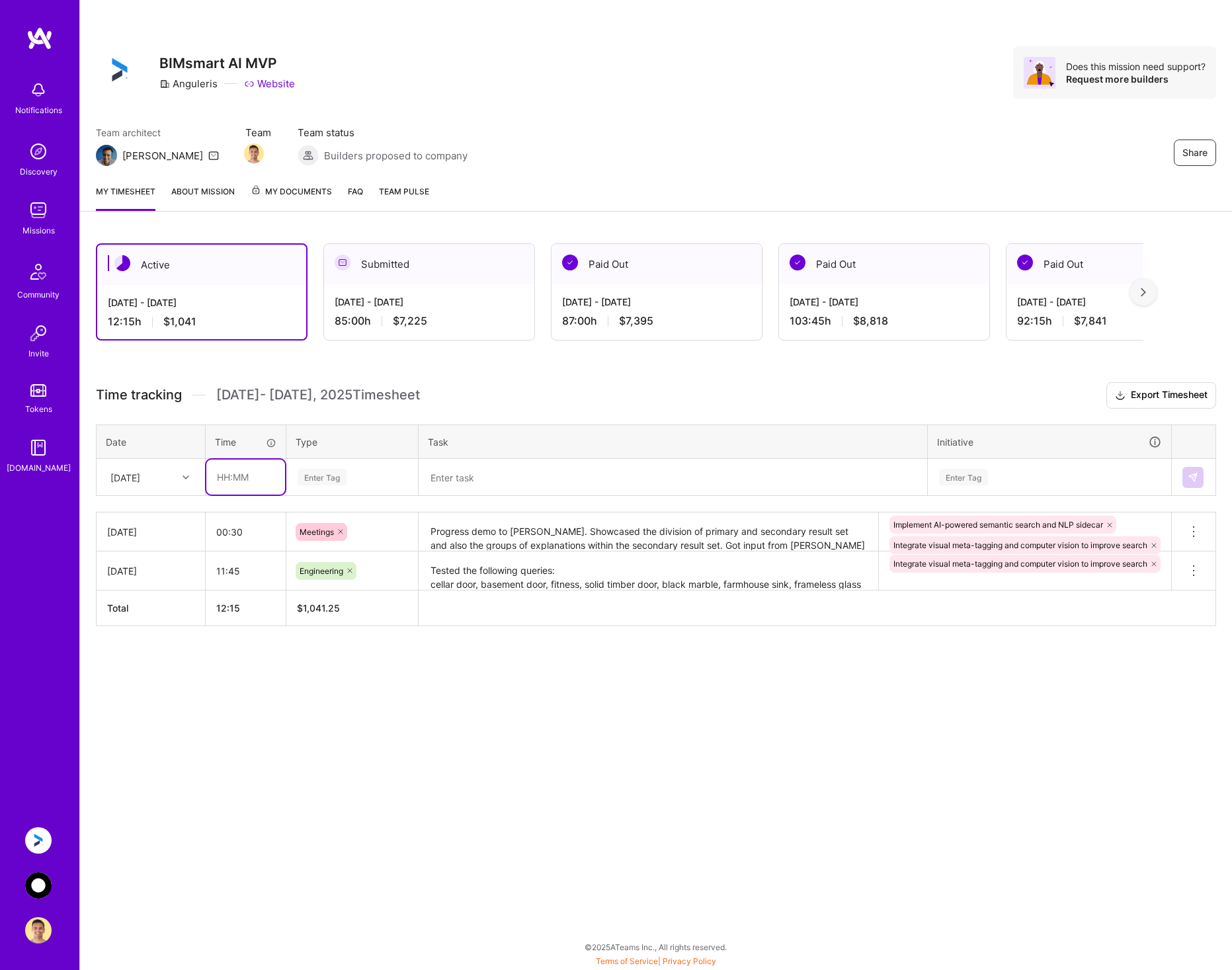
click at [257, 478] on input "text" at bounding box center [246, 478] width 79 height 35
type input "11:00"
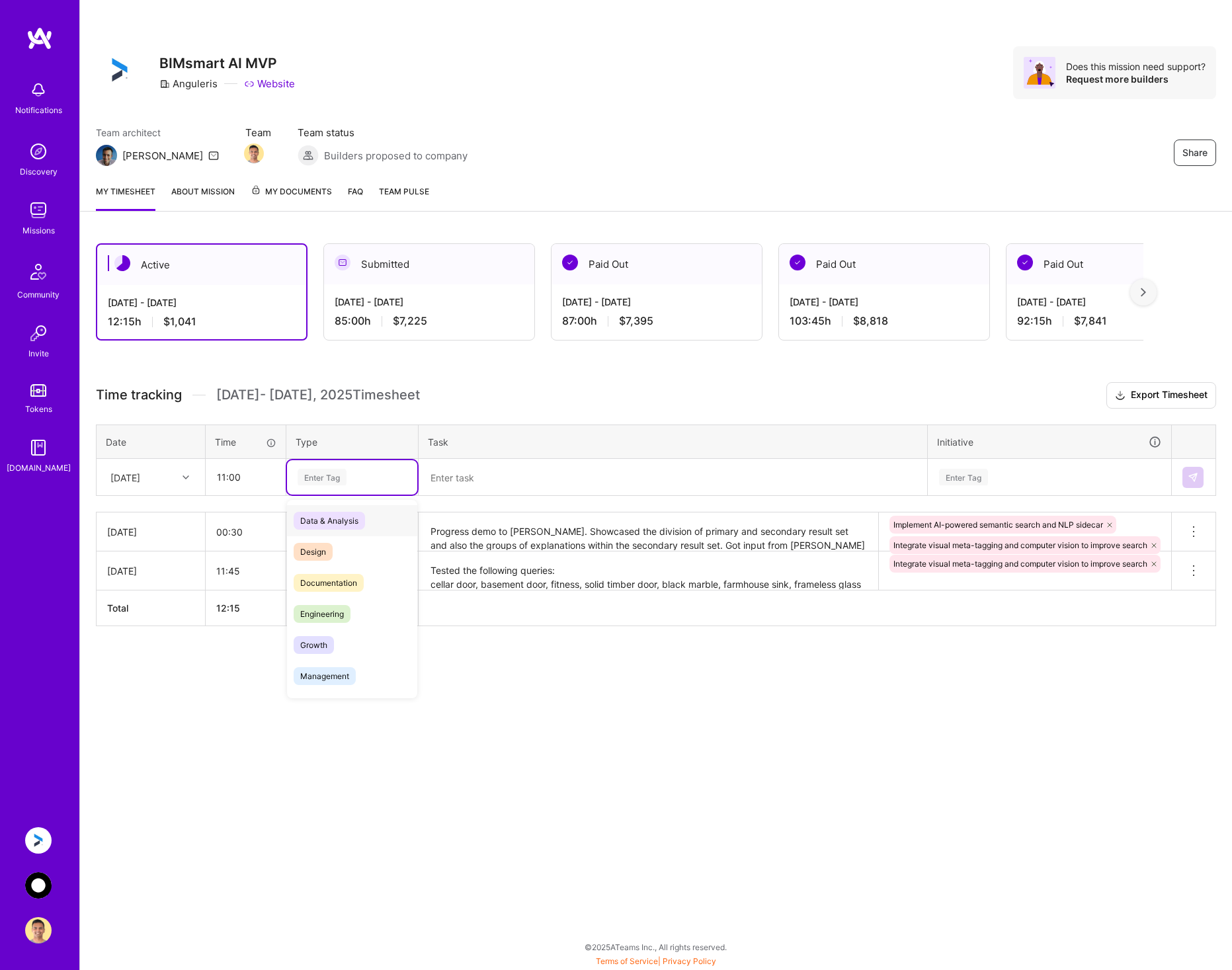
click at [367, 475] on div "Enter Tag" at bounding box center [352, 478] width 112 height 17
type input "eng"
click at [342, 515] on span "Engineering" at bounding box center [321, 520] width 57 height 18
click at [479, 477] on textarea at bounding box center [673, 478] width 506 height 35
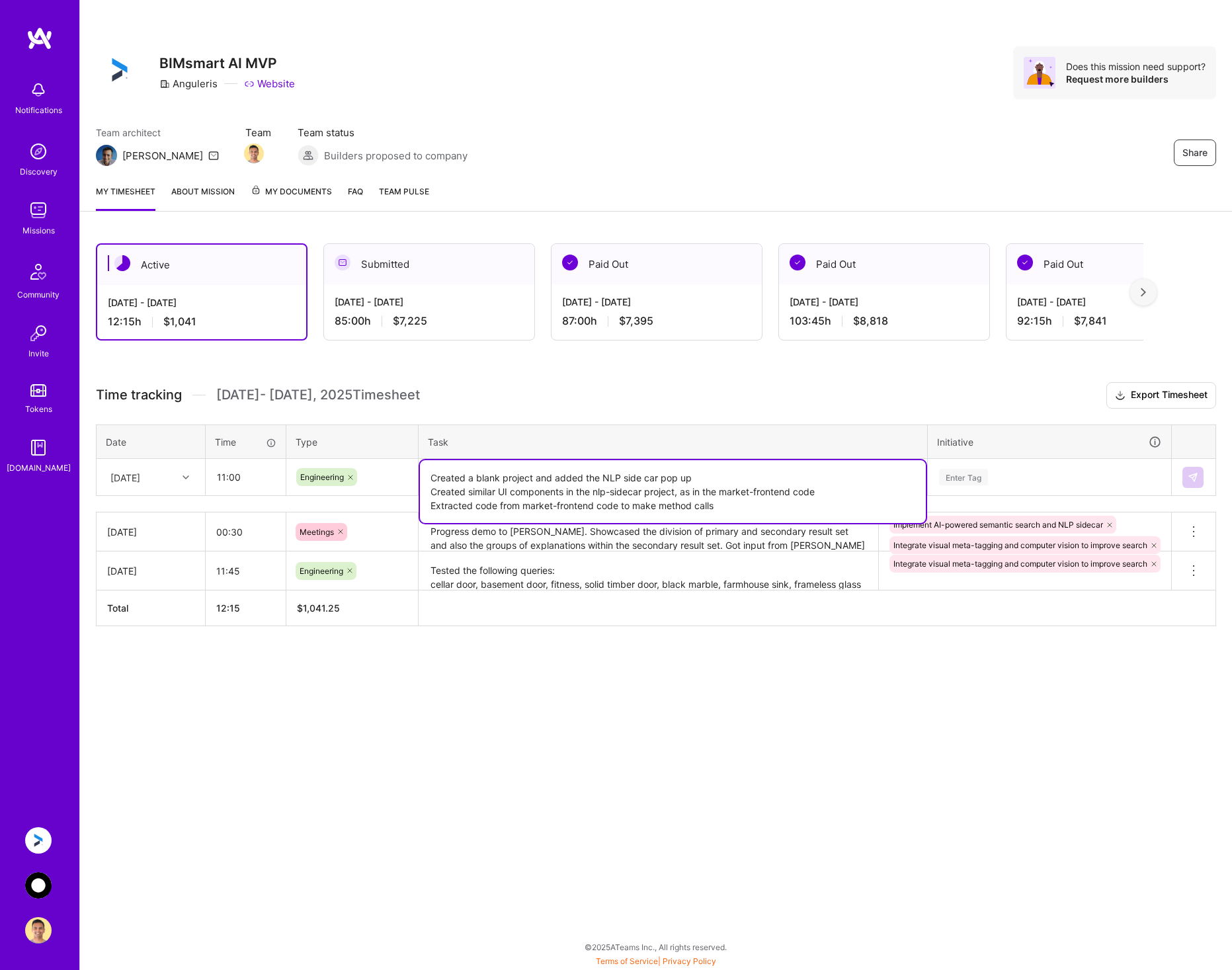
click at [730, 507] on textarea "Created a blank project and added the NLP side car pop up Created similar UI co…" at bounding box center [673, 491] width 506 height 62
type textarea "Created a blank project and added the NLP side car pop up Created similar UI co…"
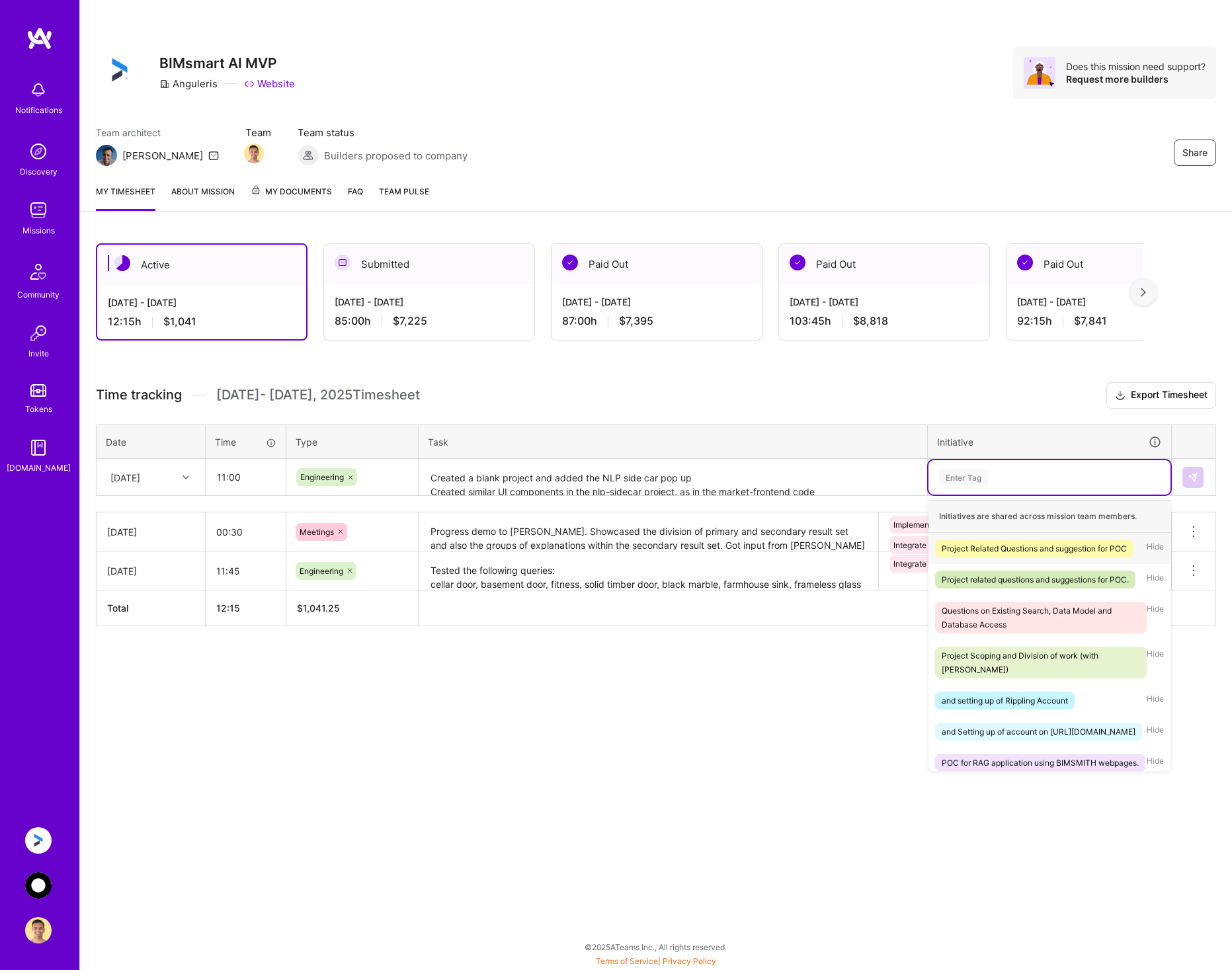
click at [990, 474] on div "Enter Tag" at bounding box center [1049, 478] width 223 height 17
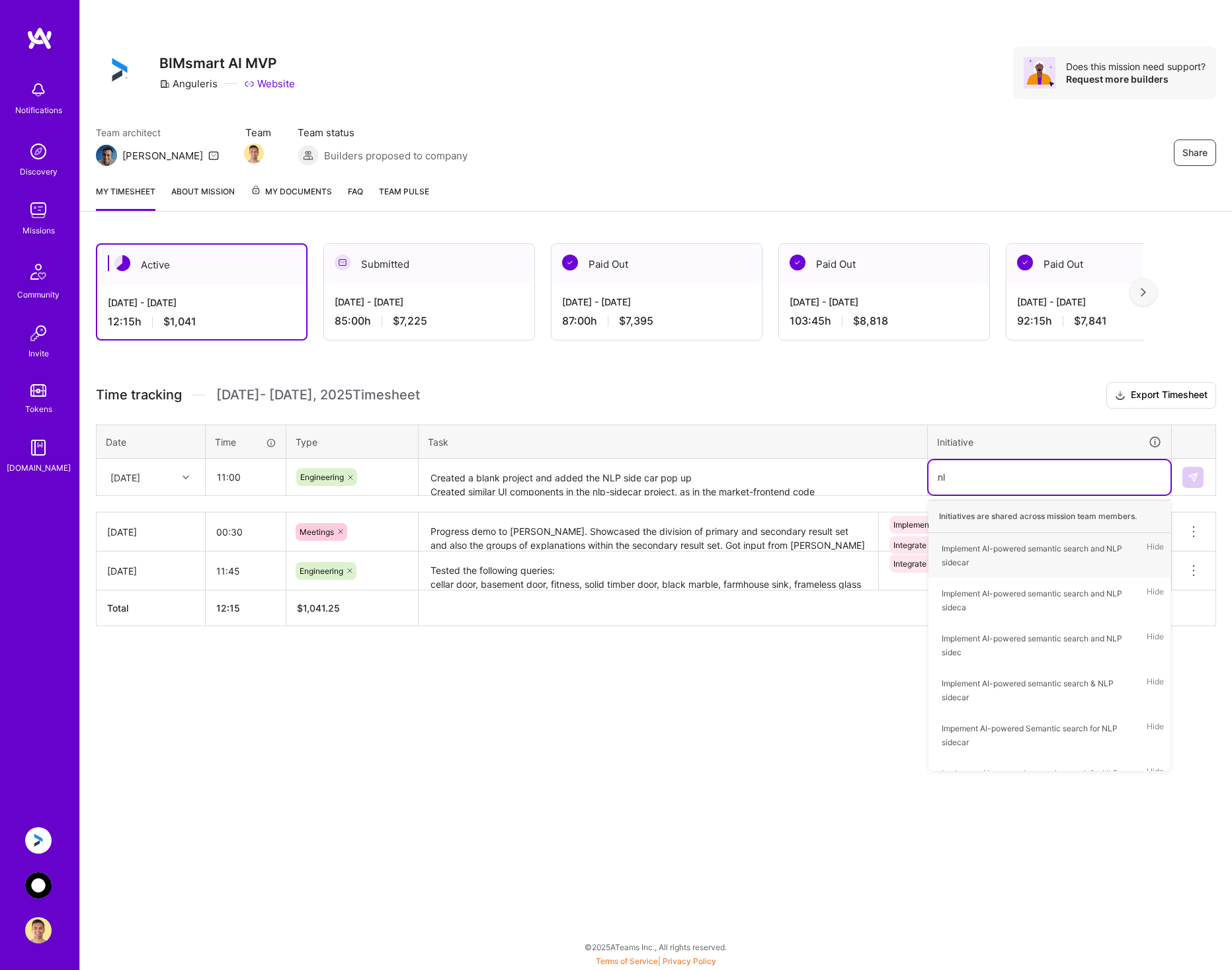
type input "nlp"
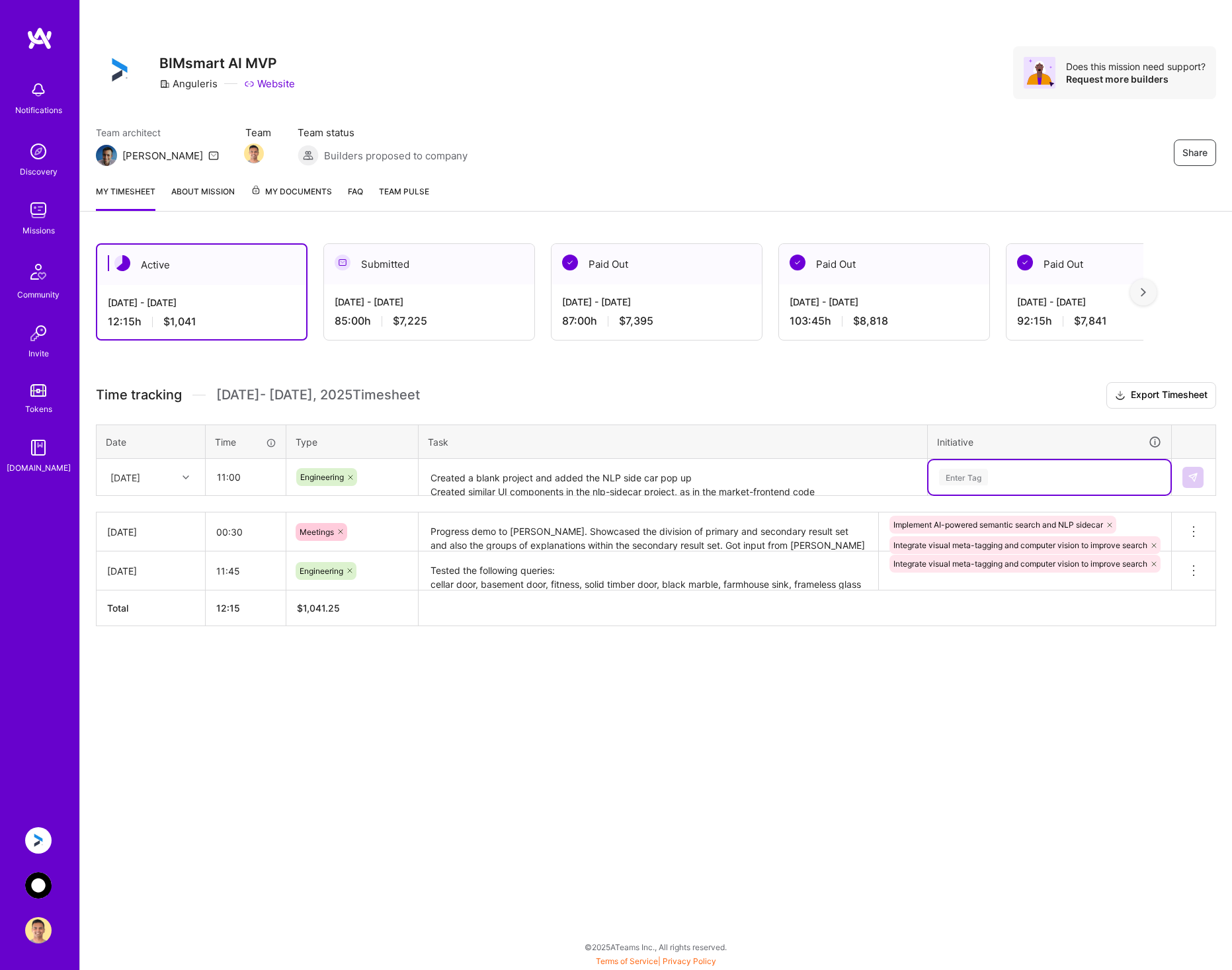
drag, startPoint x: 991, startPoint y: 474, endPoint x: 956, endPoint y: 477, distance: 35.1
click at [956, 477] on div "Enter Tag" at bounding box center [1049, 478] width 223 height 17
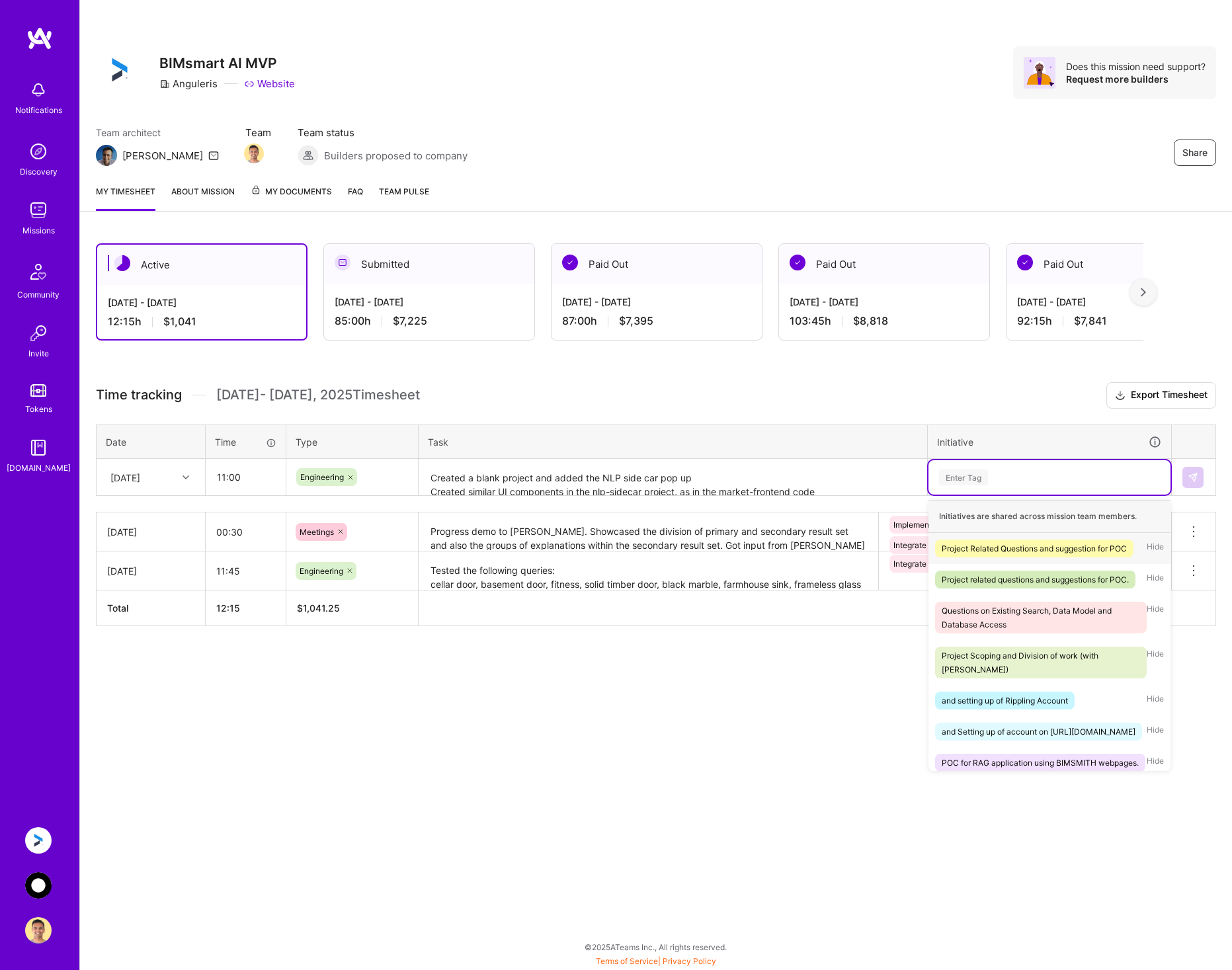
click at [1000, 475] on div "Enter Tag" at bounding box center [1049, 478] width 223 height 17
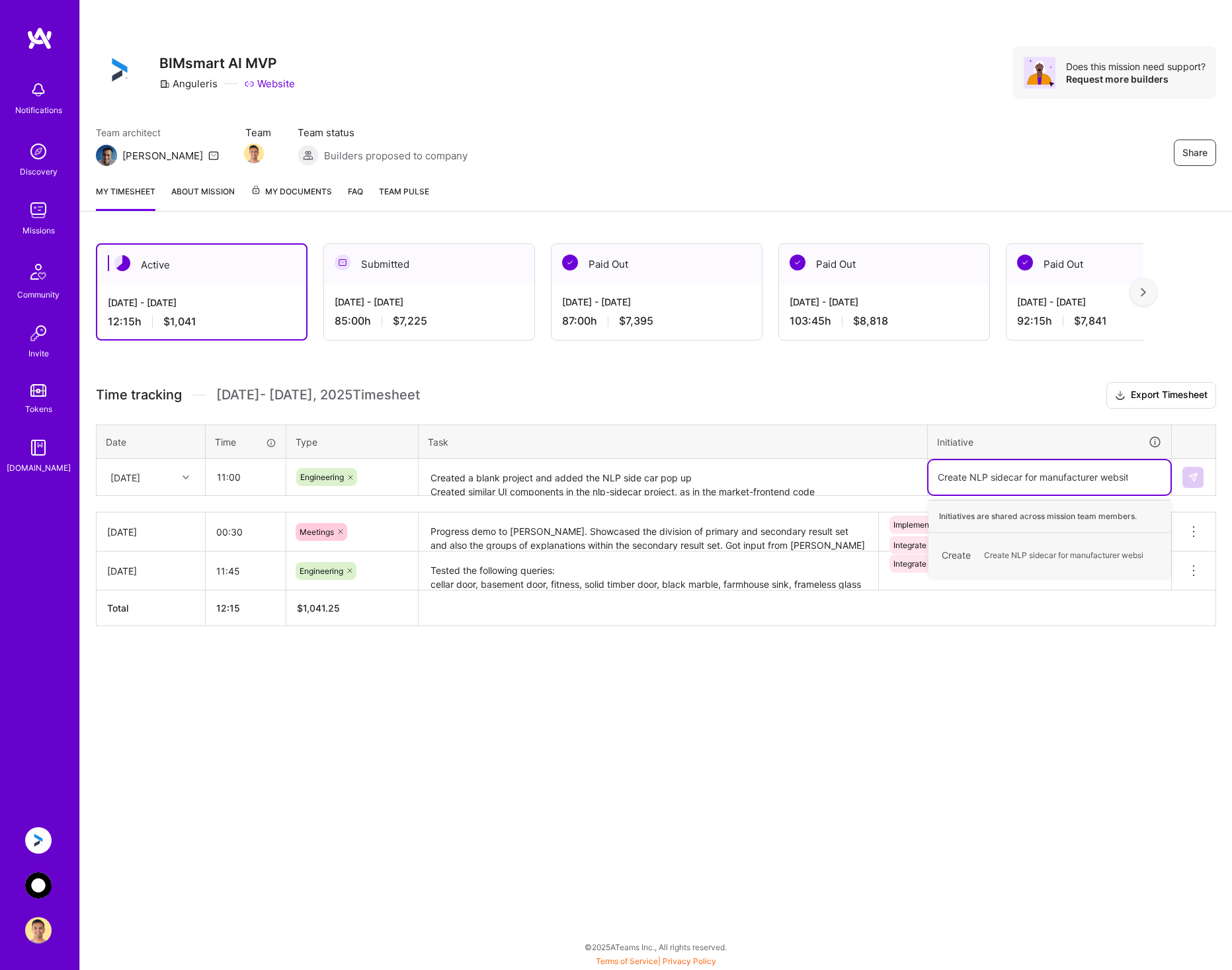
type input "Create NLP sidecar for manufacturer websites"
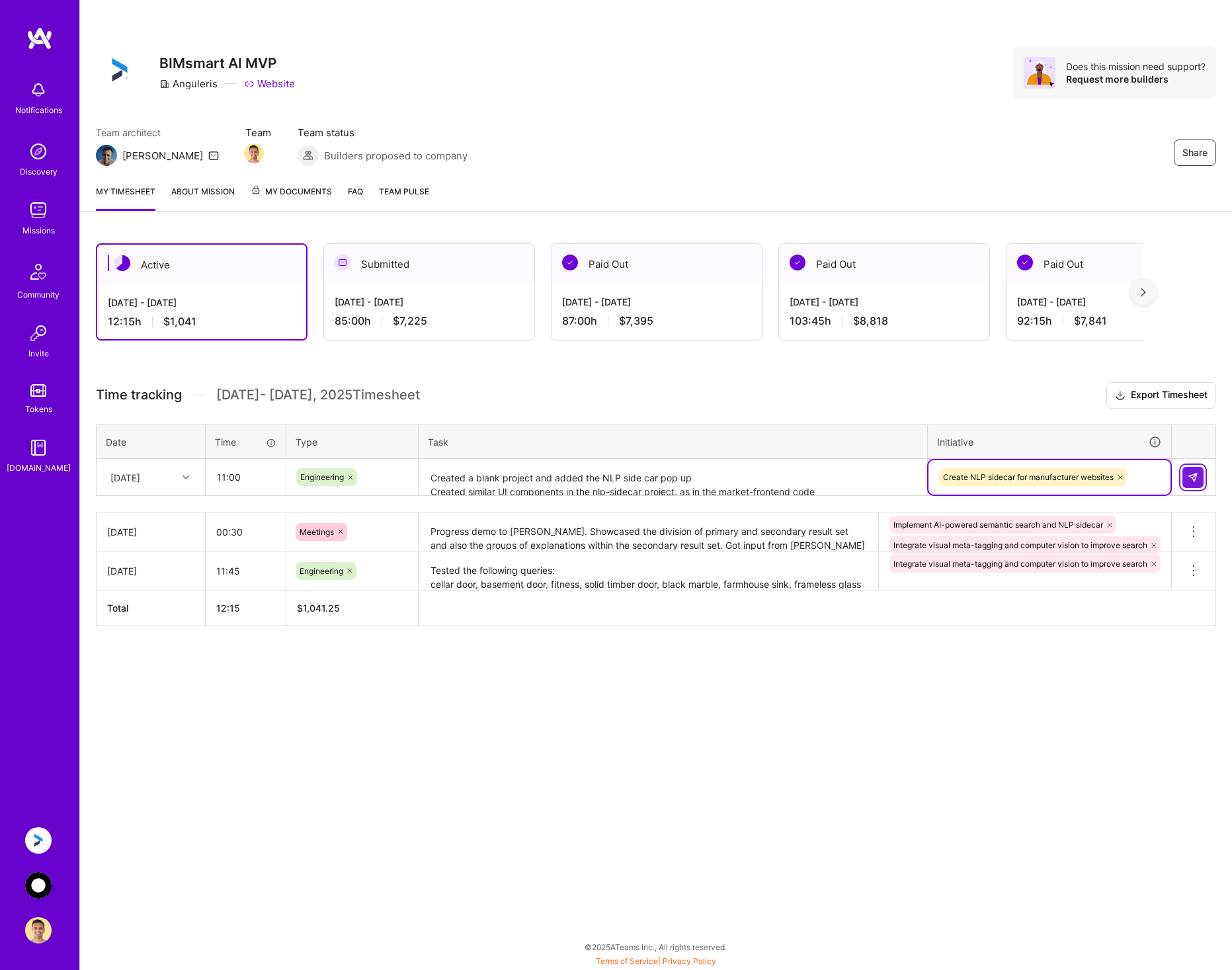
click at [1194, 478] on img at bounding box center [1192, 477] width 10 height 10
